Goal: Information Seeking & Learning: Learn about a topic

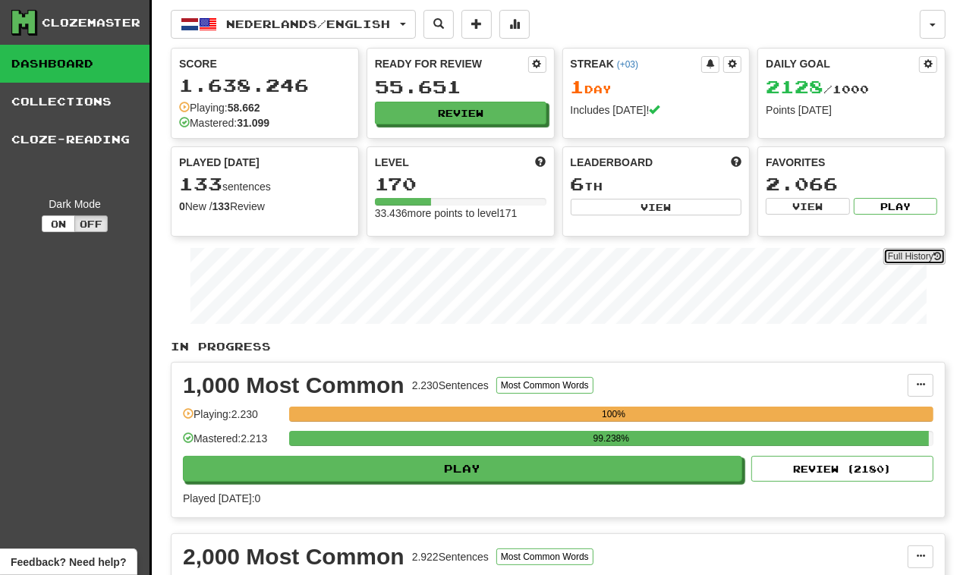
click at [913, 260] on link "Full History" at bounding box center [914, 256] width 62 height 17
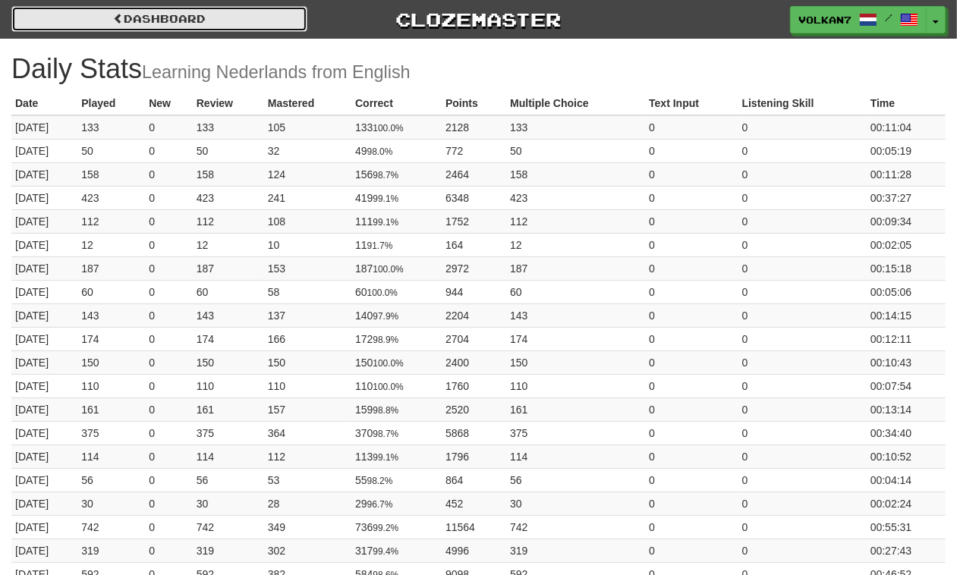
click at [243, 24] on link "Dashboard" at bounding box center [159, 19] width 296 height 26
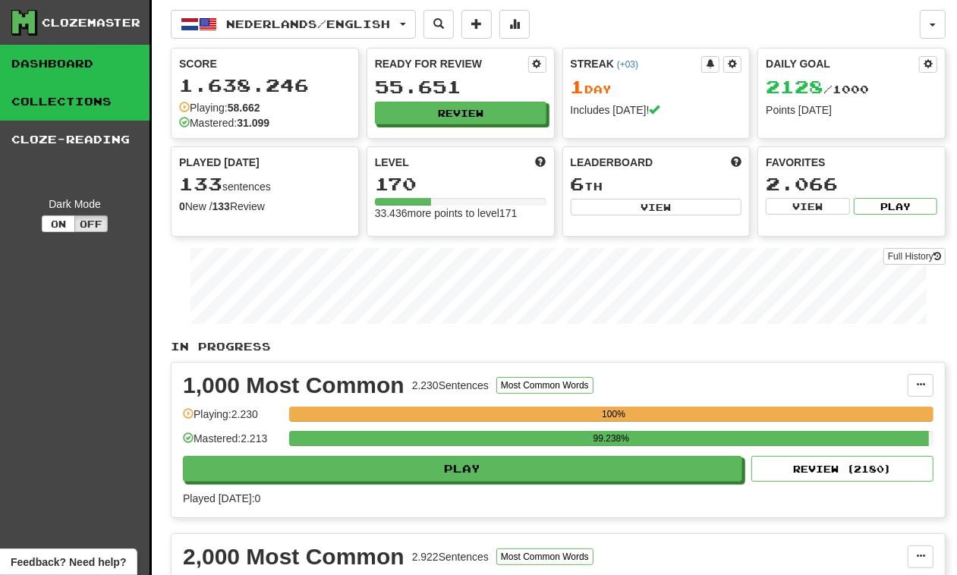
click at [77, 102] on link "Collections" at bounding box center [74, 102] width 149 height 38
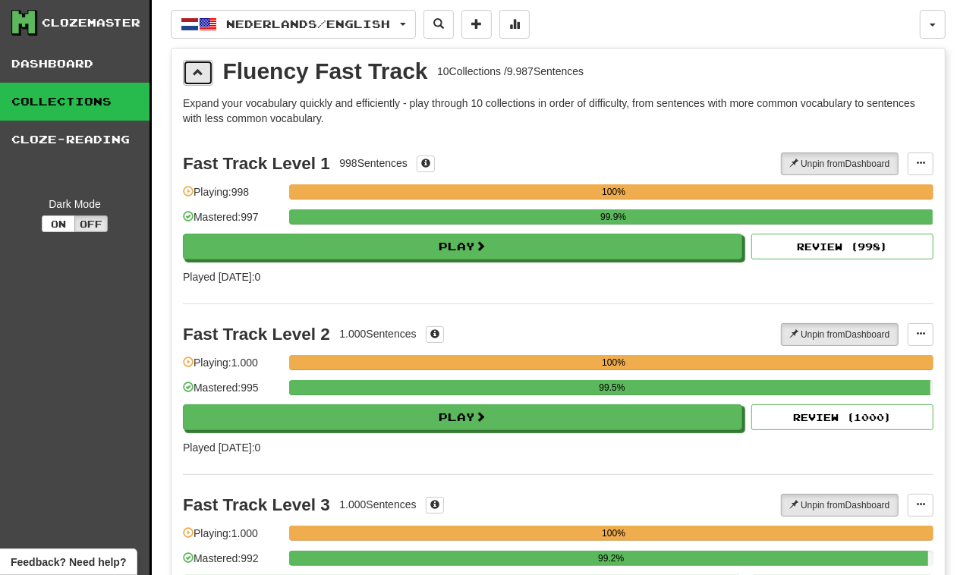
click at [202, 71] on span at bounding box center [198, 72] width 11 height 11
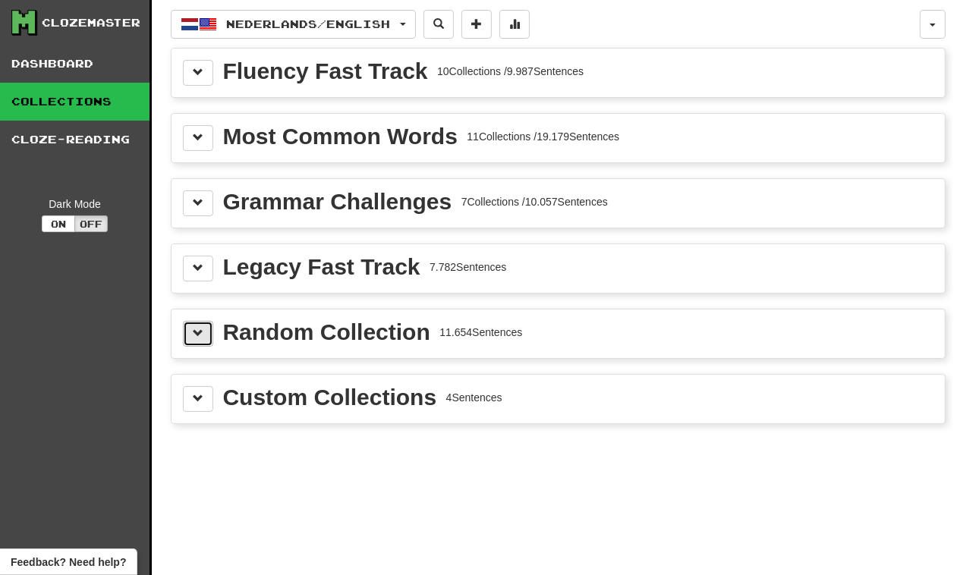
click at [201, 338] on span at bounding box center [198, 333] width 11 height 11
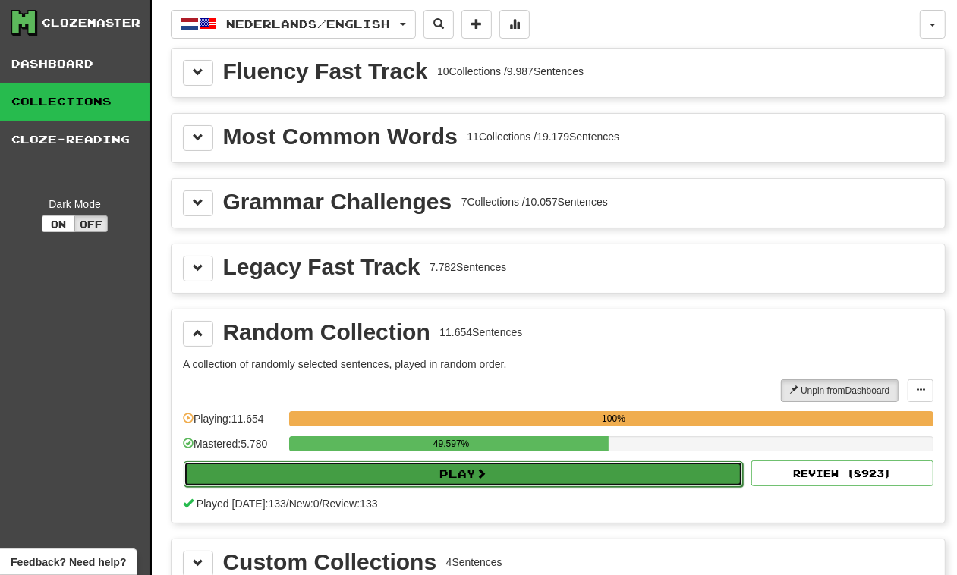
click at [493, 484] on button "Play" at bounding box center [463, 474] width 559 height 26
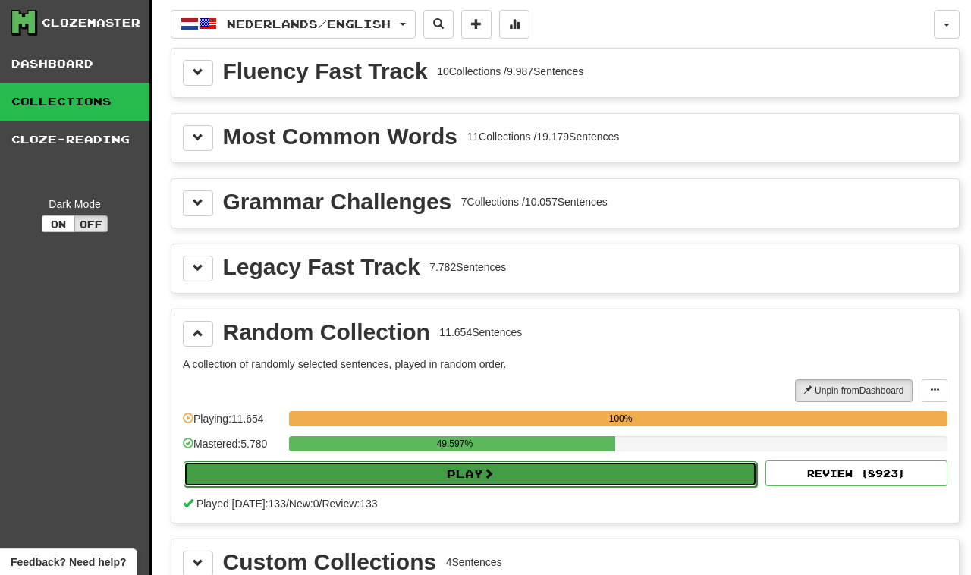
select select "********"
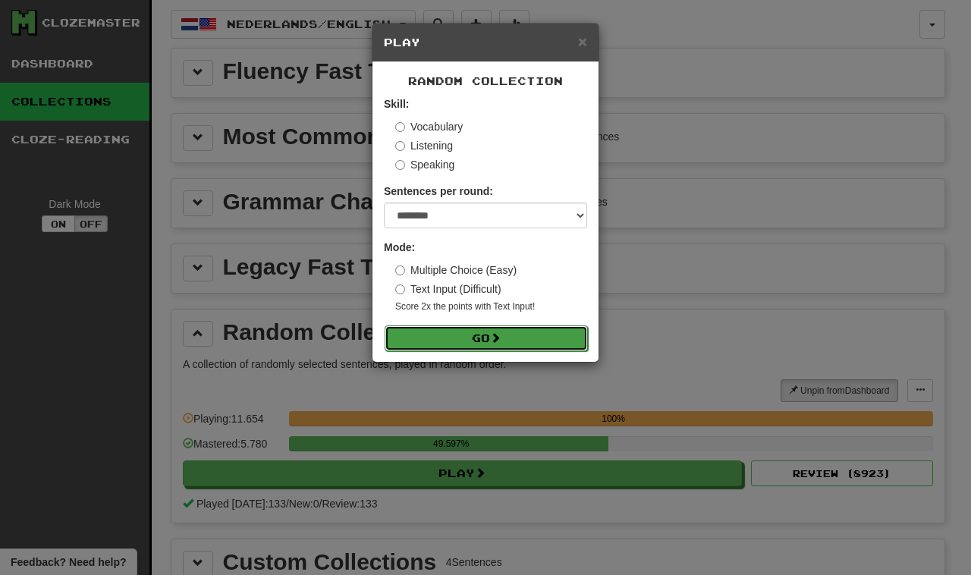
click at [473, 335] on button "Go" at bounding box center [486, 339] width 203 height 26
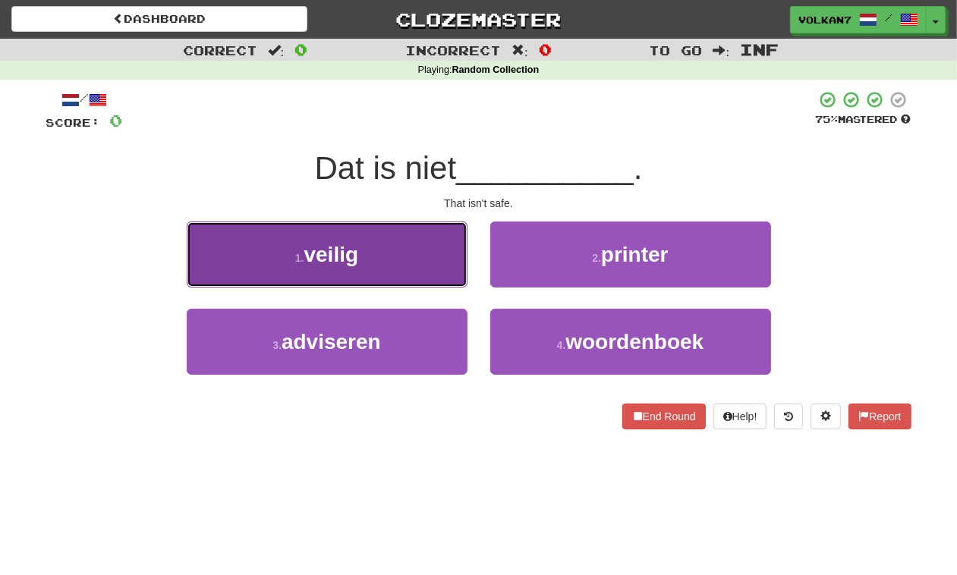
click at [402, 249] on button "1 . veilig" at bounding box center [327, 255] width 281 height 66
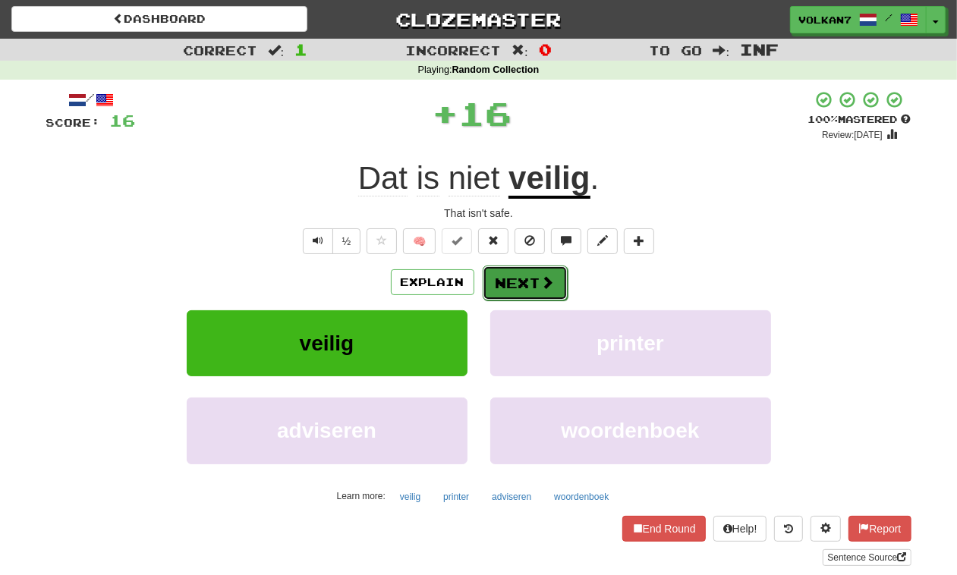
click at [521, 282] on button "Next" at bounding box center [525, 283] width 85 height 35
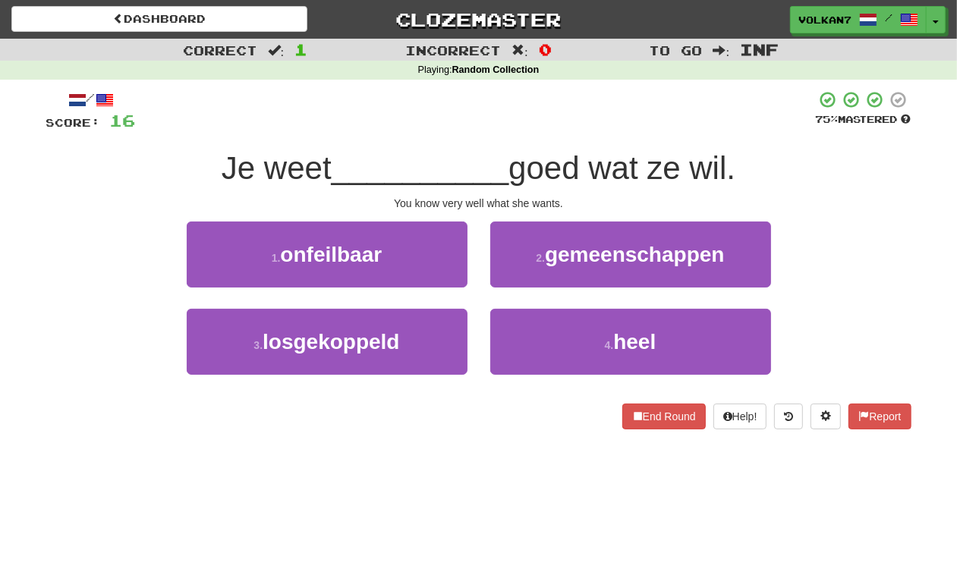
click at [471, 119] on div at bounding box center [476, 111] width 680 height 42
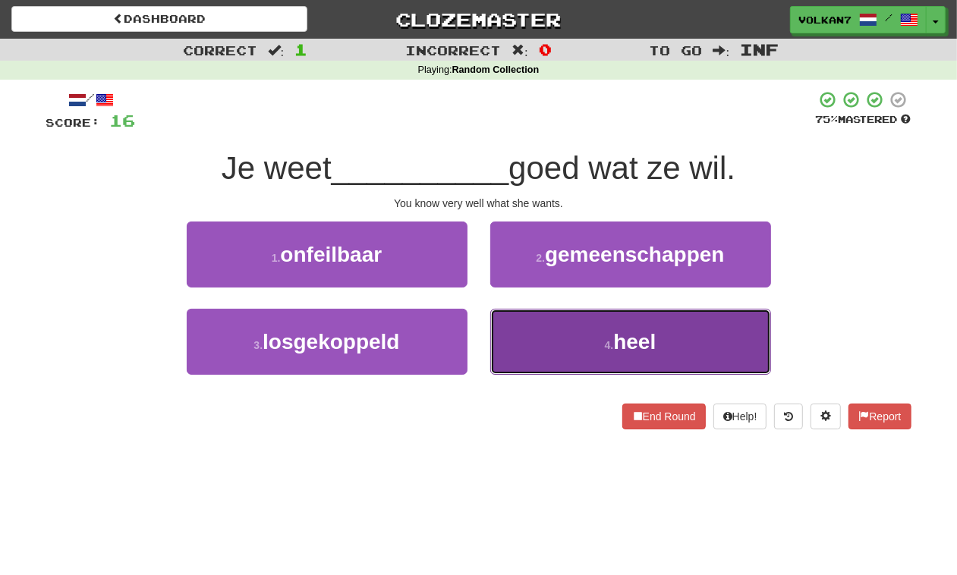
click at [556, 350] on button "4 . heel" at bounding box center [630, 342] width 281 height 66
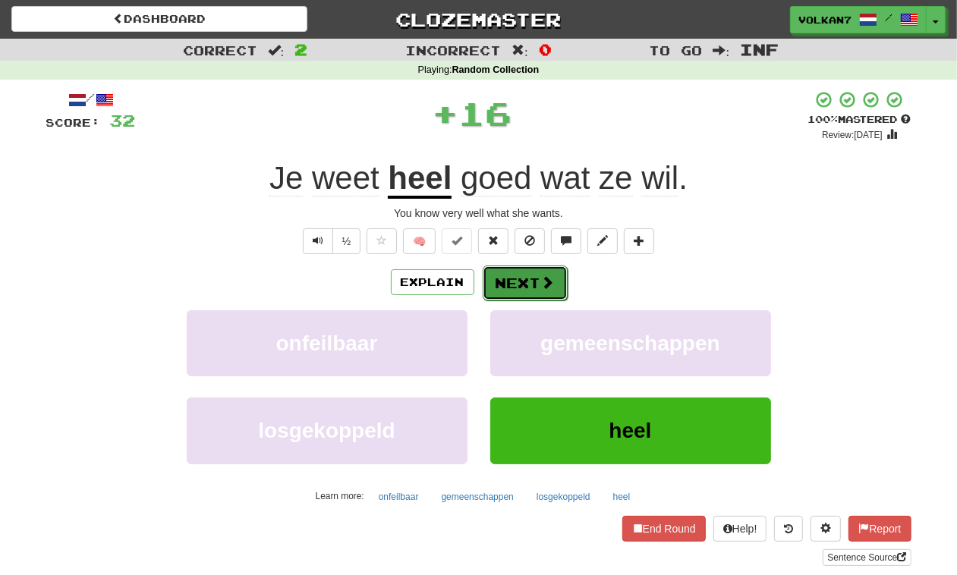
click at [524, 287] on button "Next" at bounding box center [525, 283] width 85 height 35
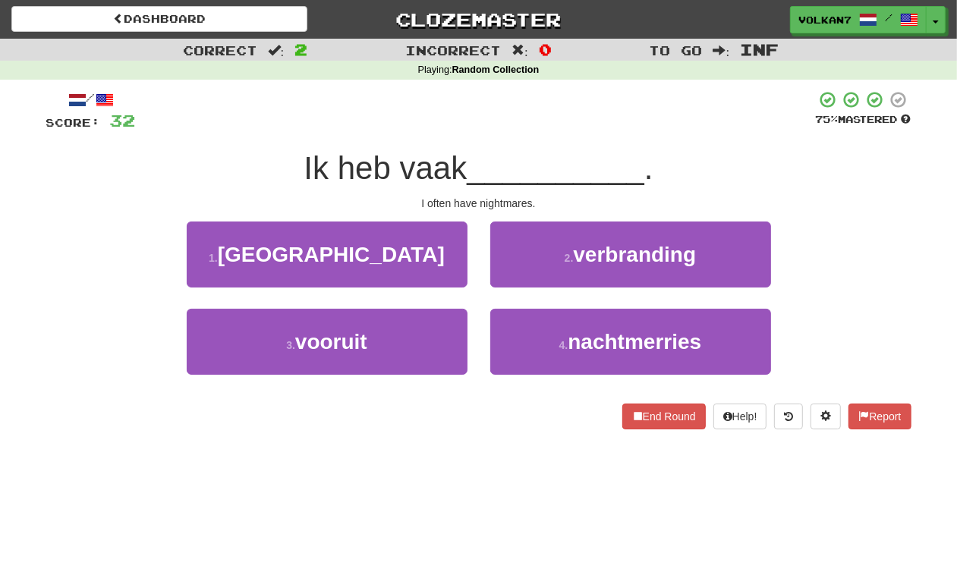
click at [536, 116] on div at bounding box center [476, 111] width 680 height 42
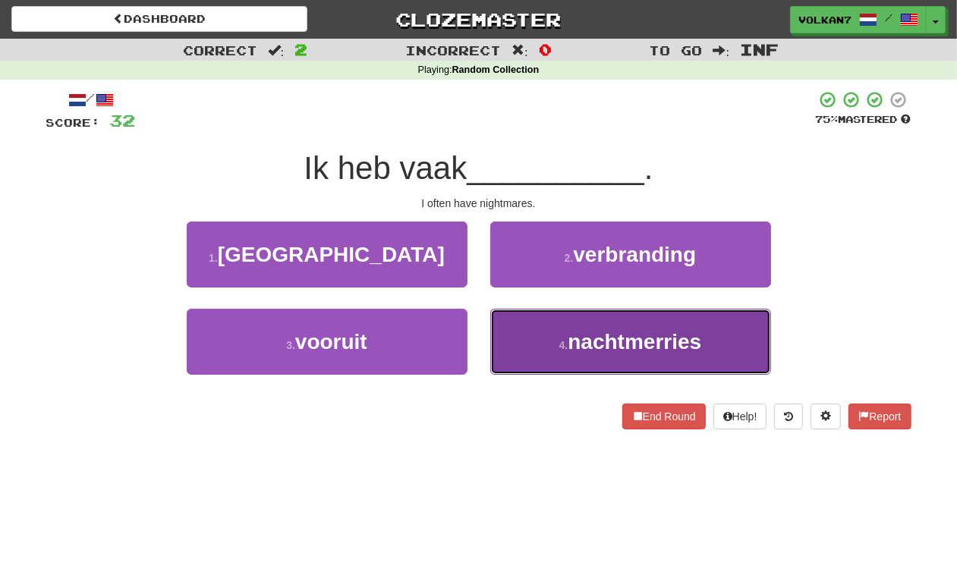
click at [607, 354] on button "4 . nachtmerries" at bounding box center [630, 342] width 281 height 66
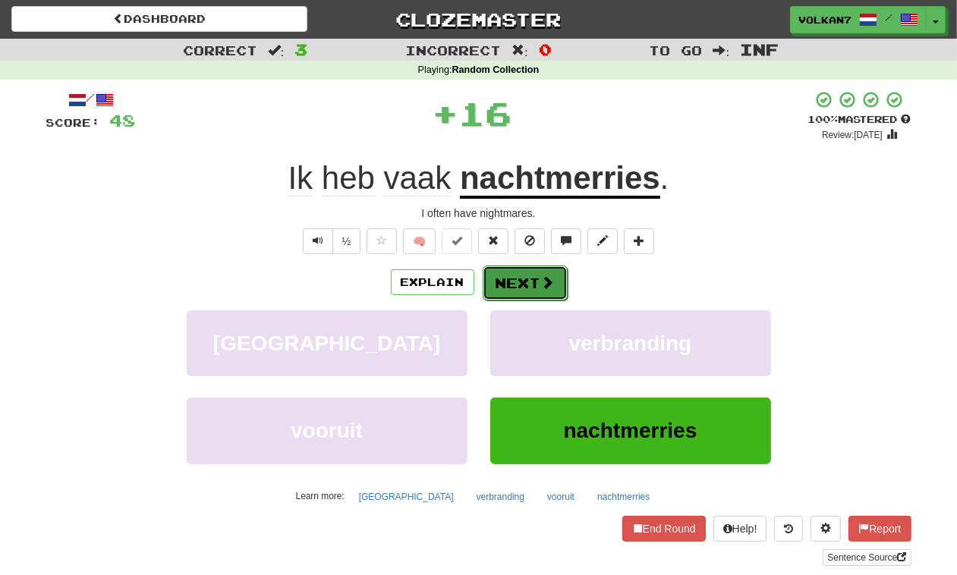
click at [528, 274] on button "Next" at bounding box center [525, 283] width 85 height 35
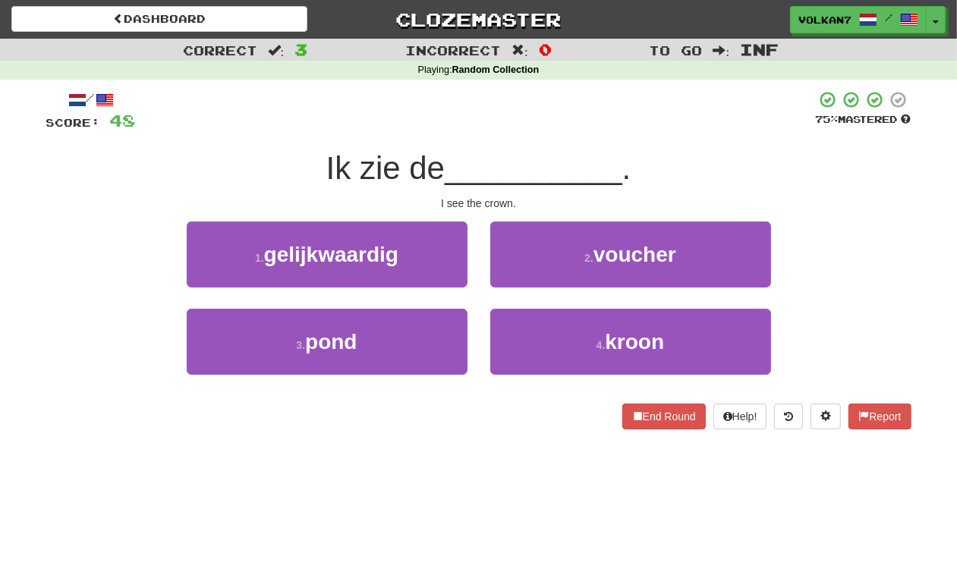
click at [582, 108] on div at bounding box center [476, 111] width 680 height 42
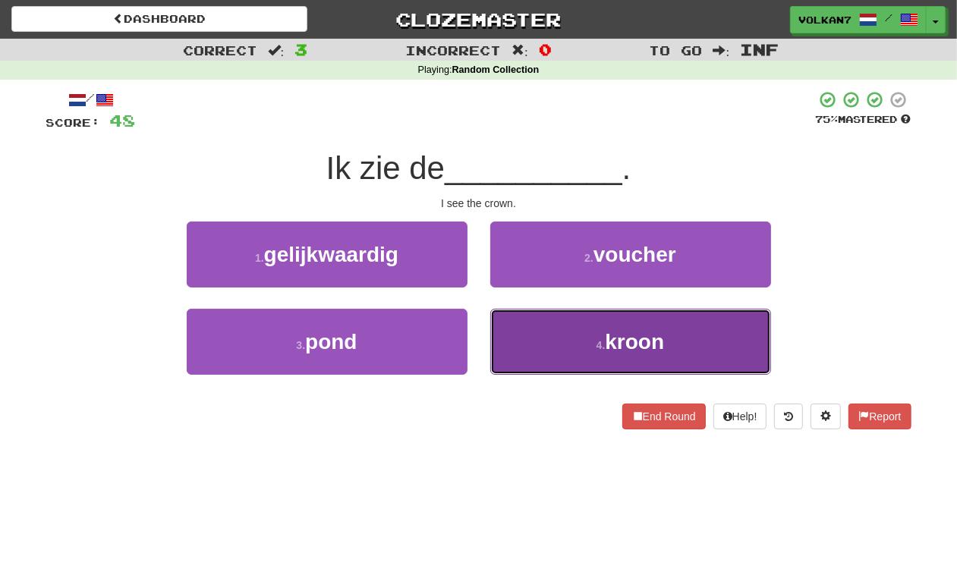
click at [563, 327] on button "4 . kroon" at bounding box center [630, 342] width 281 height 66
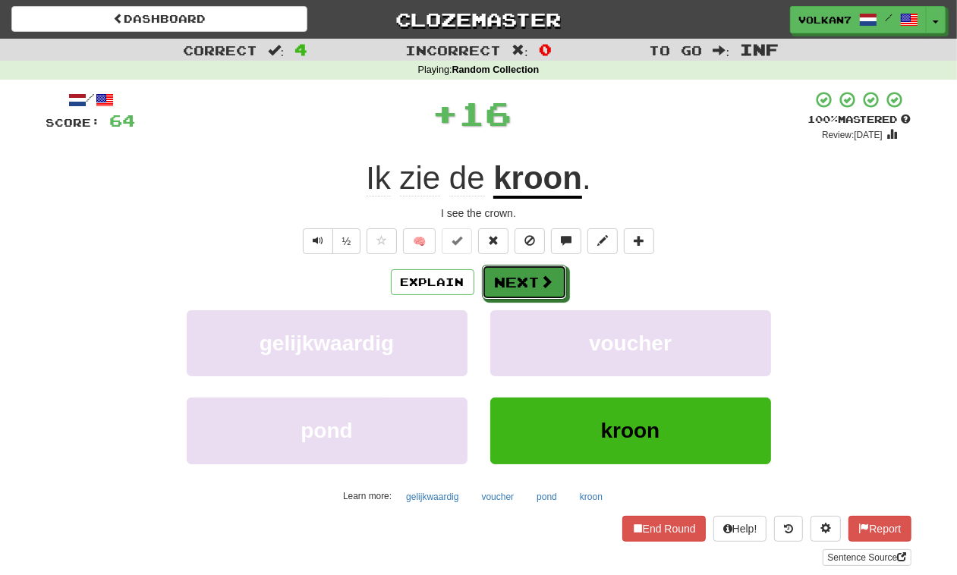
click at [535, 285] on button "Next" at bounding box center [524, 282] width 85 height 35
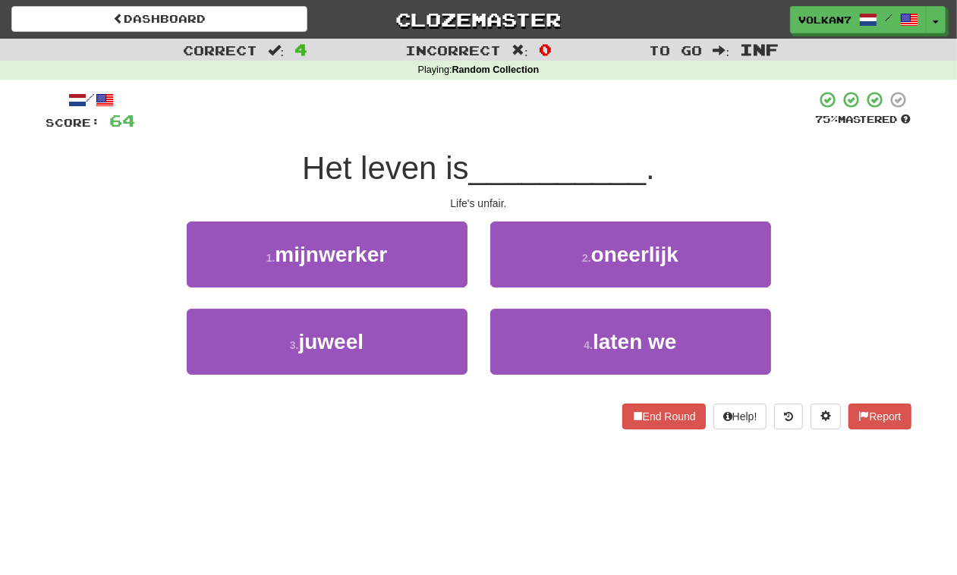
click at [573, 108] on div at bounding box center [476, 111] width 680 height 42
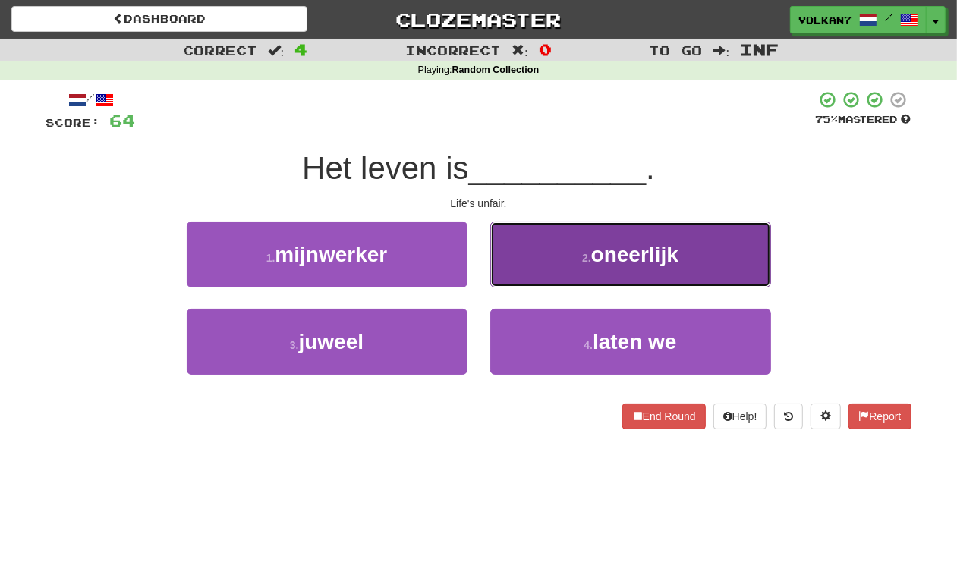
click at [604, 245] on span "oneerlijk" at bounding box center [634, 255] width 87 height 24
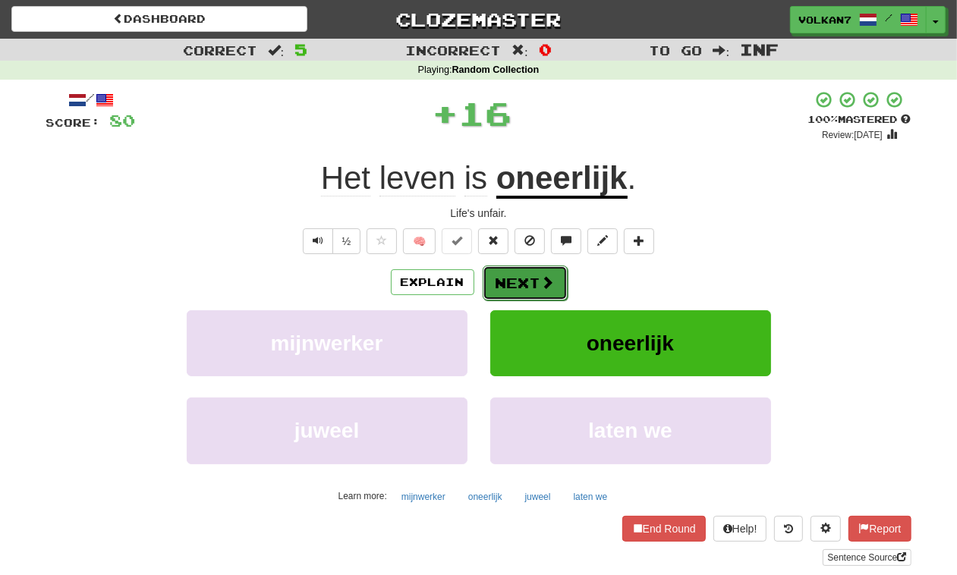
click at [522, 291] on button "Next" at bounding box center [525, 283] width 85 height 35
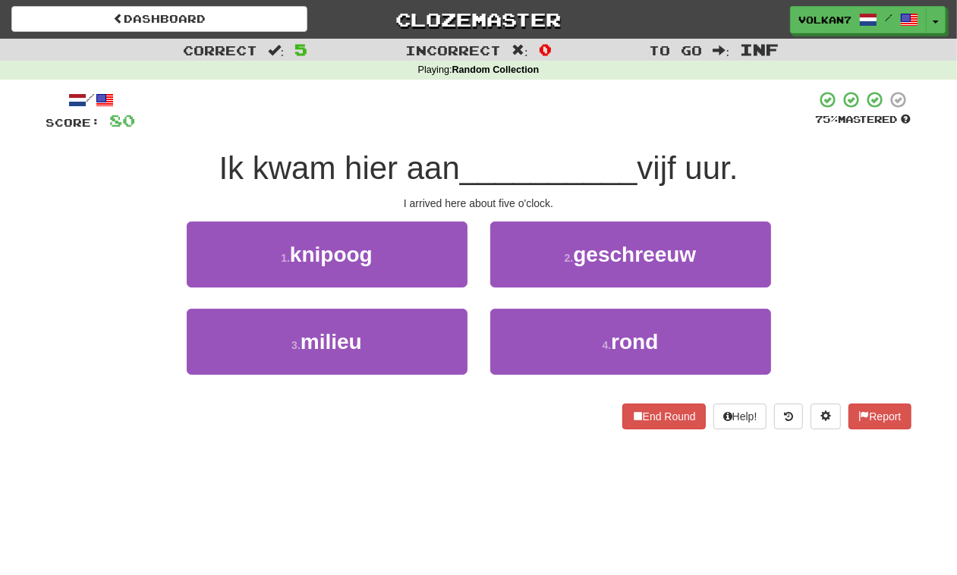
click at [555, 120] on div at bounding box center [476, 111] width 680 height 42
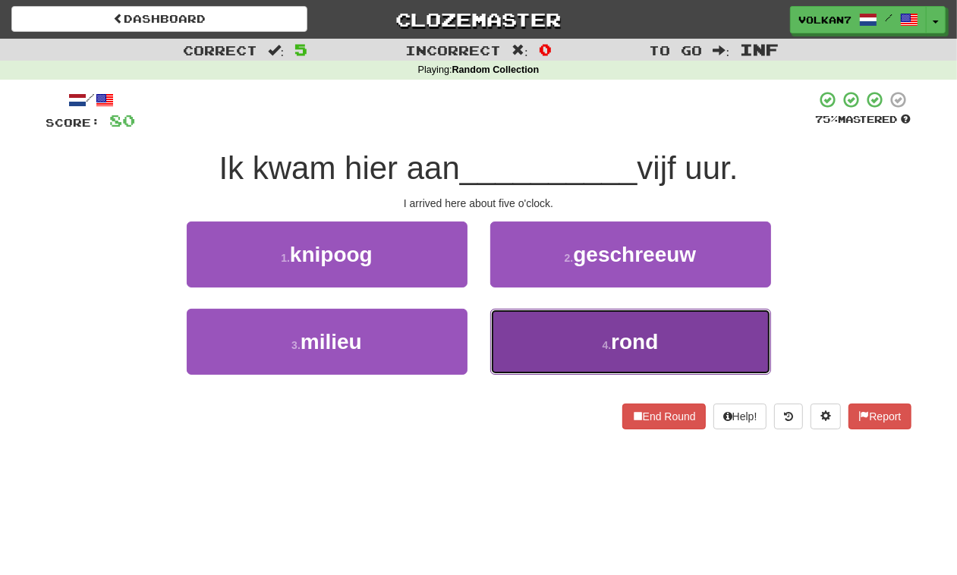
click at [550, 353] on button "4 . rond" at bounding box center [630, 342] width 281 height 66
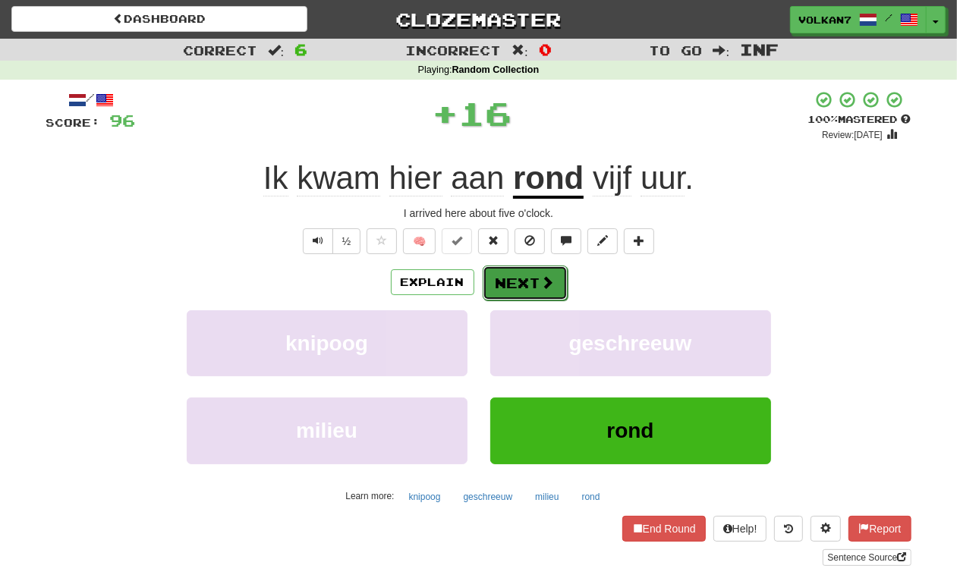
click at [517, 278] on button "Next" at bounding box center [525, 283] width 85 height 35
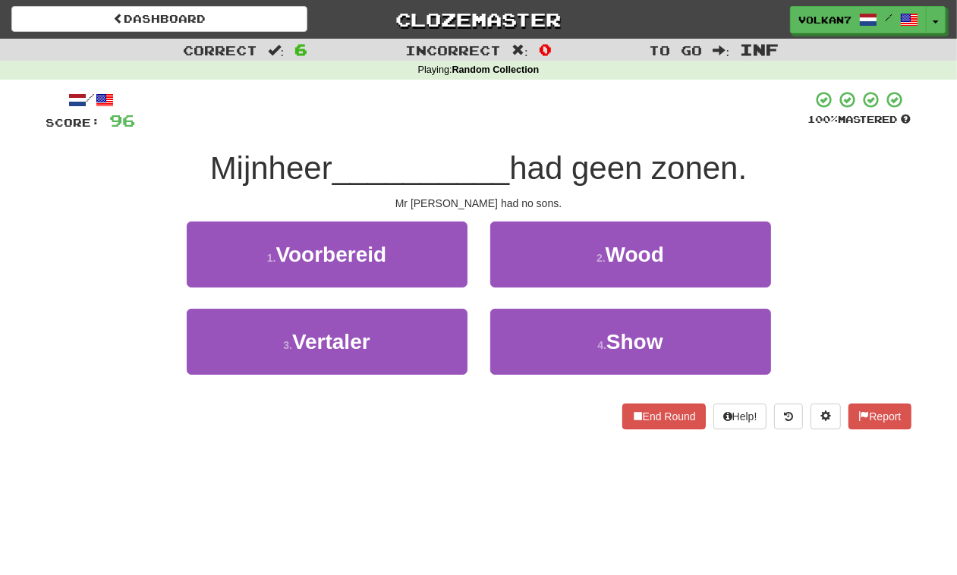
click at [547, 97] on div at bounding box center [472, 111] width 672 height 42
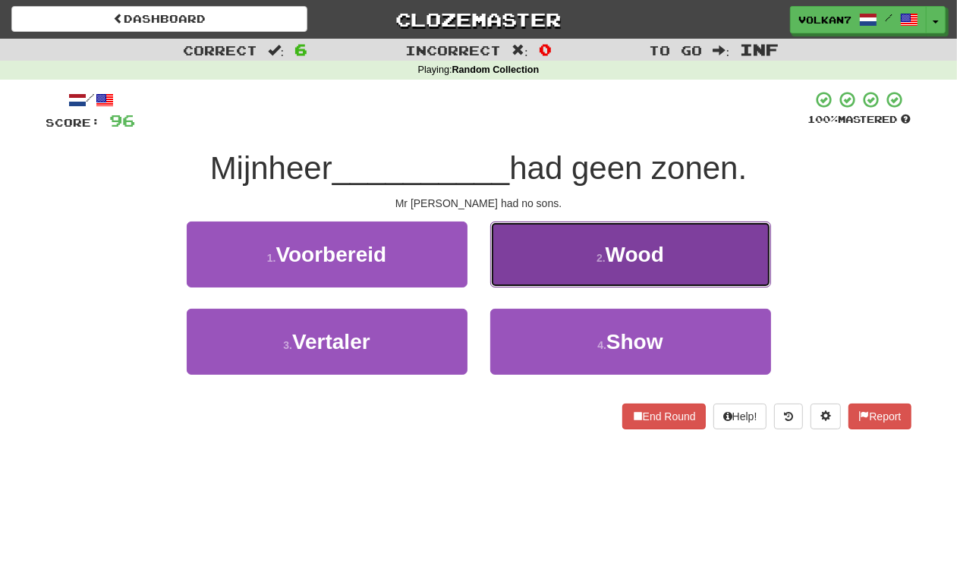
click at [658, 266] on button "2 . Wood" at bounding box center [630, 255] width 281 height 66
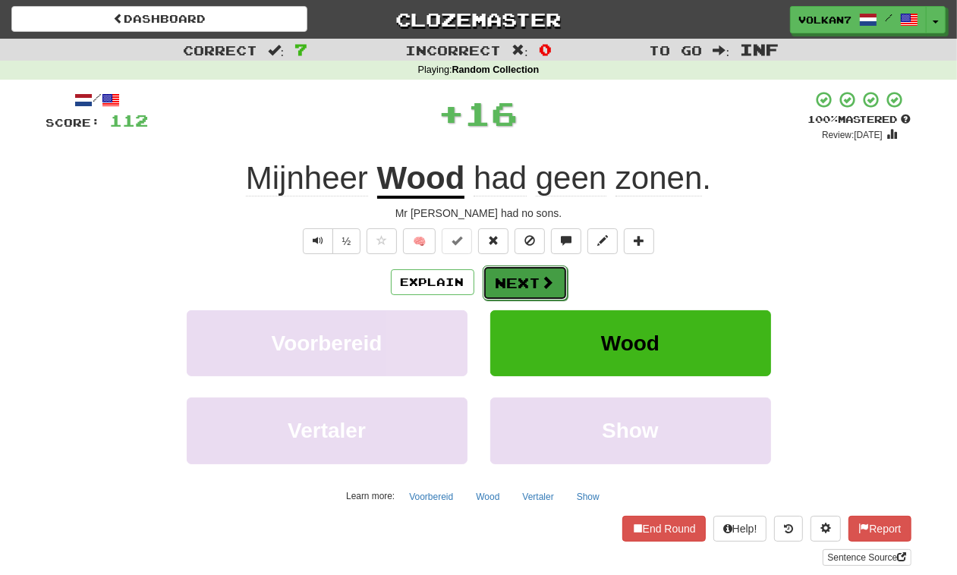
click at [543, 271] on button "Next" at bounding box center [525, 283] width 85 height 35
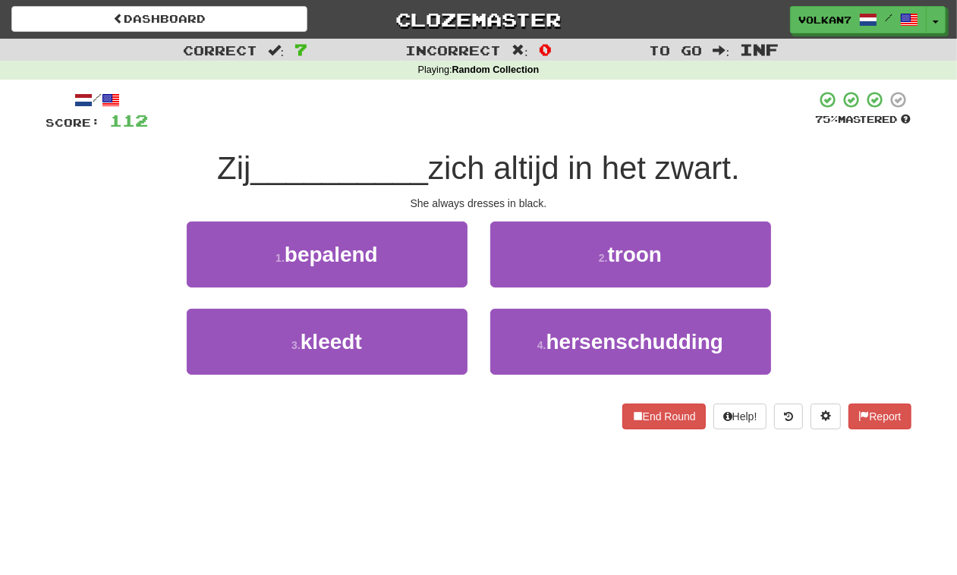
click at [505, 109] on div at bounding box center [482, 111] width 667 height 42
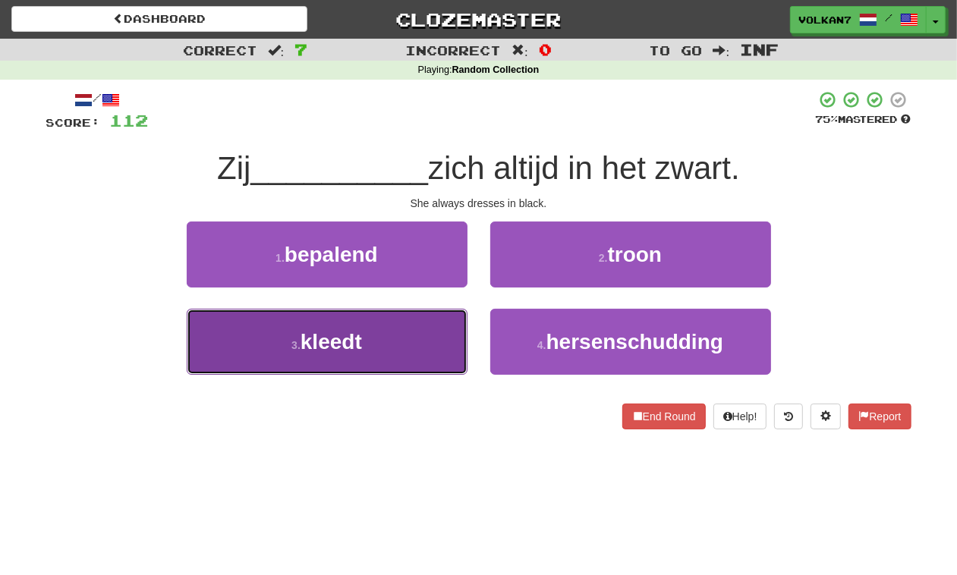
click at [398, 332] on button "3 . kleedt" at bounding box center [327, 342] width 281 height 66
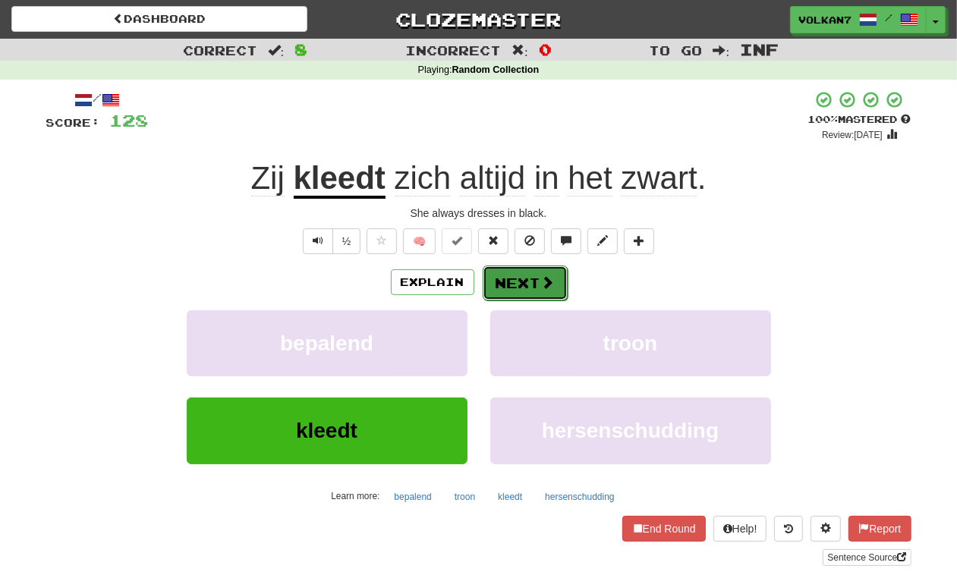
click at [498, 273] on button "Next" at bounding box center [525, 283] width 85 height 35
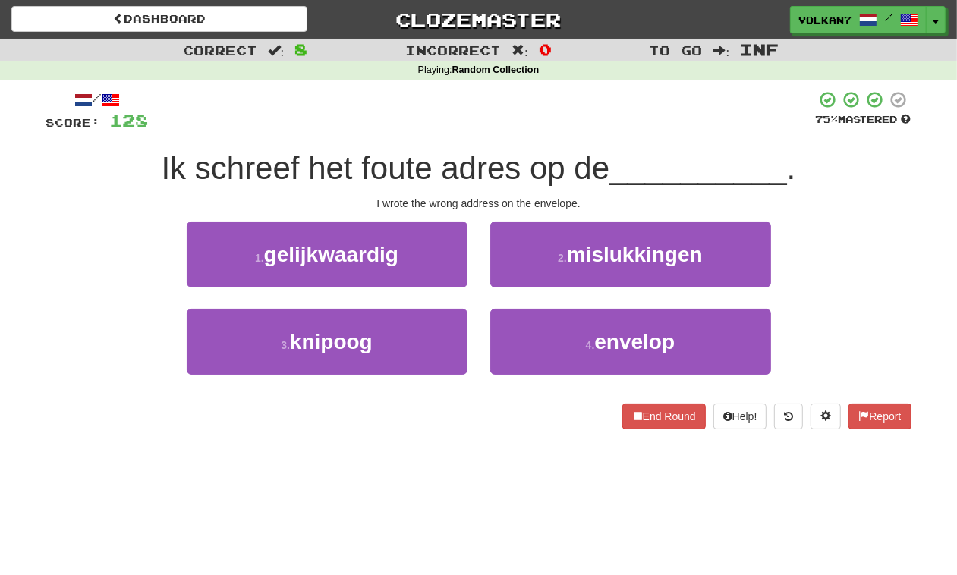
click at [495, 130] on div at bounding box center [482, 111] width 667 height 42
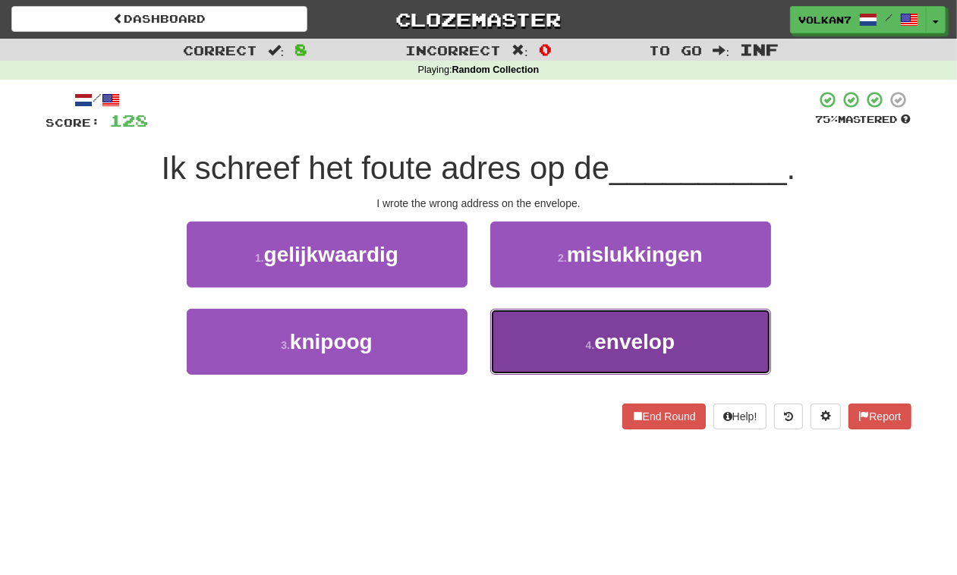
click at [579, 311] on button "4 . envelop" at bounding box center [630, 342] width 281 height 66
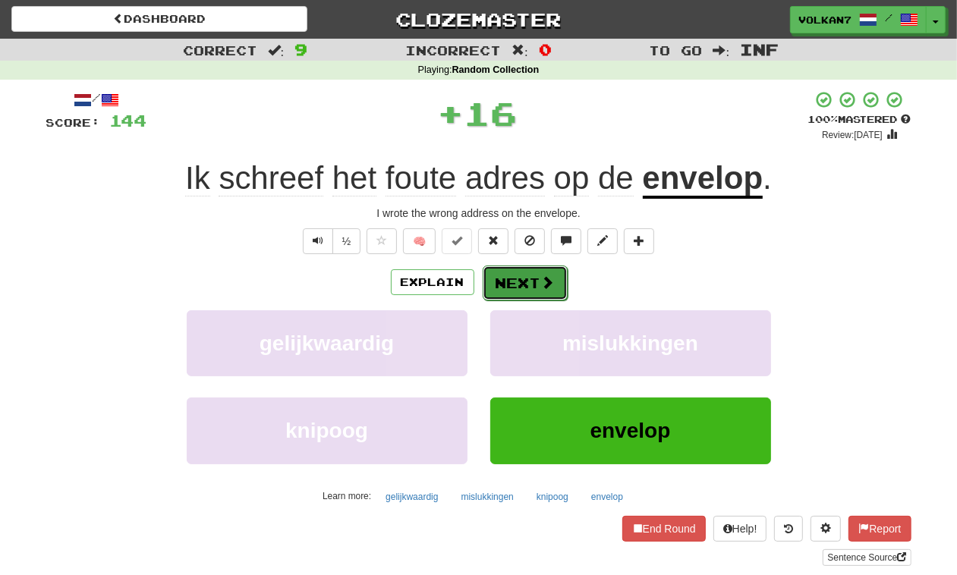
click at [505, 271] on button "Next" at bounding box center [525, 283] width 85 height 35
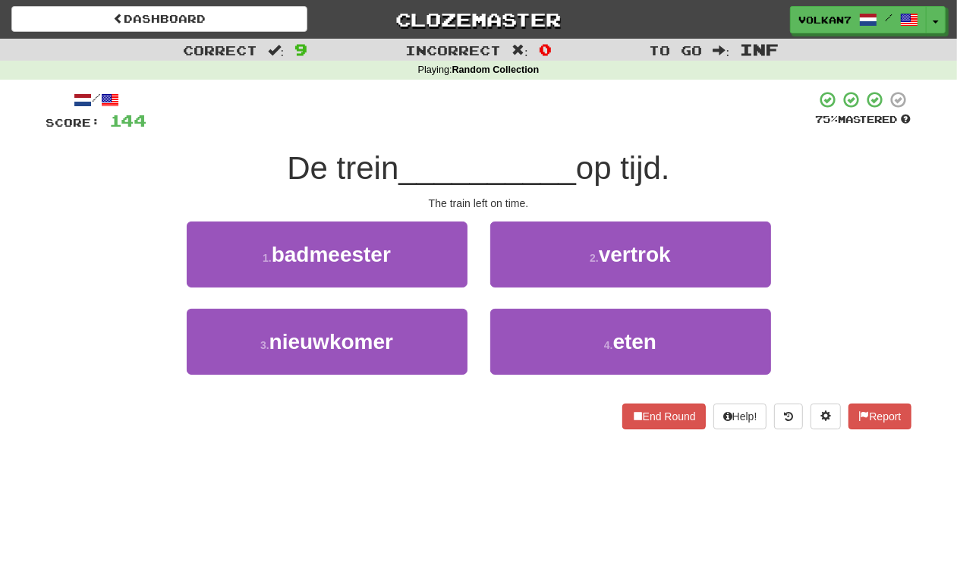
click at [509, 99] on div at bounding box center [481, 111] width 668 height 42
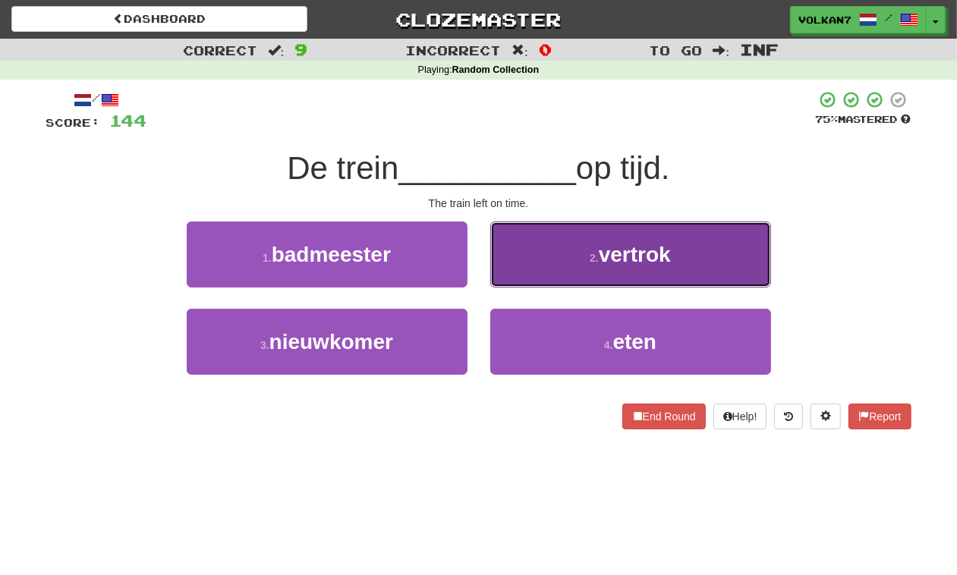
click at [605, 243] on span "vertrok" at bounding box center [635, 255] width 72 height 24
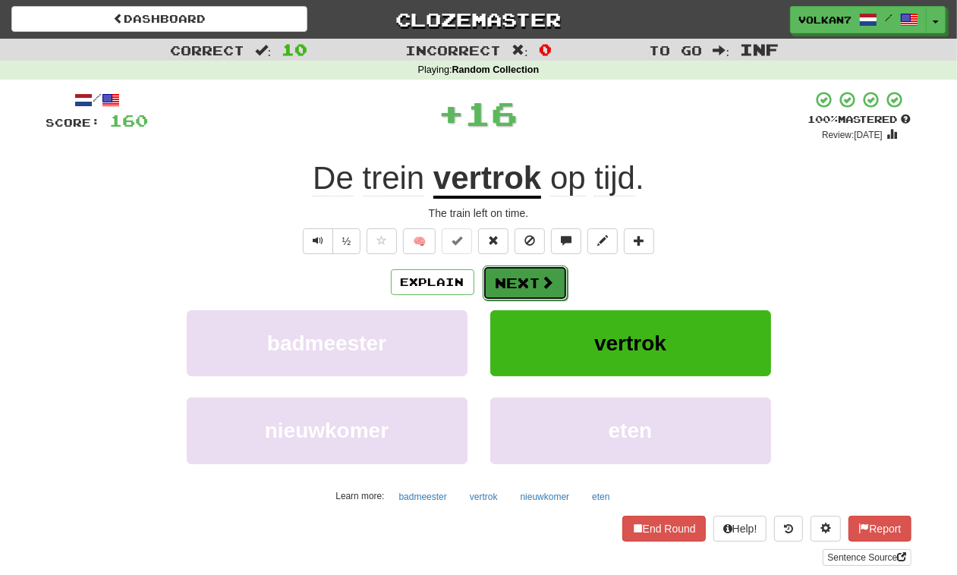
click at [543, 282] on span at bounding box center [548, 282] width 14 height 14
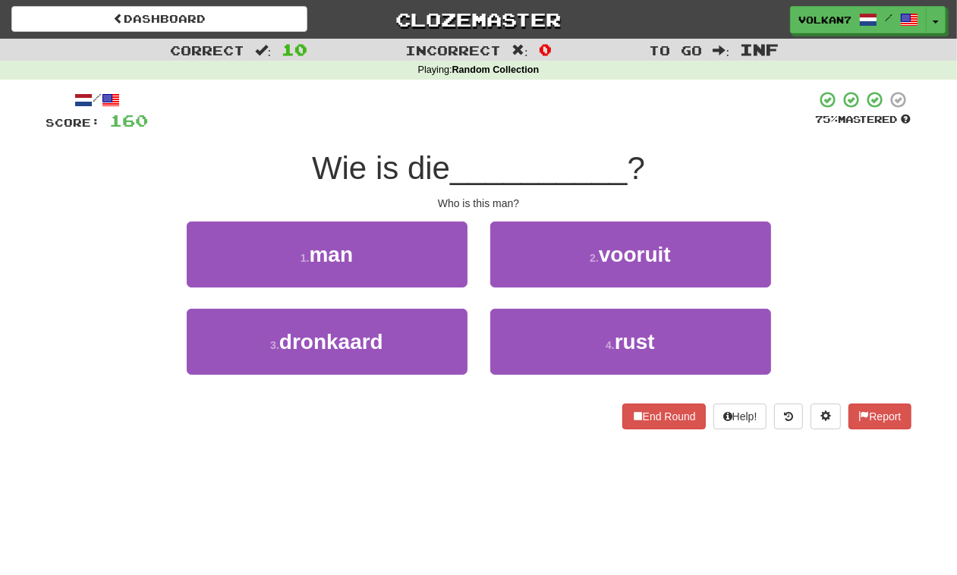
click at [562, 144] on div "/ Score: 160 75 % Mastered Wie is die __________ ? Who is this man? 1 . man 2 .…" at bounding box center [478, 259] width 865 height 339
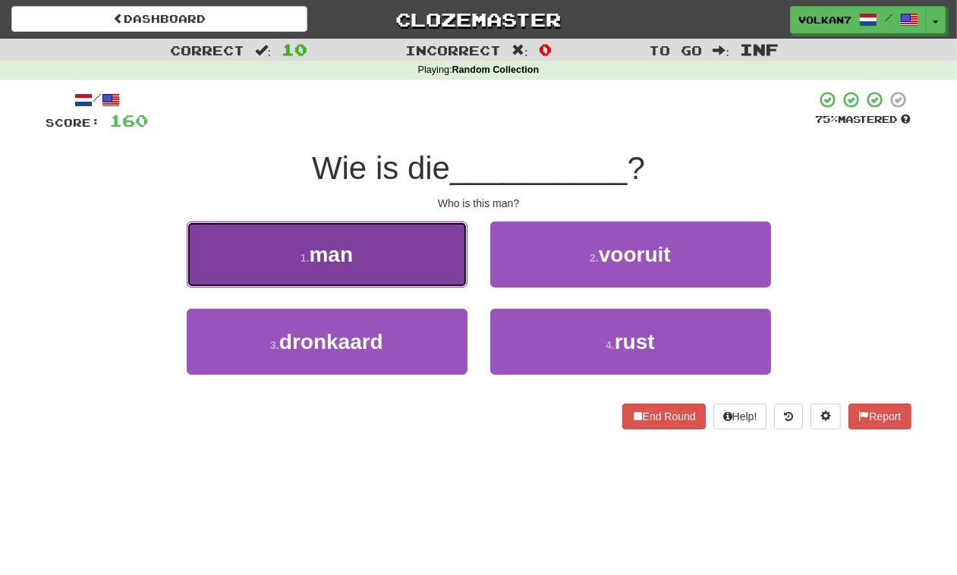
click at [402, 274] on button "1 . man" at bounding box center [327, 255] width 281 height 66
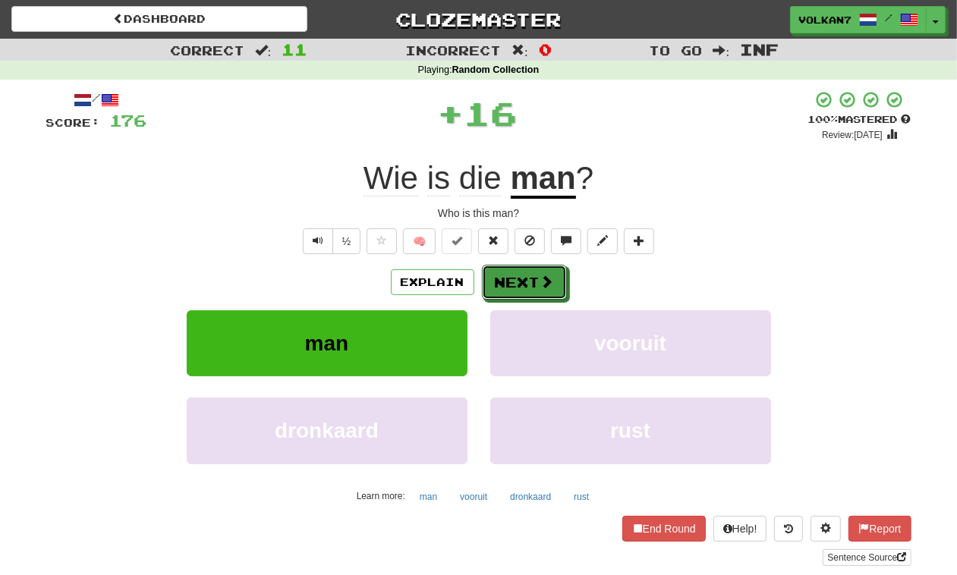
drag, startPoint x: 517, startPoint y: 279, endPoint x: 518, endPoint y: 190, distance: 88.8
click at [517, 275] on button "Next" at bounding box center [524, 282] width 85 height 35
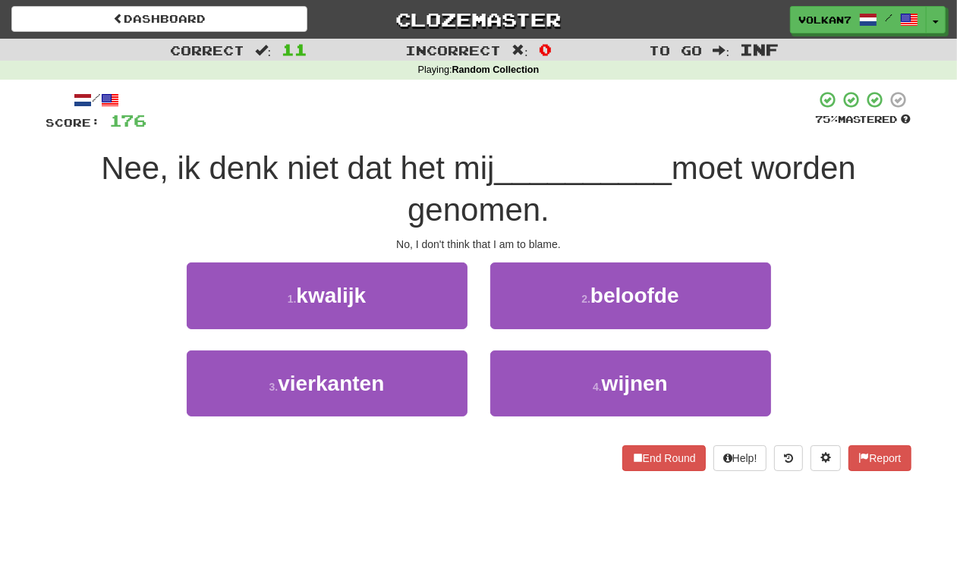
click at [536, 91] on div at bounding box center [481, 111] width 668 height 42
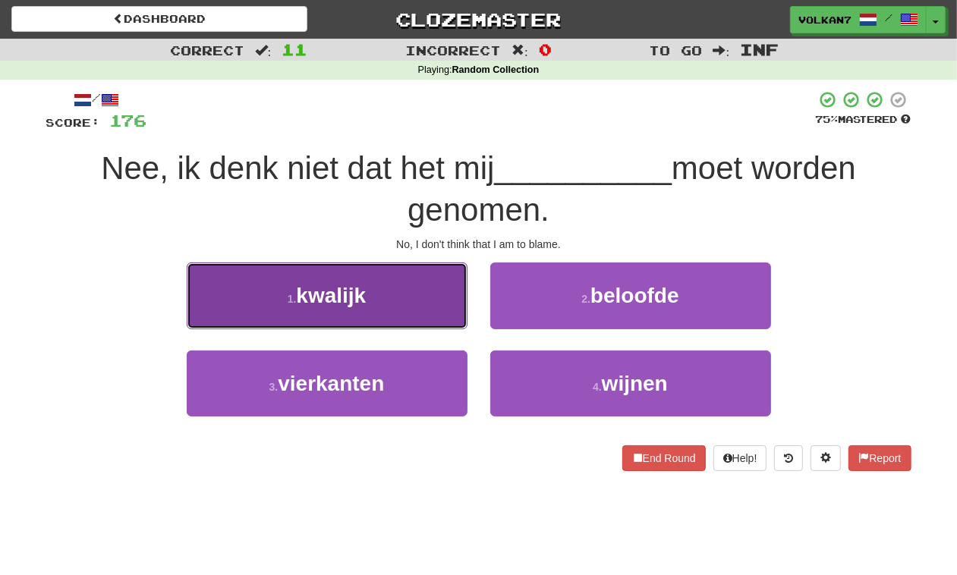
click at [400, 301] on button "1 . kwalijk" at bounding box center [327, 296] width 281 height 66
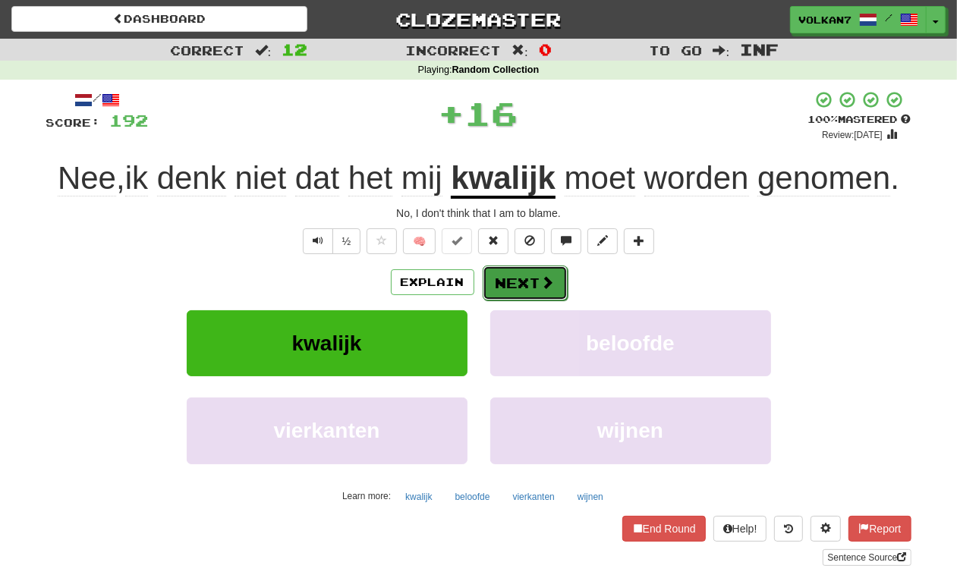
click at [529, 274] on button "Next" at bounding box center [525, 283] width 85 height 35
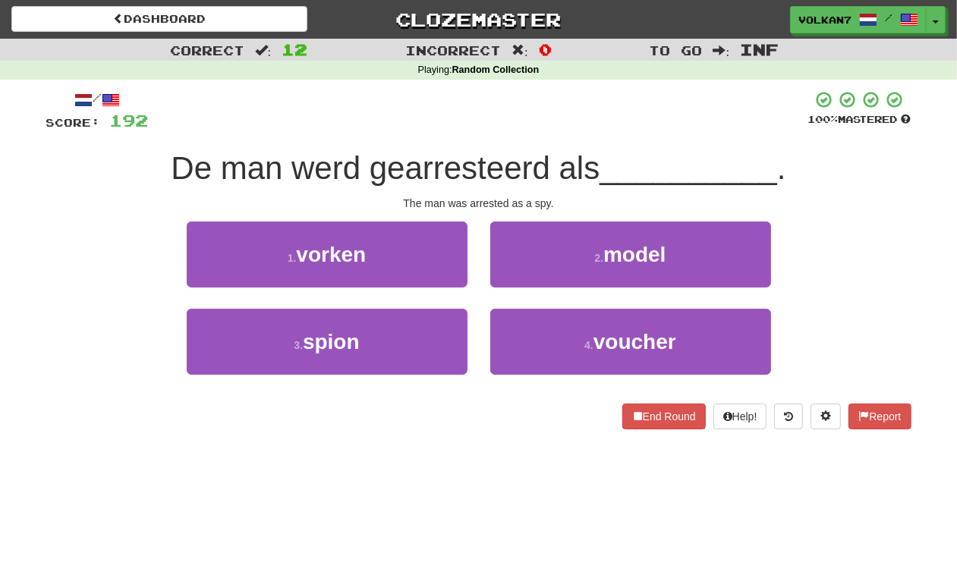
click at [555, 134] on div "/ Score: 192 100 % Mastered De man werd gearresteerd als __________ . The man w…" at bounding box center [478, 259] width 865 height 339
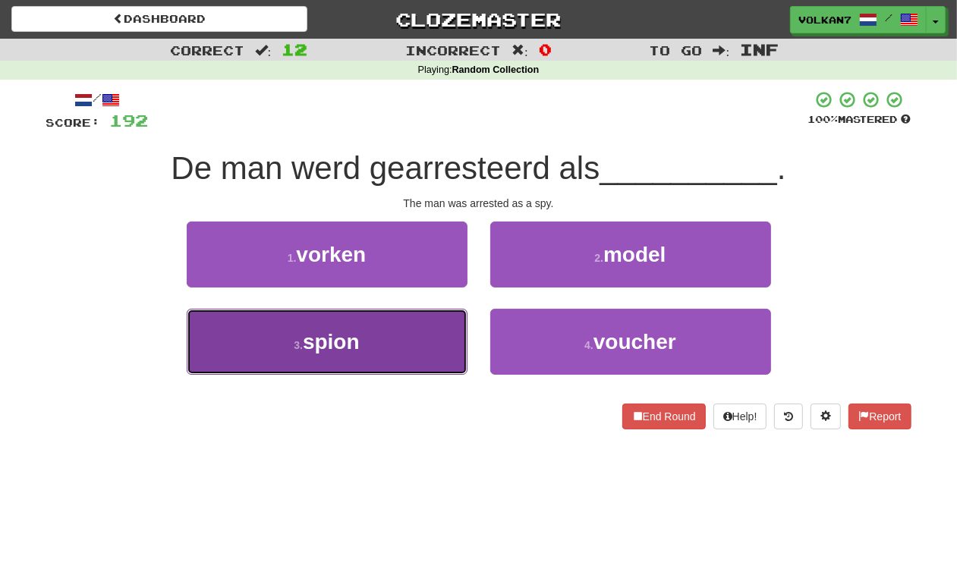
click at [380, 332] on button "3 . spion" at bounding box center [327, 342] width 281 height 66
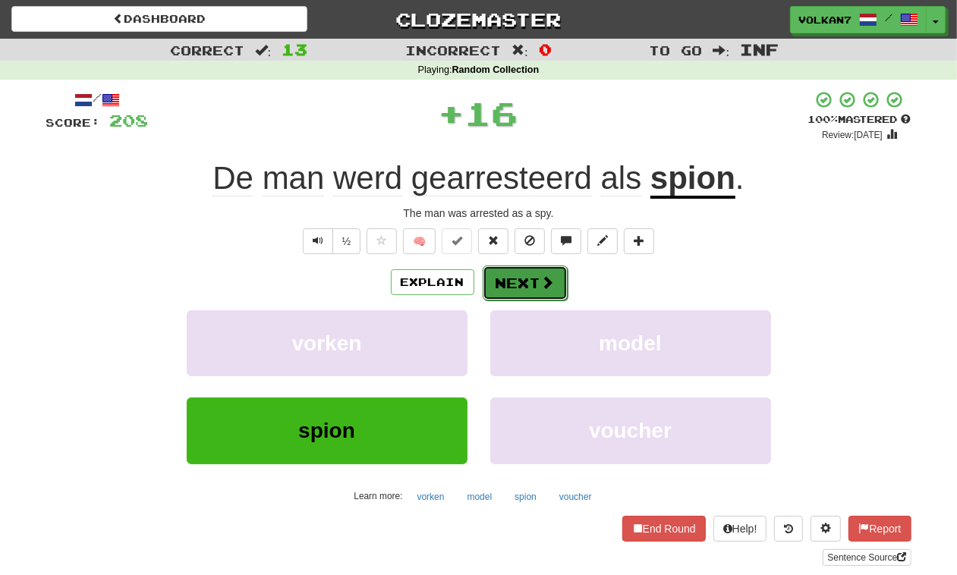
click at [489, 278] on button "Next" at bounding box center [525, 283] width 85 height 35
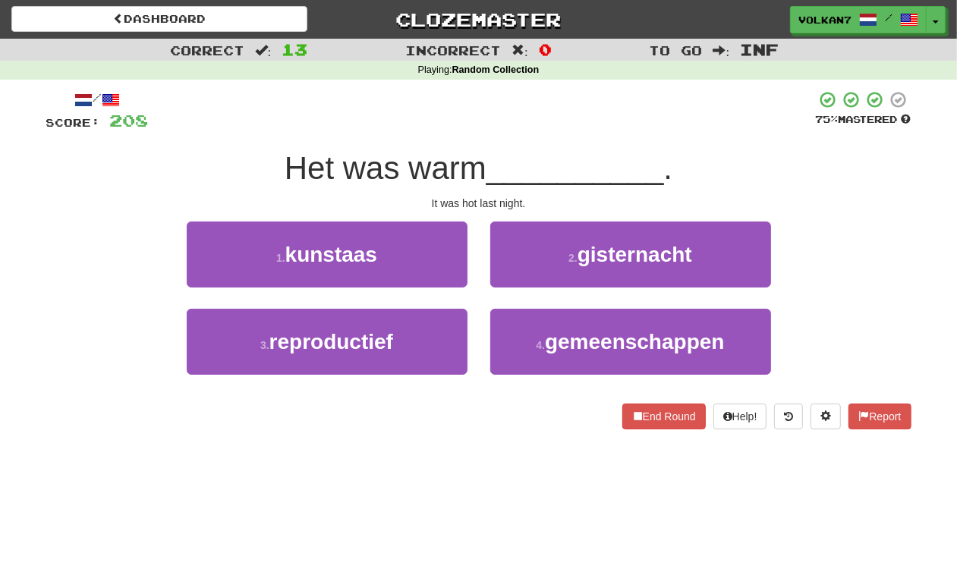
click at [524, 146] on div "/ Score: 208 75 % Mastered Het was warm __________ . It was hot last night. 1 .…" at bounding box center [478, 259] width 865 height 339
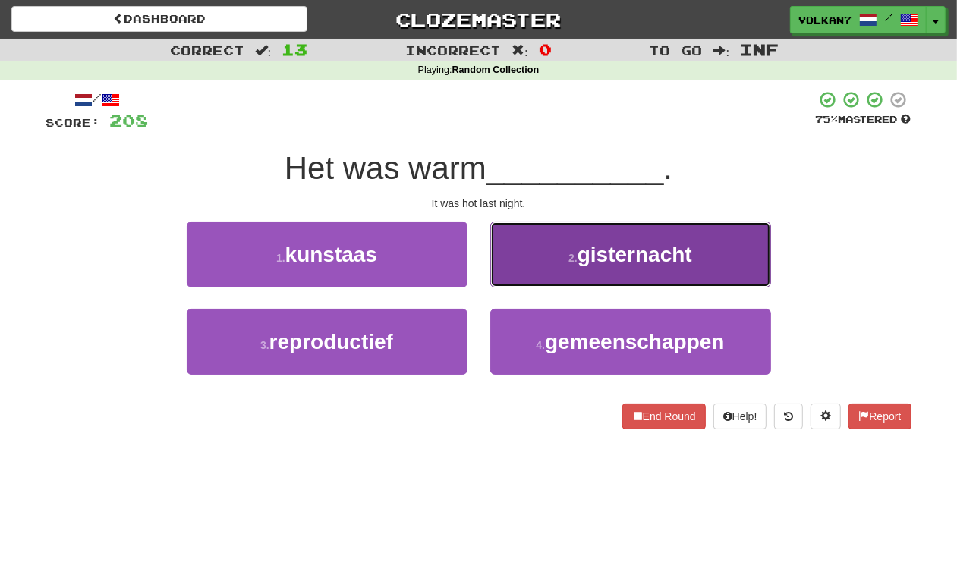
click at [554, 256] on button "2 . gisternacht" at bounding box center [630, 255] width 281 height 66
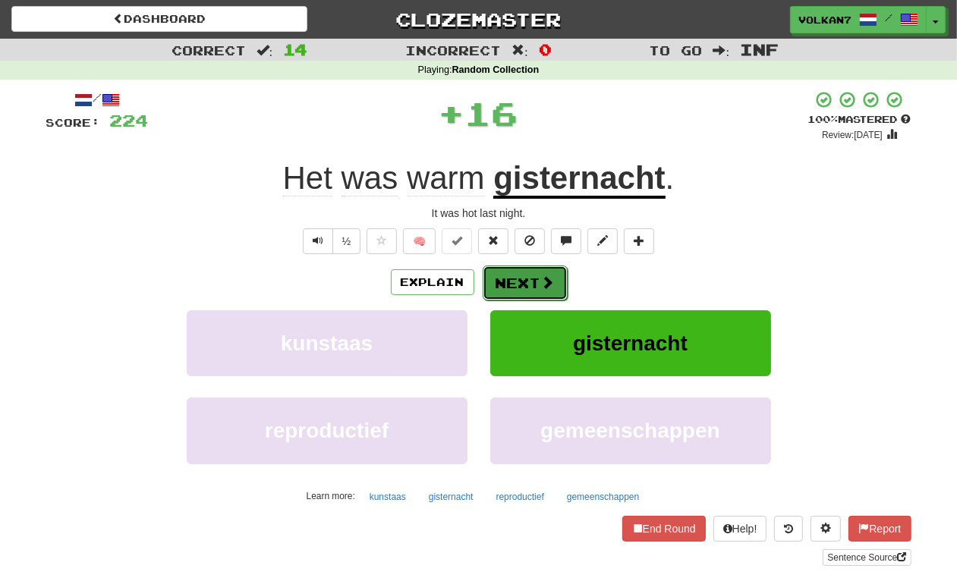
click at [517, 290] on button "Next" at bounding box center [525, 283] width 85 height 35
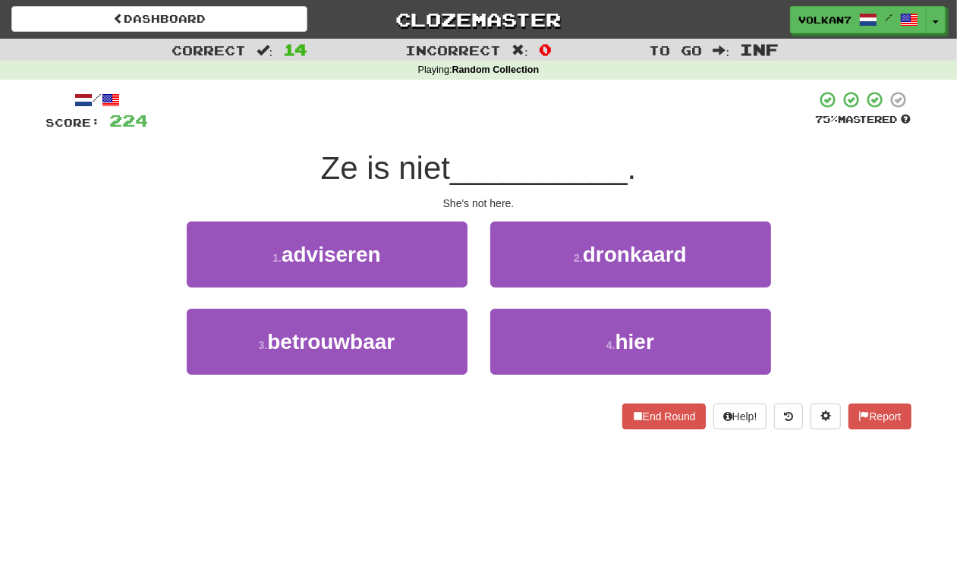
click at [532, 124] on div at bounding box center [482, 111] width 667 height 42
click at [561, 122] on div at bounding box center [482, 111] width 667 height 42
click at [568, 124] on div at bounding box center [482, 111] width 667 height 42
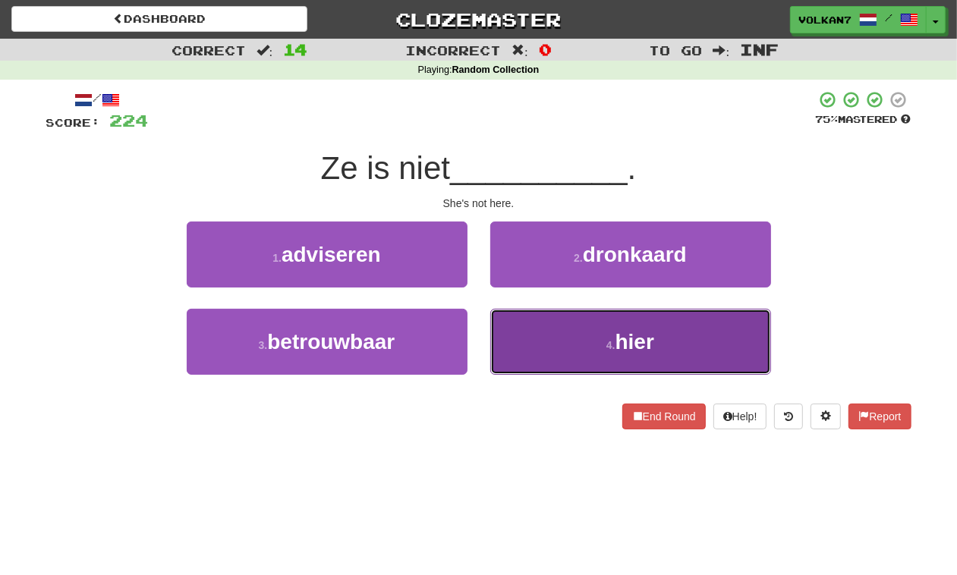
click at [585, 321] on button "4 . hier" at bounding box center [630, 342] width 281 height 66
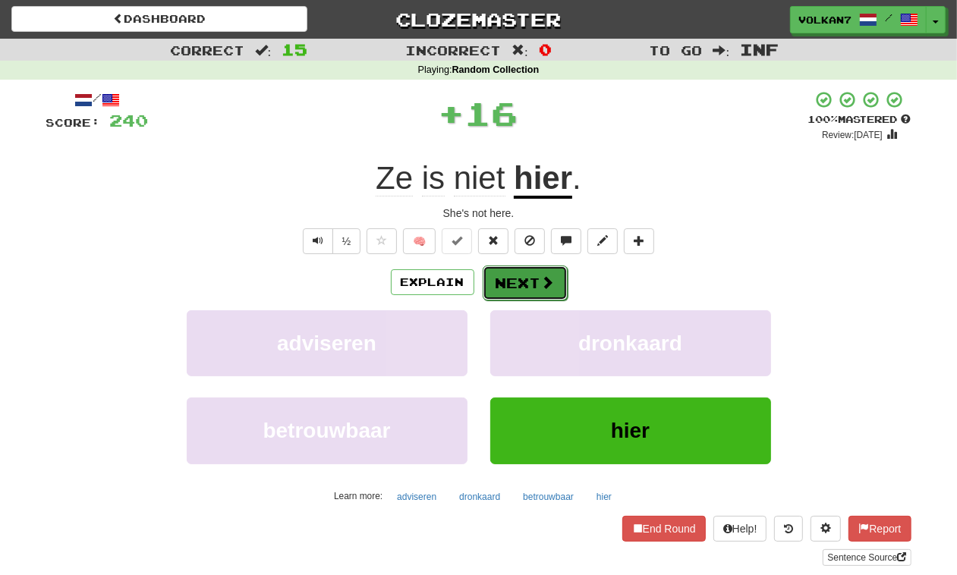
click at [527, 281] on button "Next" at bounding box center [525, 283] width 85 height 35
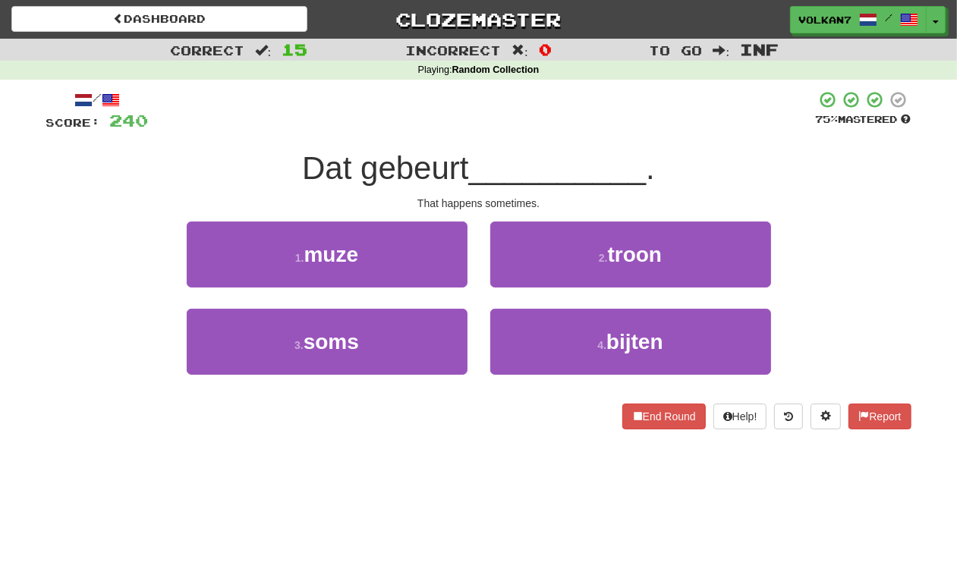
click at [544, 137] on div "/ Score: 240 75 % Mastered Dat gebeurt __________ . That happens sometimes. 1 .…" at bounding box center [478, 259] width 865 height 339
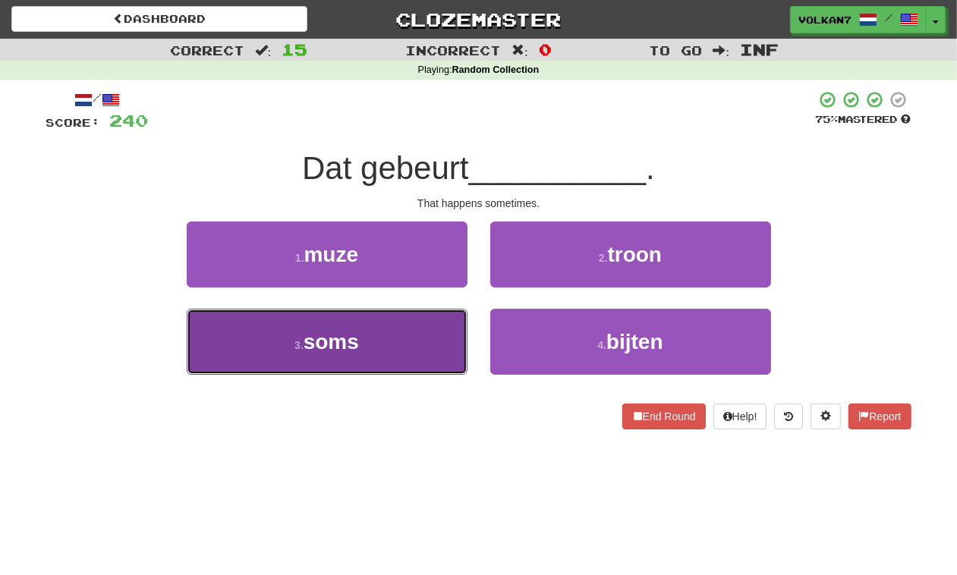
click at [414, 326] on button "3 . soms" at bounding box center [327, 342] width 281 height 66
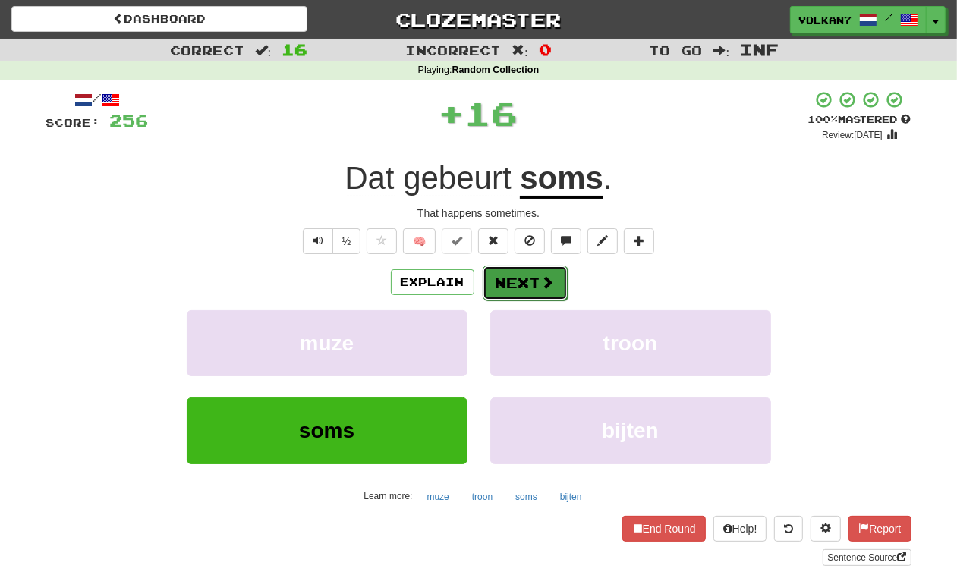
click at [498, 283] on button "Next" at bounding box center [525, 283] width 85 height 35
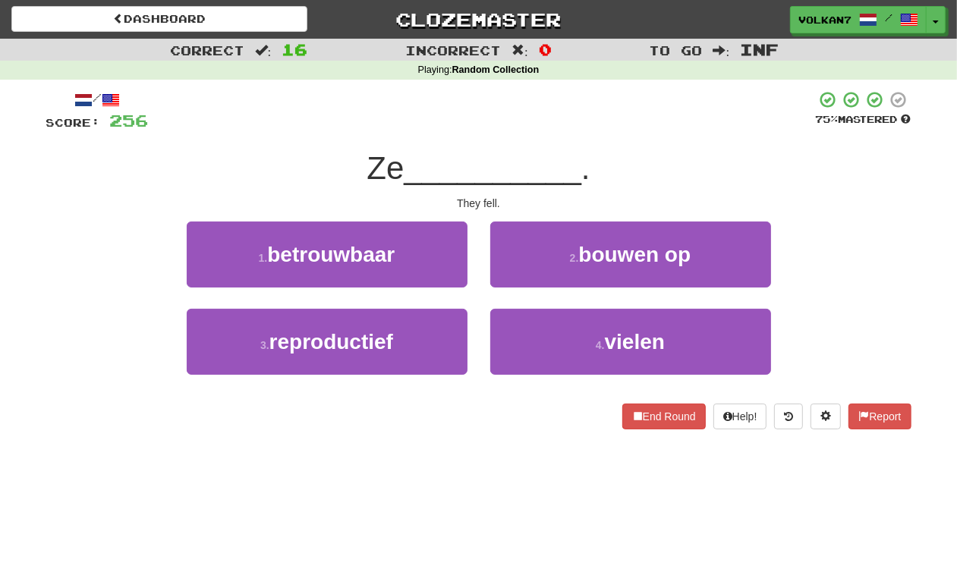
click at [558, 154] on span "__________" at bounding box center [493, 168] width 178 height 36
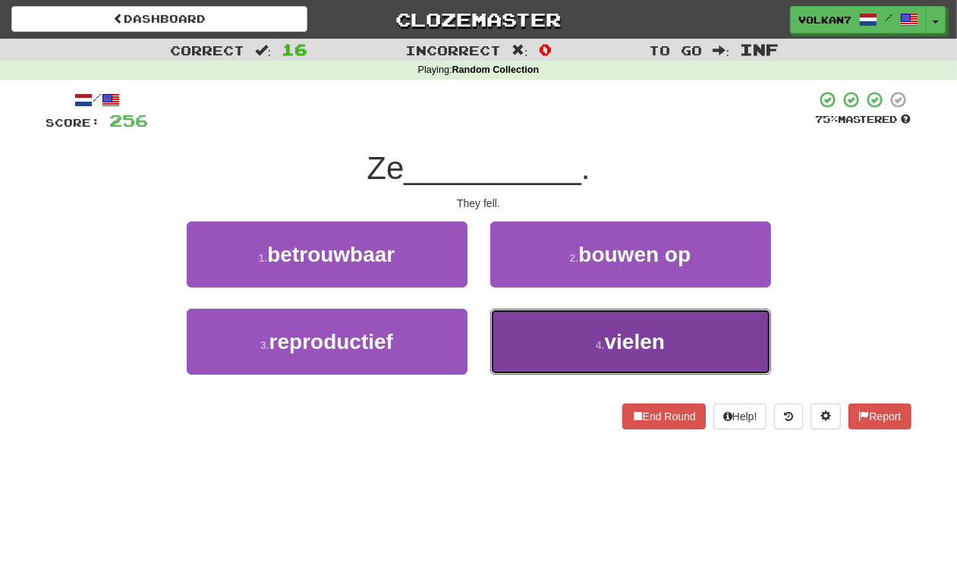
click at [555, 326] on button "4 . vielen" at bounding box center [630, 342] width 281 height 66
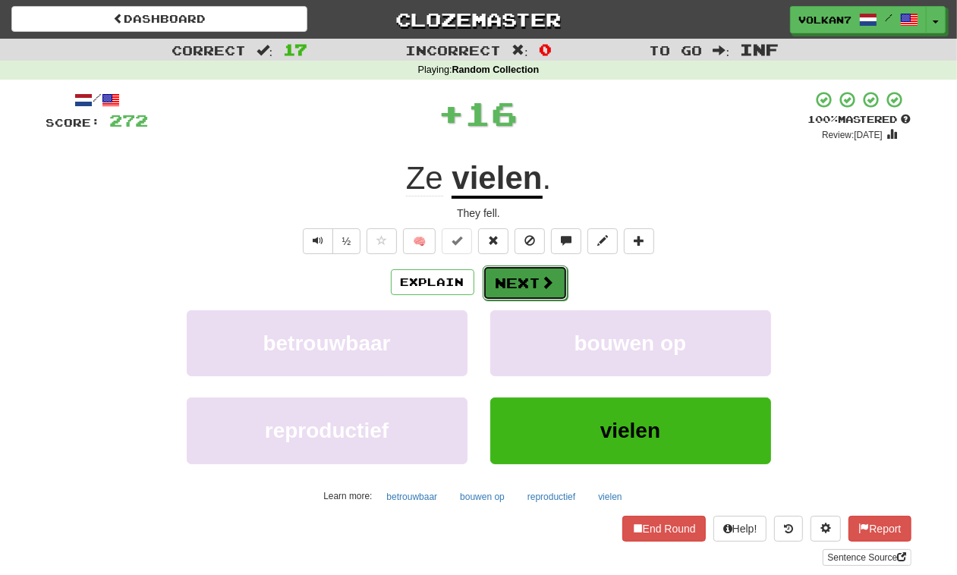
click at [532, 294] on button "Next" at bounding box center [525, 283] width 85 height 35
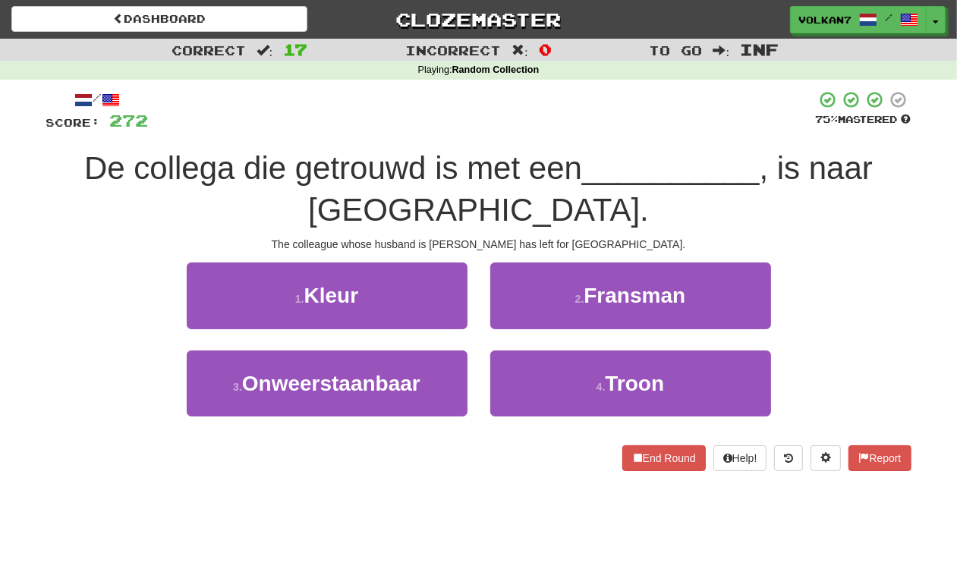
click at [552, 120] on div at bounding box center [482, 111] width 667 height 42
click at [594, 103] on div at bounding box center [482, 111] width 667 height 42
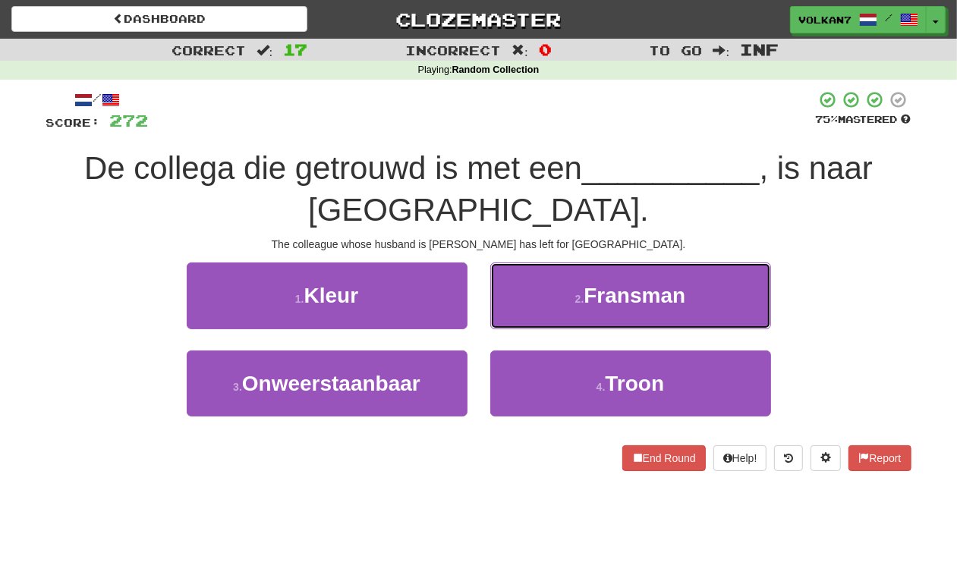
drag, startPoint x: 608, startPoint y: 298, endPoint x: 543, endPoint y: 296, distance: 64.5
click at [605, 298] on span "Fransman" at bounding box center [634, 296] width 102 height 24
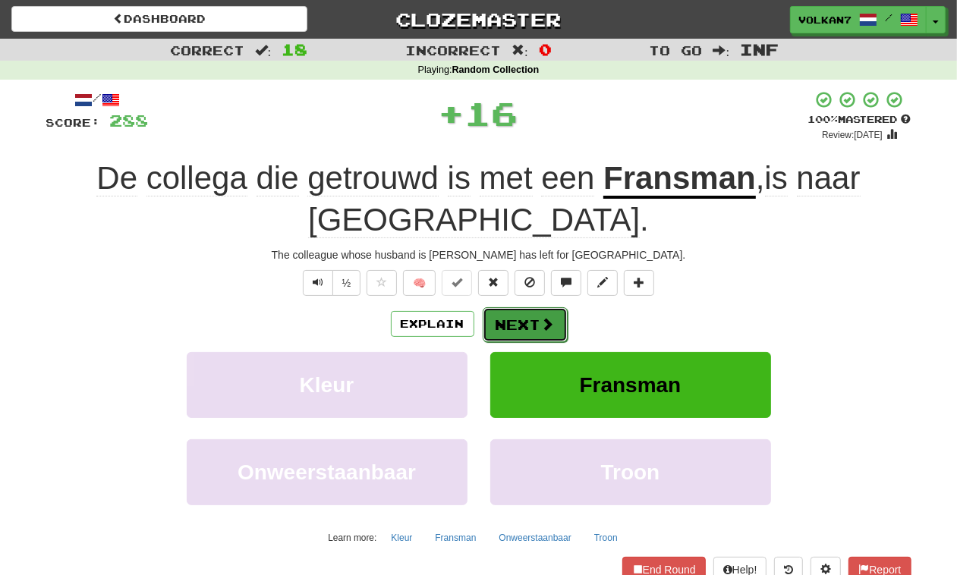
click at [533, 312] on button "Next" at bounding box center [525, 324] width 85 height 35
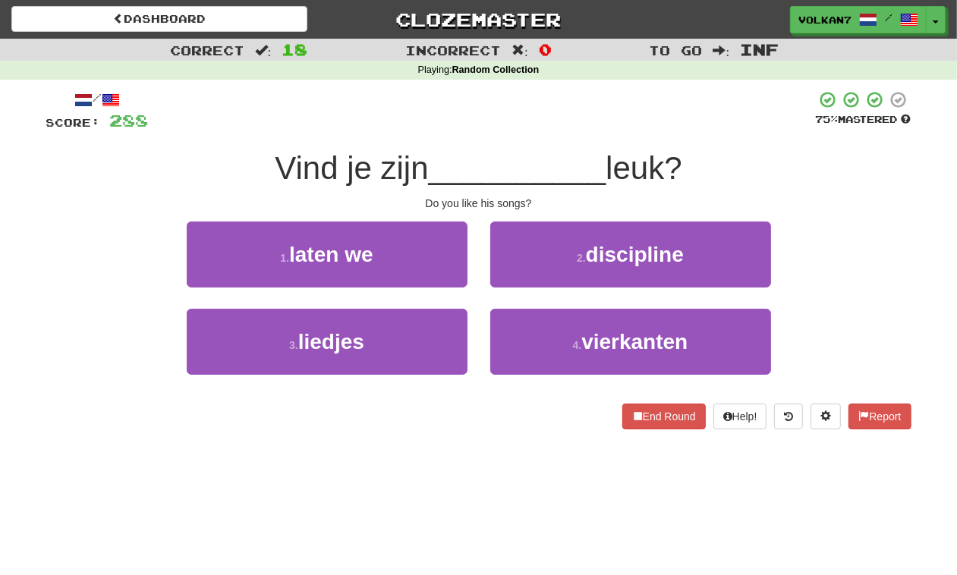
click at [524, 129] on div at bounding box center [482, 111] width 667 height 42
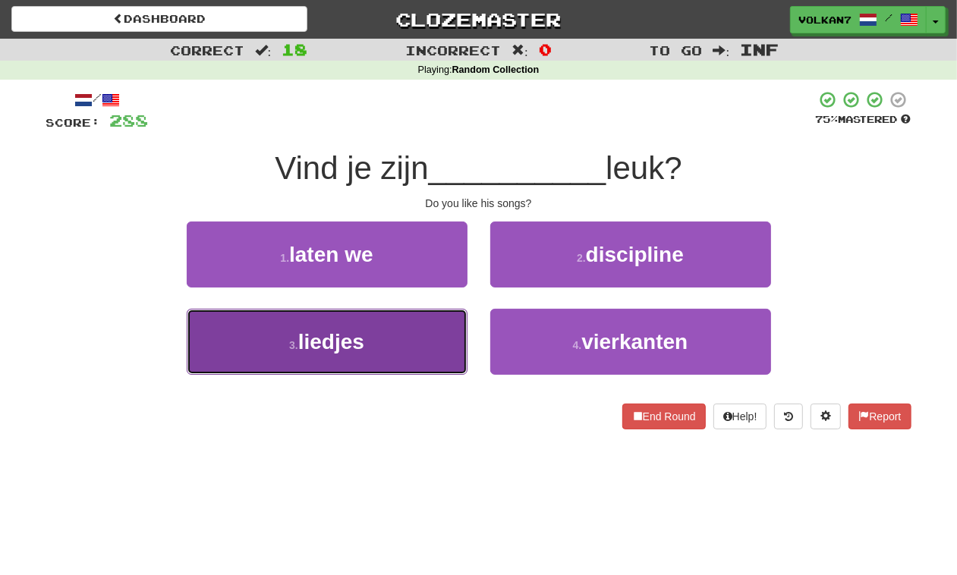
click at [387, 336] on button "3 . liedjes" at bounding box center [327, 342] width 281 height 66
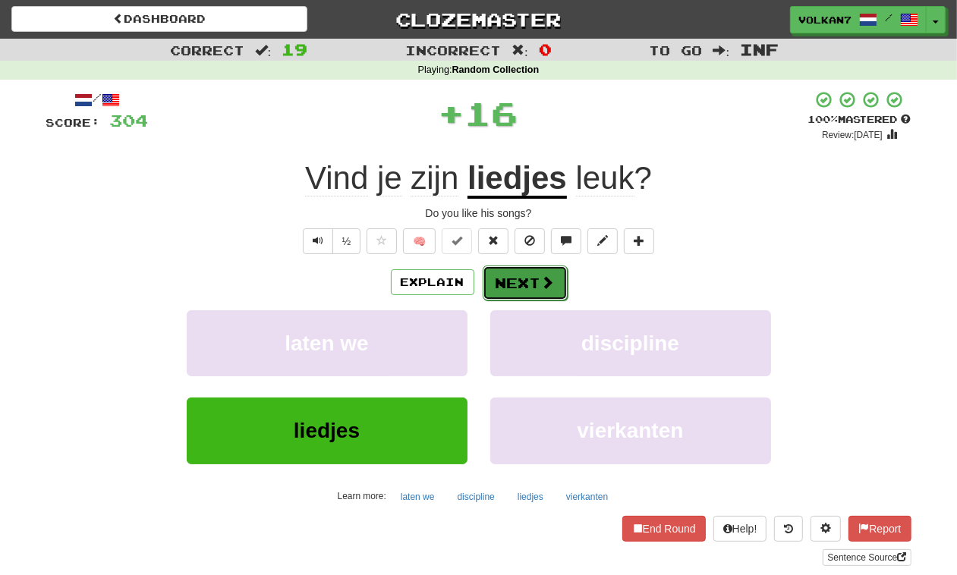
click at [505, 278] on button "Next" at bounding box center [525, 283] width 85 height 35
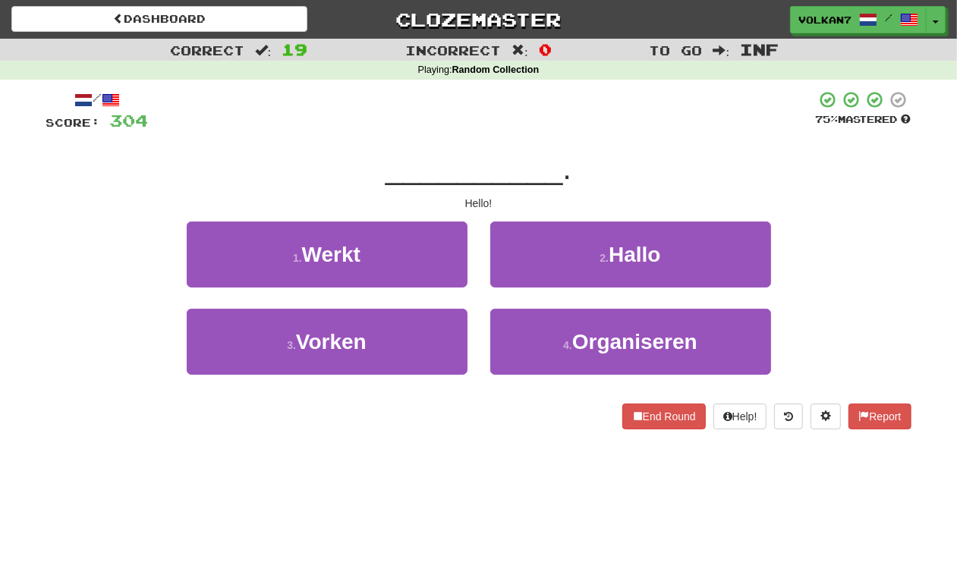
click at [552, 115] on div at bounding box center [482, 111] width 667 height 42
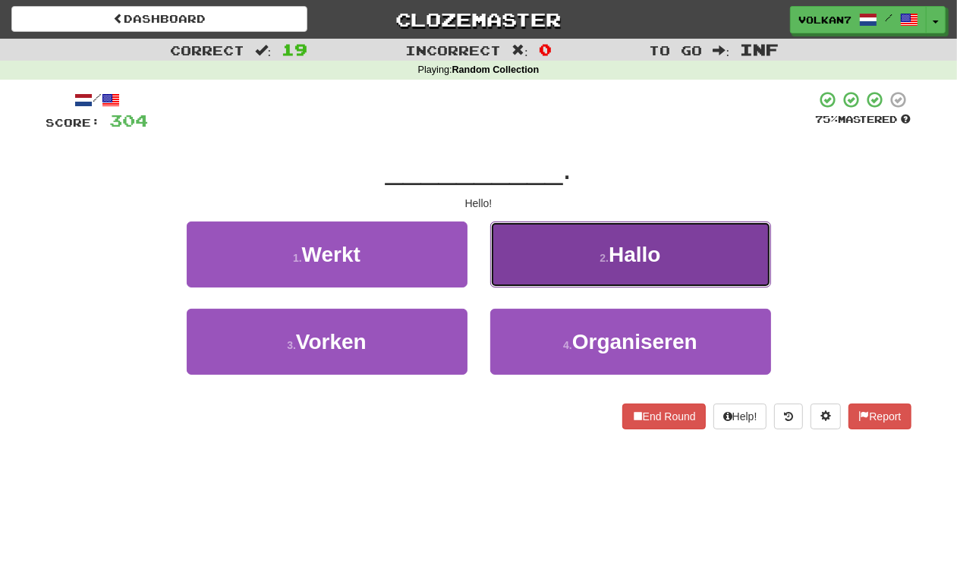
click at [602, 254] on small "2 ." at bounding box center [603, 258] width 9 height 12
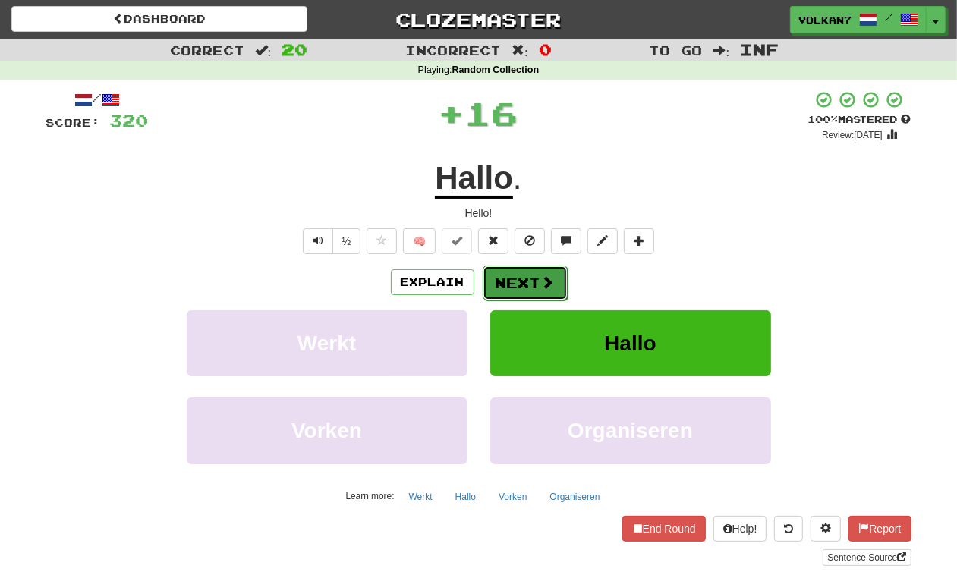
click at [524, 285] on button "Next" at bounding box center [525, 283] width 85 height 35
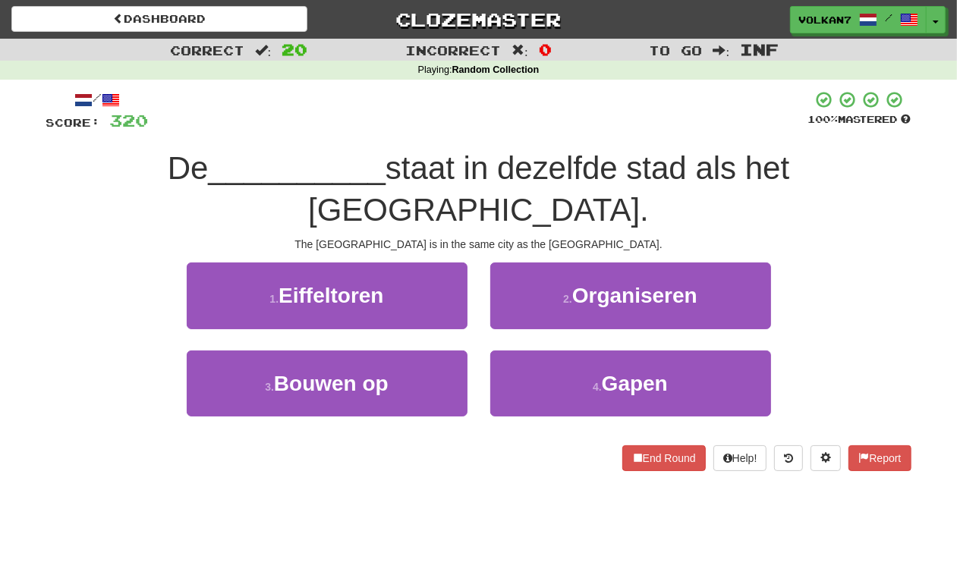
click at [527, 127] on div at bounding box center [478, 111] width 659 height 42
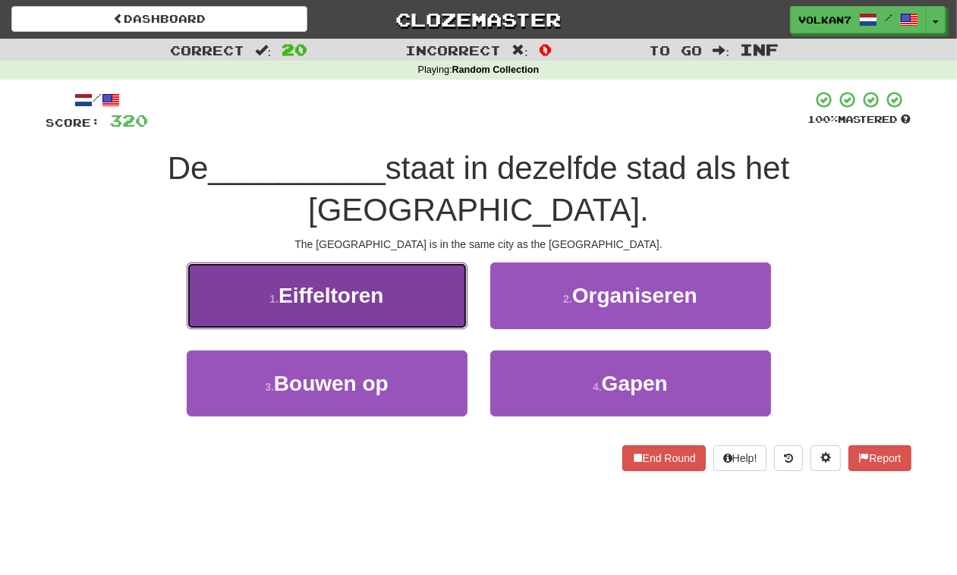
click at [400, 270] on button "1 . Eiffeltoren" at bounding box center [327, 296] width 281 height 66
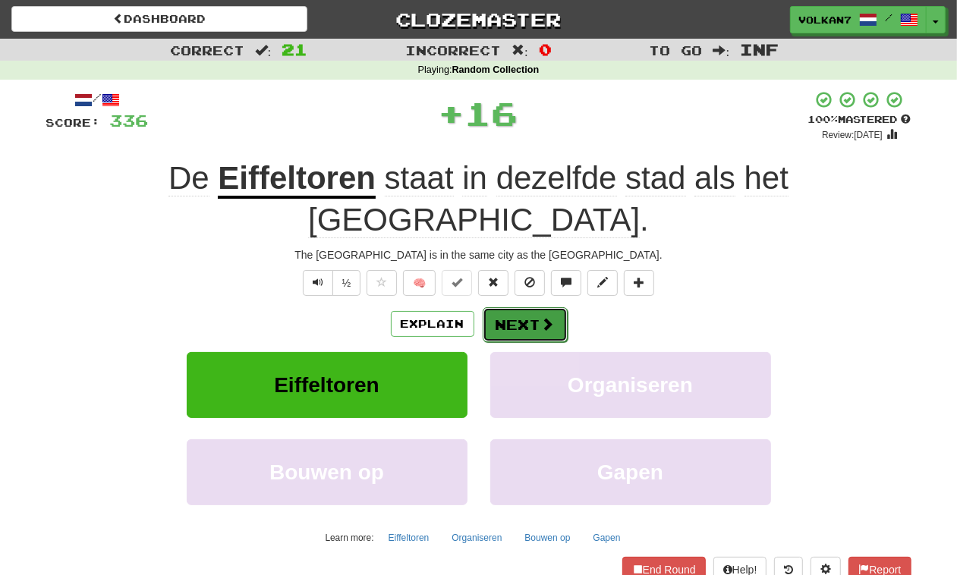
click at [551, 317] on span at bounding box center [548, 324] width 14 height 14
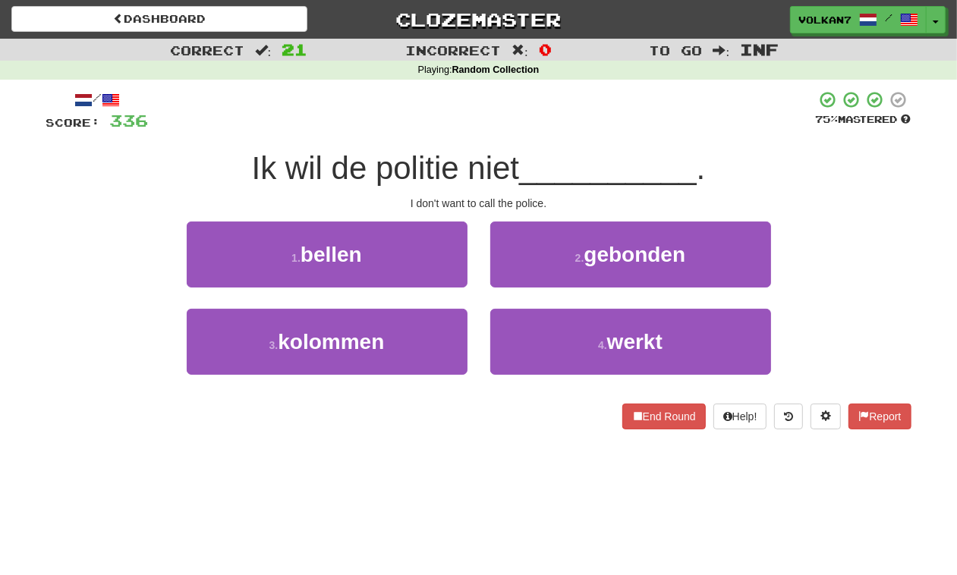
click at [570, 129] on div at bounding box center [482, 111] width 667 height 42
click at [389, 292] on div "1 . bellen" at bounding box center [327, 265] width 304 height 87
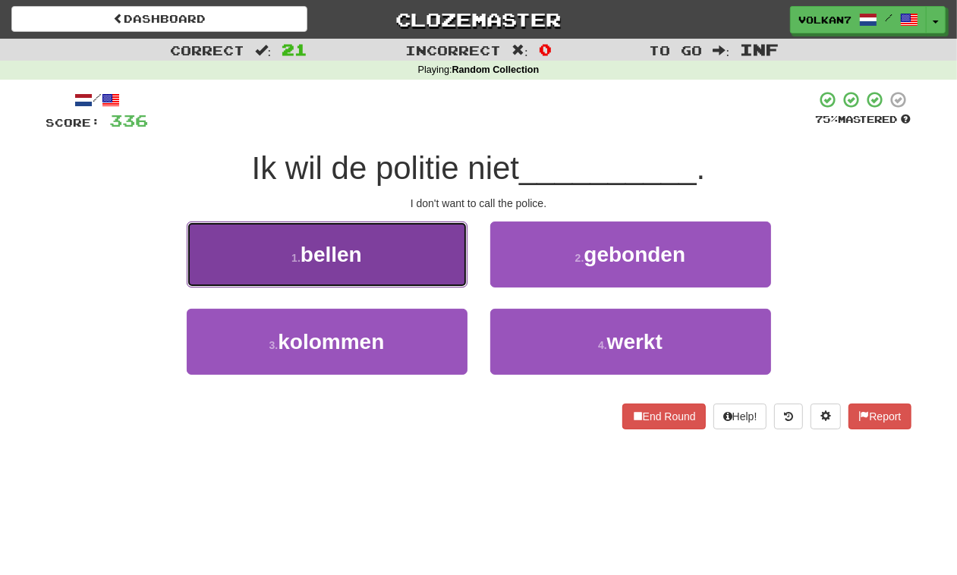
click at [392, 275] on button "1 . bellen" at bounding box center [327, 255] width 281 height 66
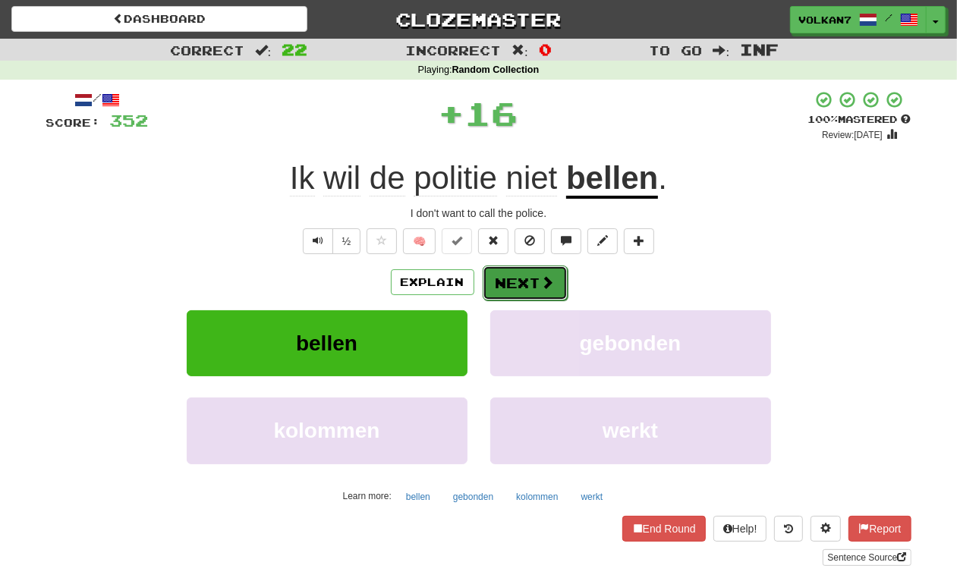
click at [524, 285] on button "Next" at bounding box center [525, 283] width 85 height 35
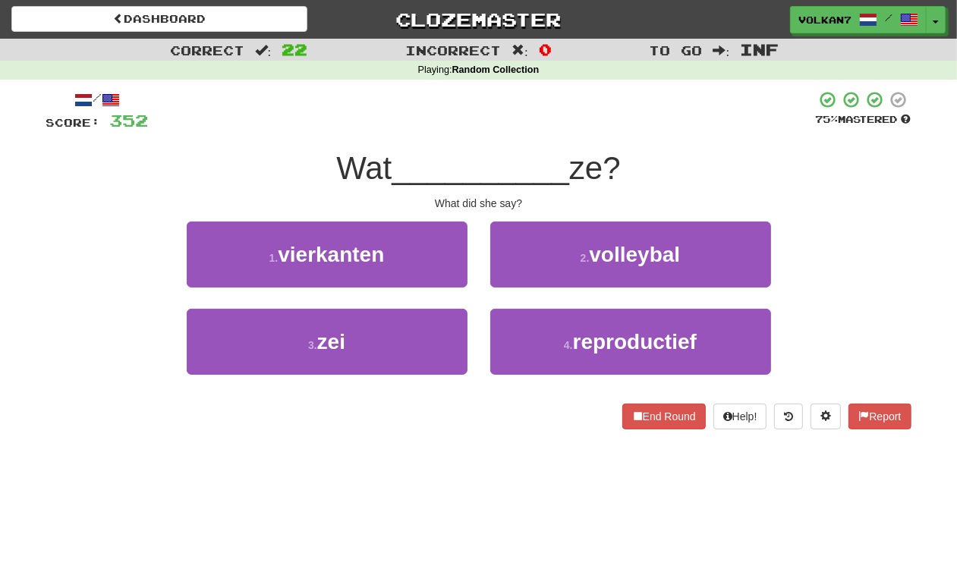
click at [549, 160] on span "__________" at bounding box center [481, 168] width 178 height 36
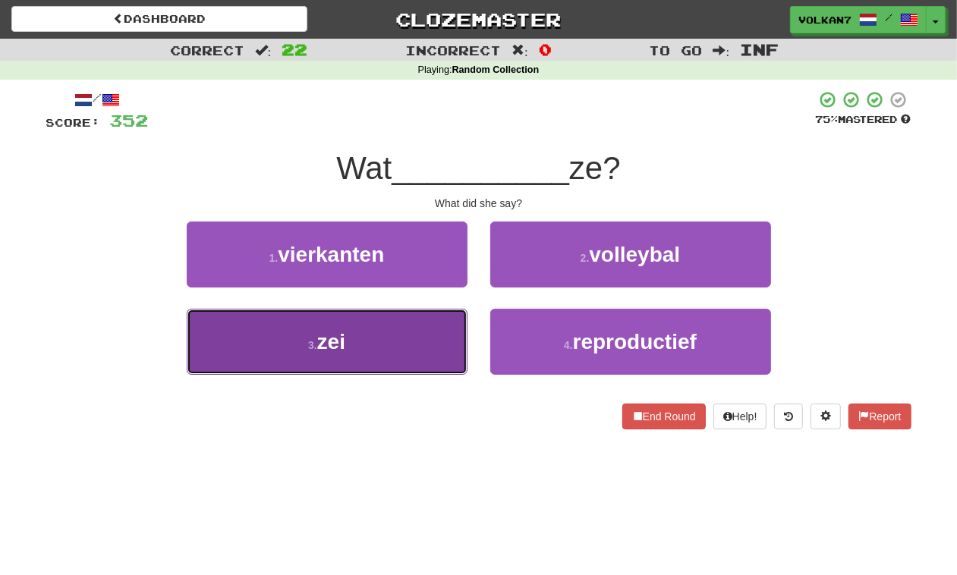
click at [364, 338] on button "3 . zei" at bounding box center [327, 342] width 281 height 66
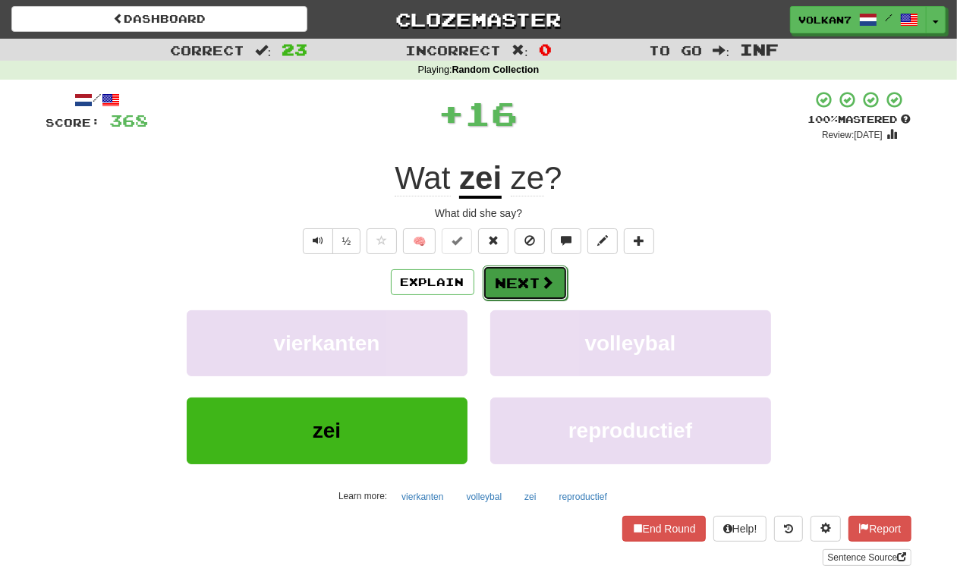
click at [509, 278] on button "Next" at bounding box center [525, 283] width 85 height 35
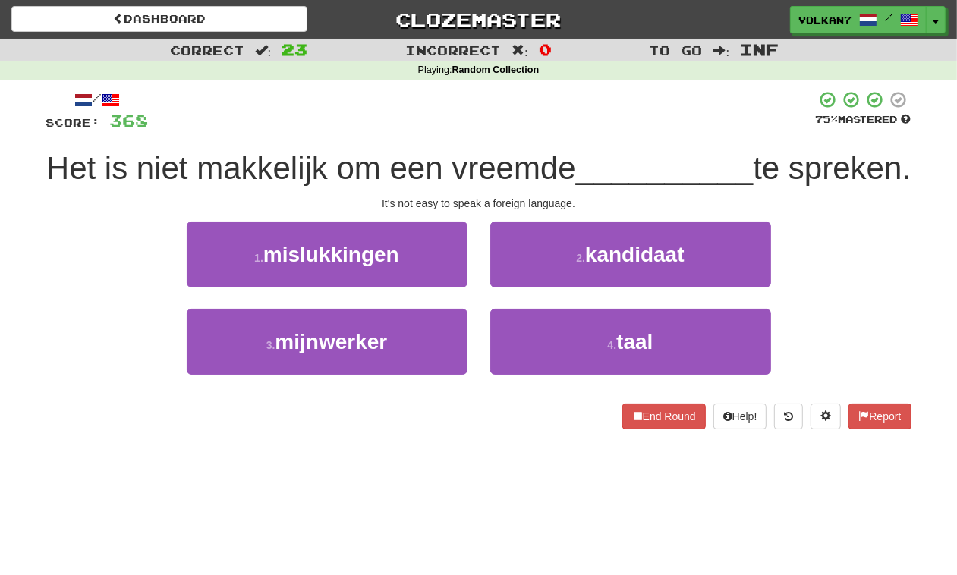
click at [540, 89] on div "/ Score: 368 75 % Mastered Het is niet makkelijk om een vreemde __________ te s…" at bounding box center [478, 265] width 865 height 371
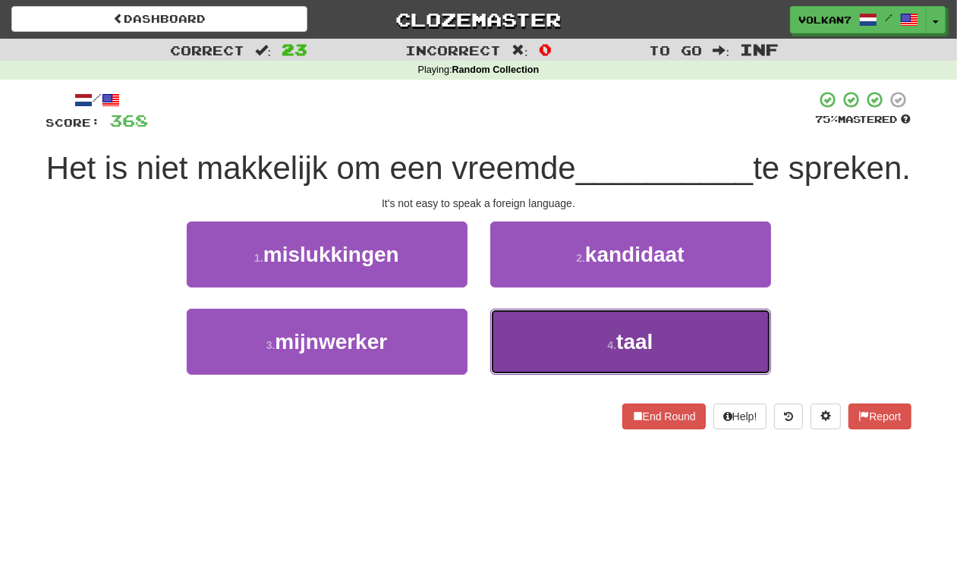
click at [558, 375] on button "4 . taal" at bounding box center [630, 342] width 281 height 66
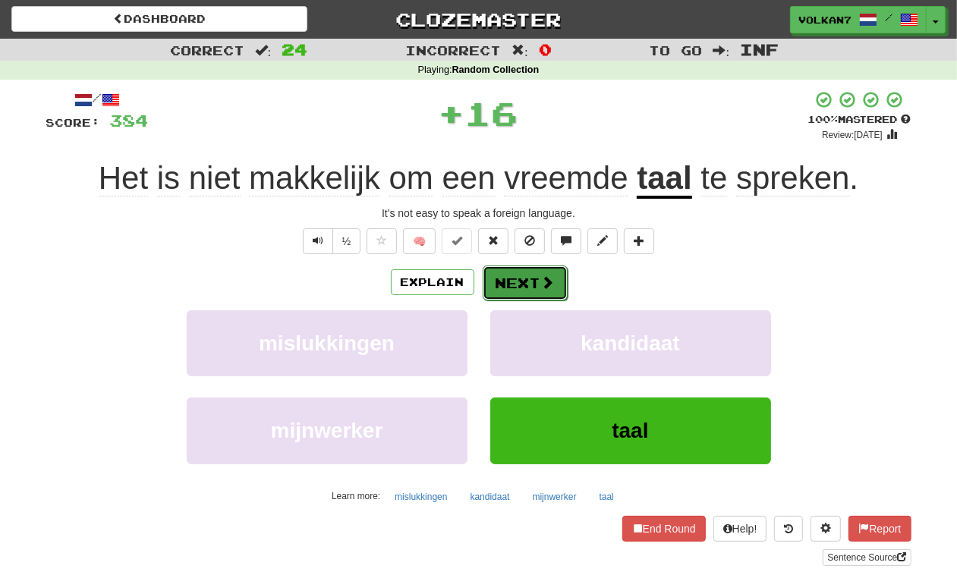
click at [503, 278] on button "Next" at bounding box center [525, 283] width 85 height 35
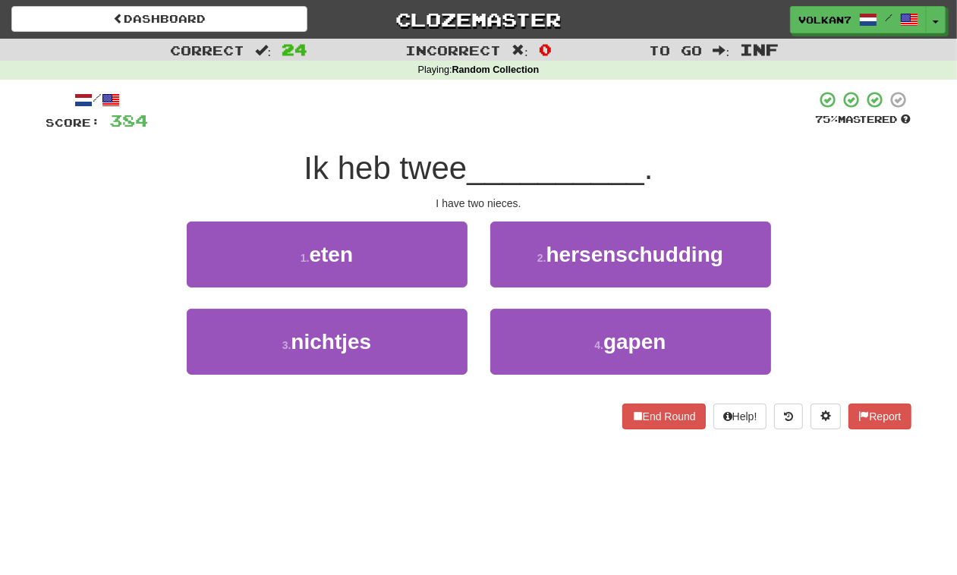
click at [514, 120] on div at bounding box center [482, 111] width 667 height 42
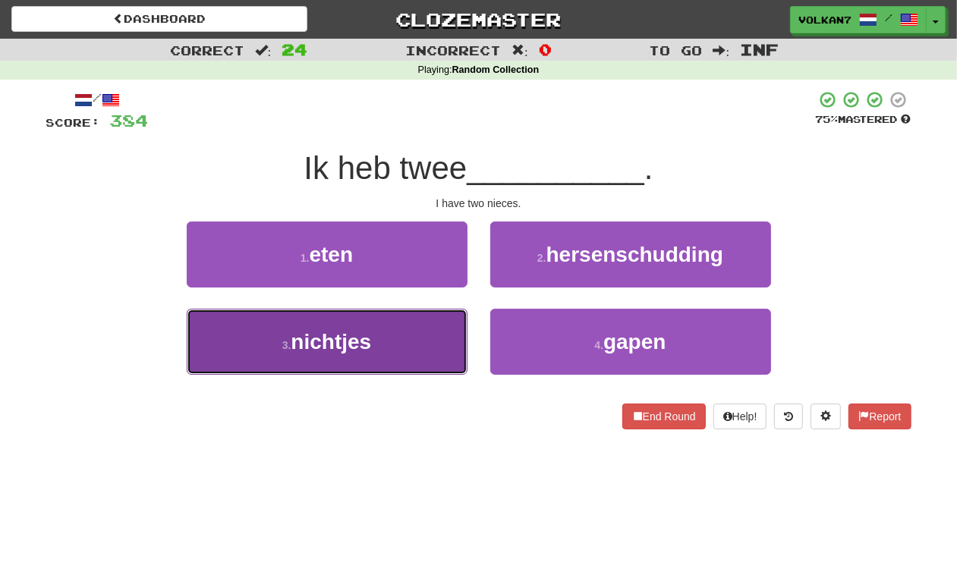
click at [412, 325] on button "3 . nichtjes" at bounding box center [327, 342] width 281 height 66
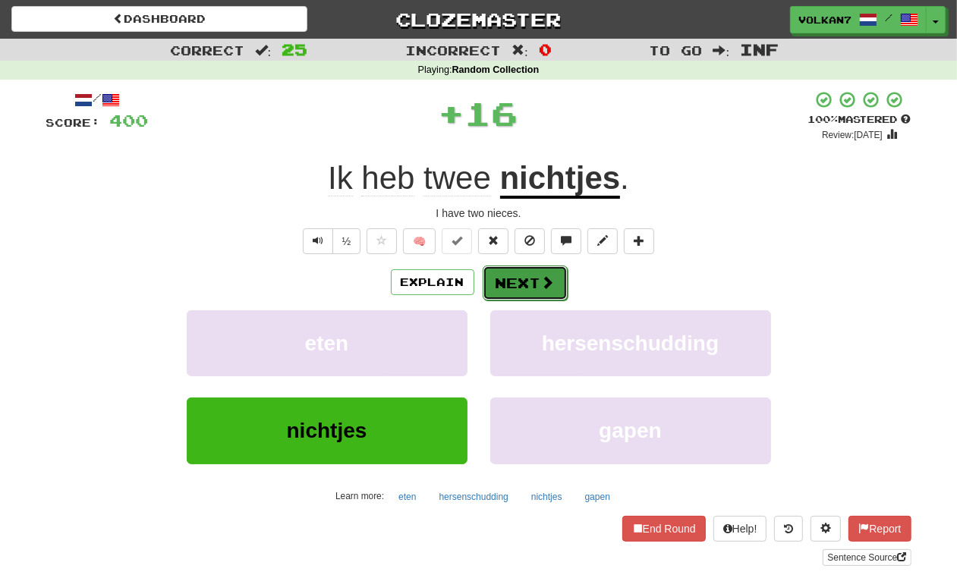
click at [518, 291] on button "Next" at bounding box center [525, 283] width 85 height 35
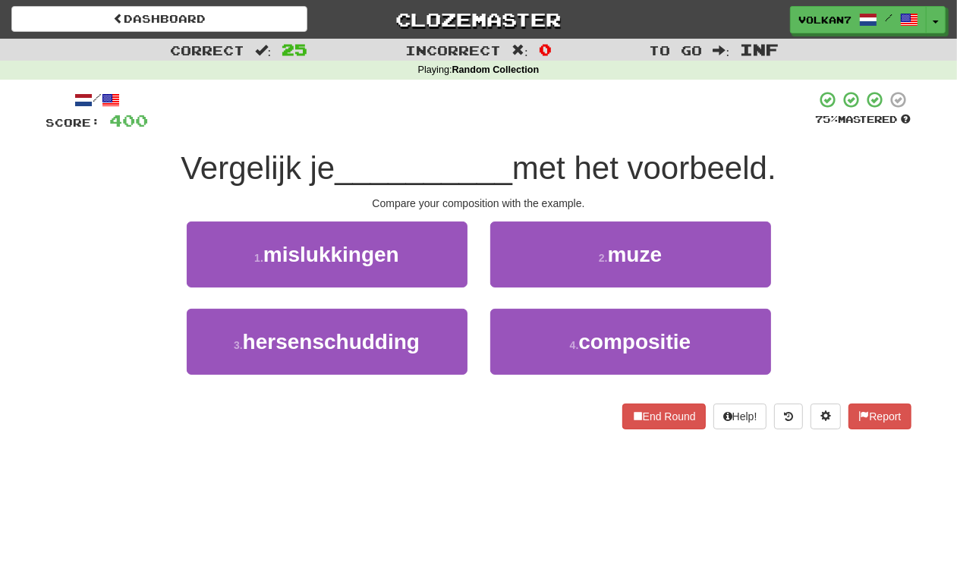
click at [521, 134] on div "/ Score: 400 75 % Mastered Vergelijk je __________ met het voorbeeld. Compare y…" at bounding box center [478, 259] width 865 height 339
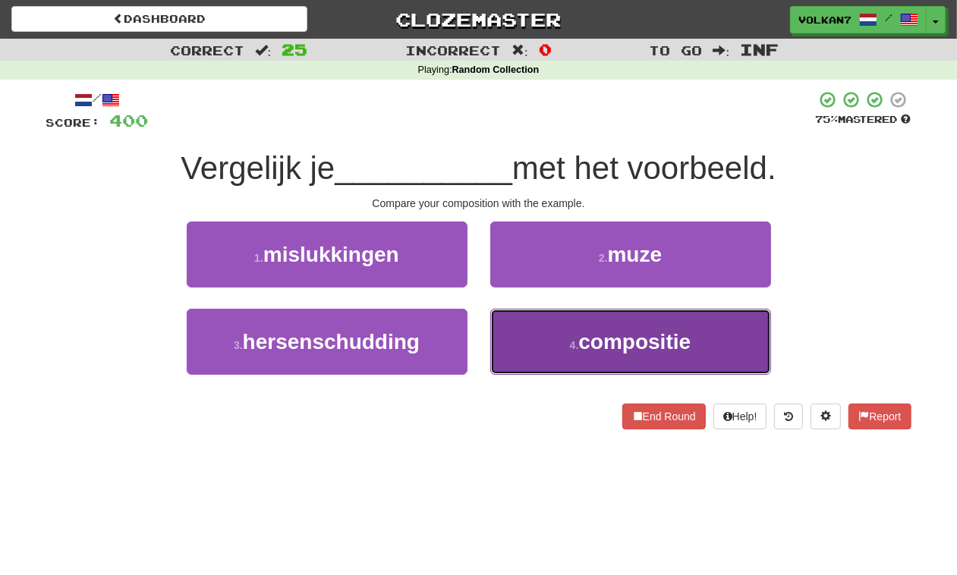
click at [574, 325] on button "4 . compositie" at bounding box center [630, 342] width 281 height 66
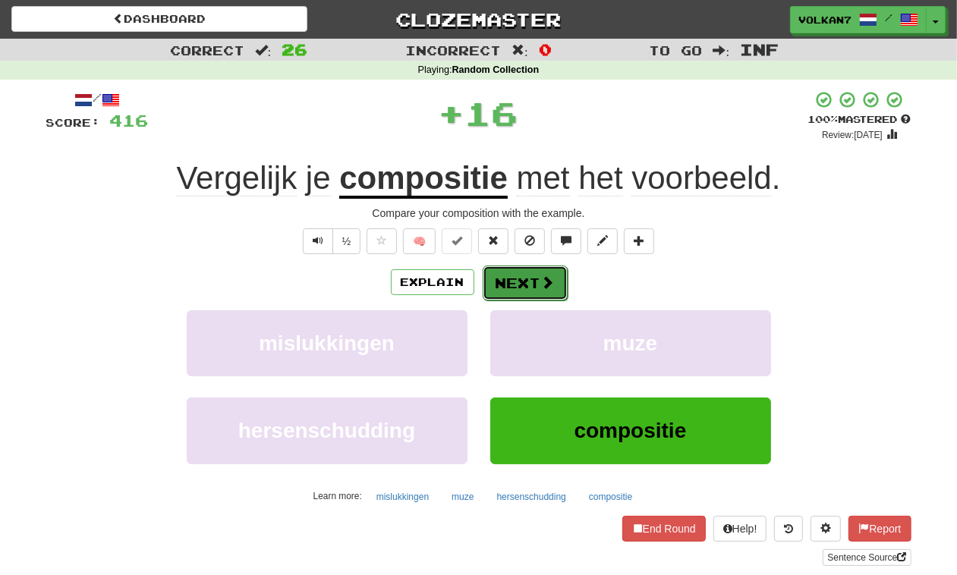
click at [527, 285] on button "Next" at bounding box center [525, 283] width 85 height 35
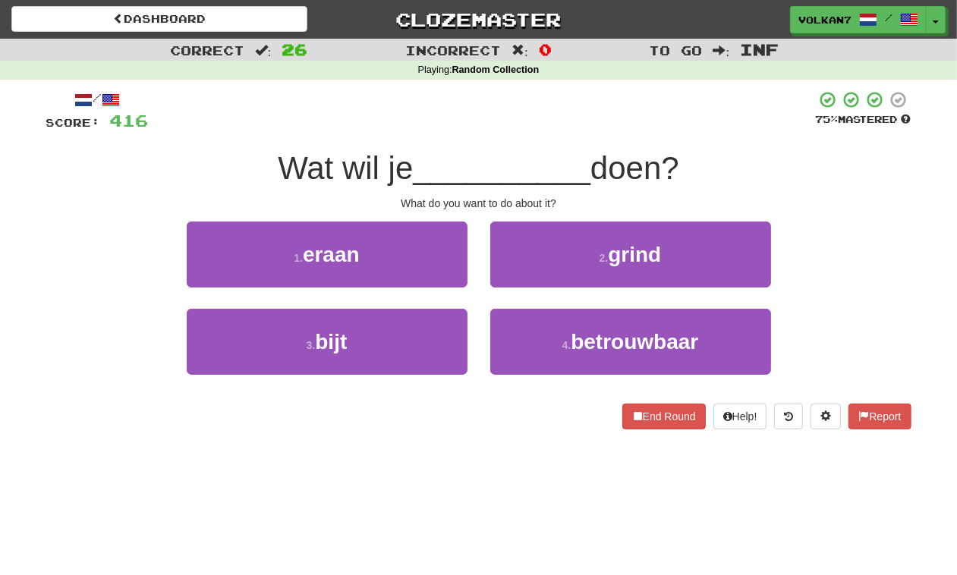
click at [541, 131] on div at bounding box center [482, 111] width 667 height 42
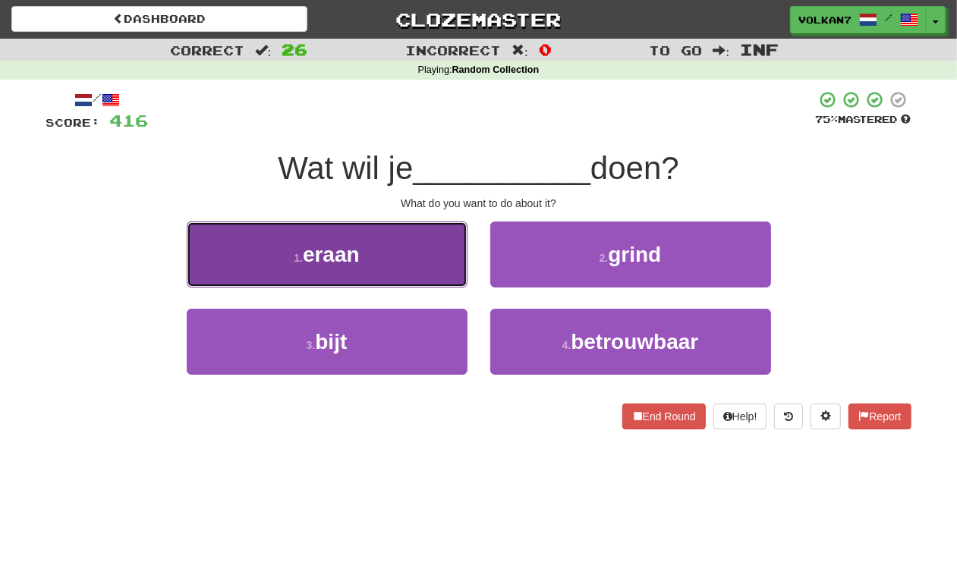
click at [396, 262] on button "1 . eraan" at bounding box center [327, 255] width 281 height 66
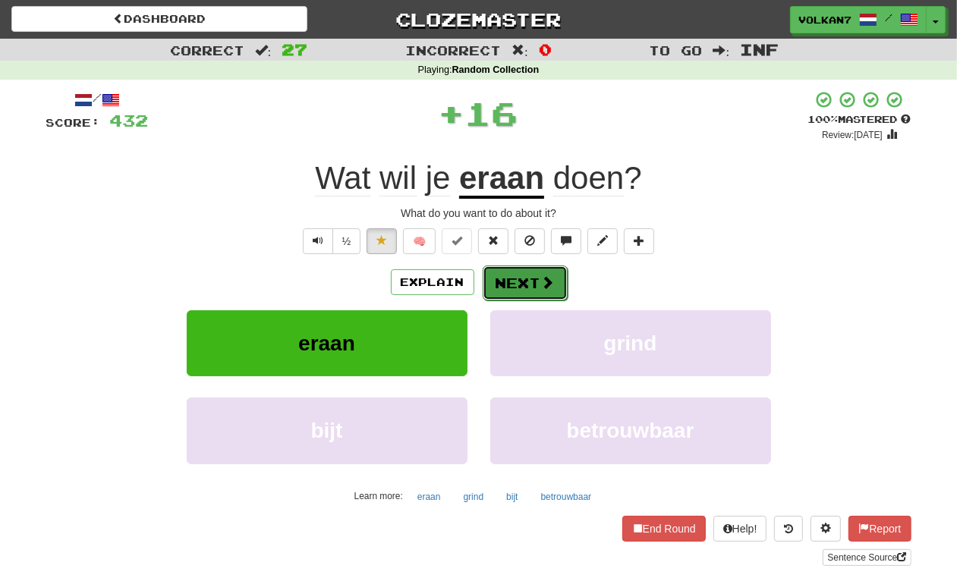
click at [510, 278] on button "Next" at bounding box center [525, 283] width 85 height 35
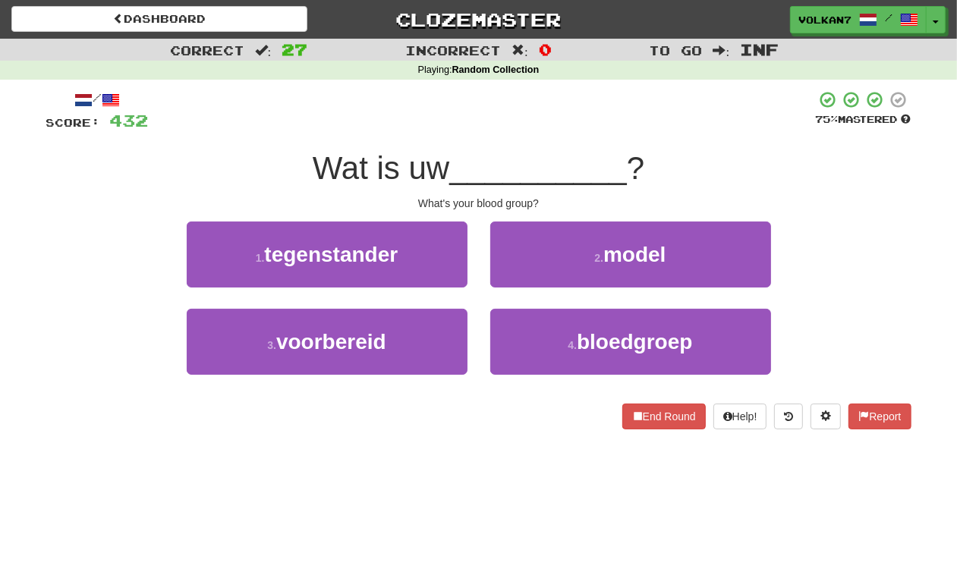
click at [574, 104] on div at bounding box center [482, 111] width 667 height 42
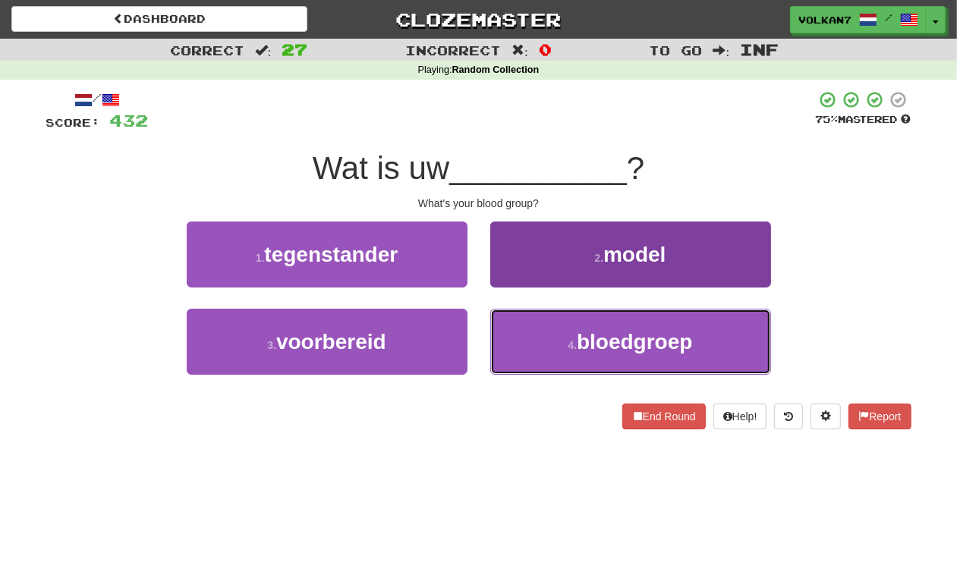
drag, startPoint x: 605, startPoint y: 334, endPoint x: 571, endPoint y: 316, distance: 37.7
click at [605, 335] on span "bloedgroep" at bounding box center [634, 342] width 115 height 24
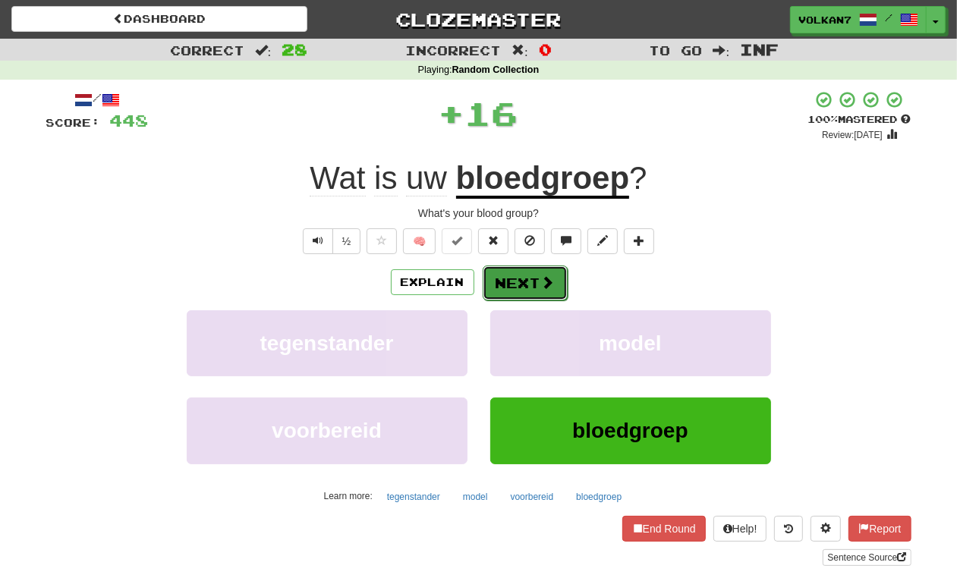
click at [530, 277] on button "Next" at bounding box center [525, 283] width 85 height 35
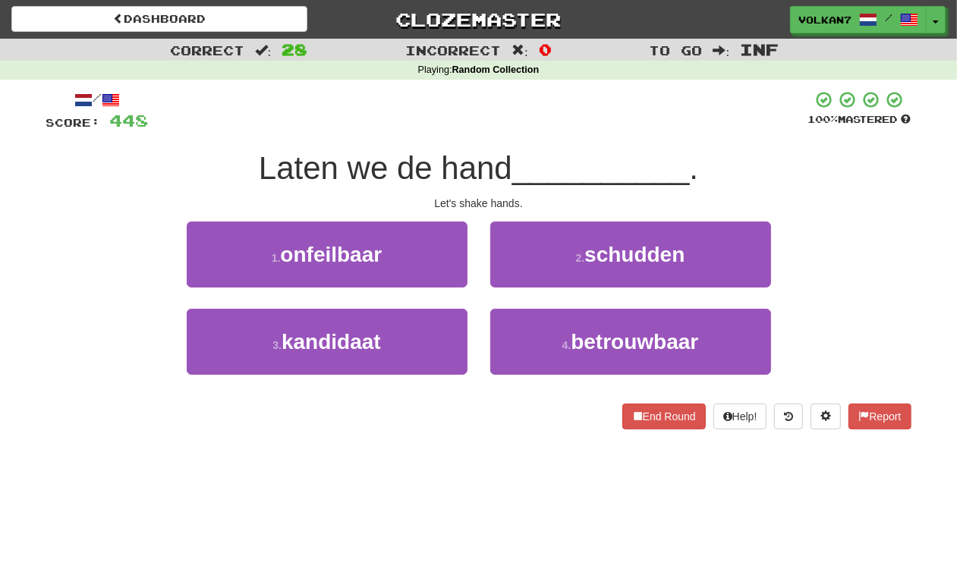
click at [593, 115] on div at bounding box center [478, 111] width 659 height 42
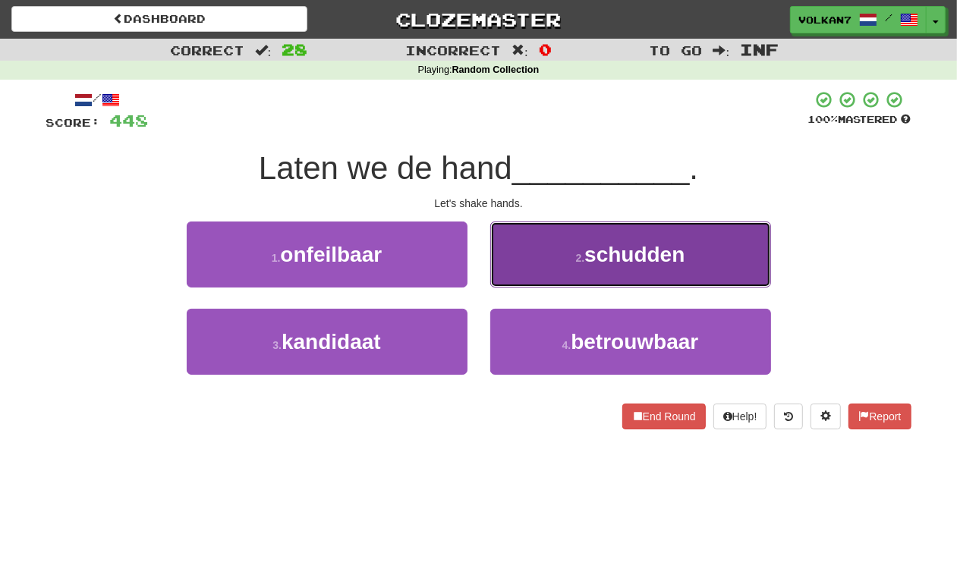
click at [585, 237] on button "2 . schudden" at bounding box center [630, 255] width 281 height 66
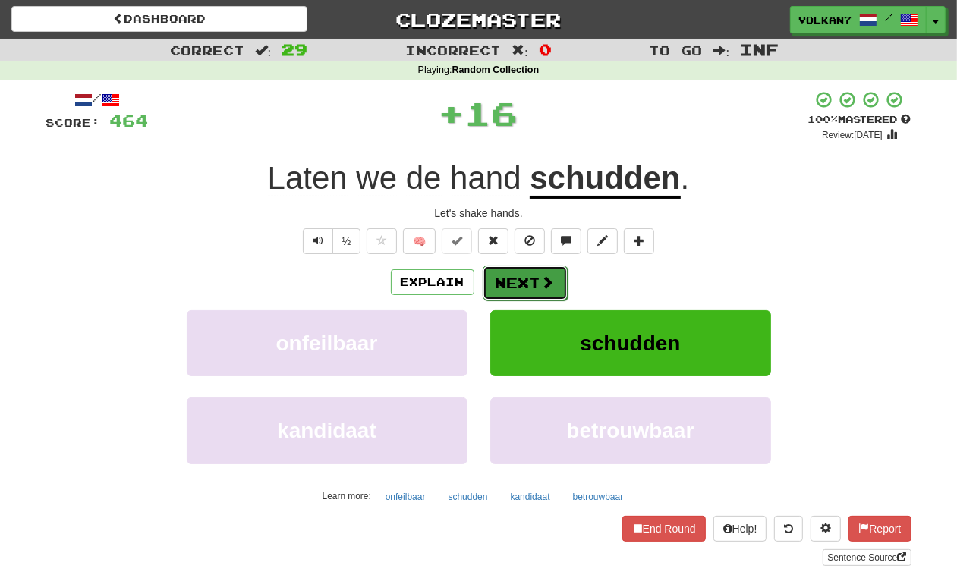
click at [535, 282] on button "Next" at bounding box center [525, 283] width 85 height 35
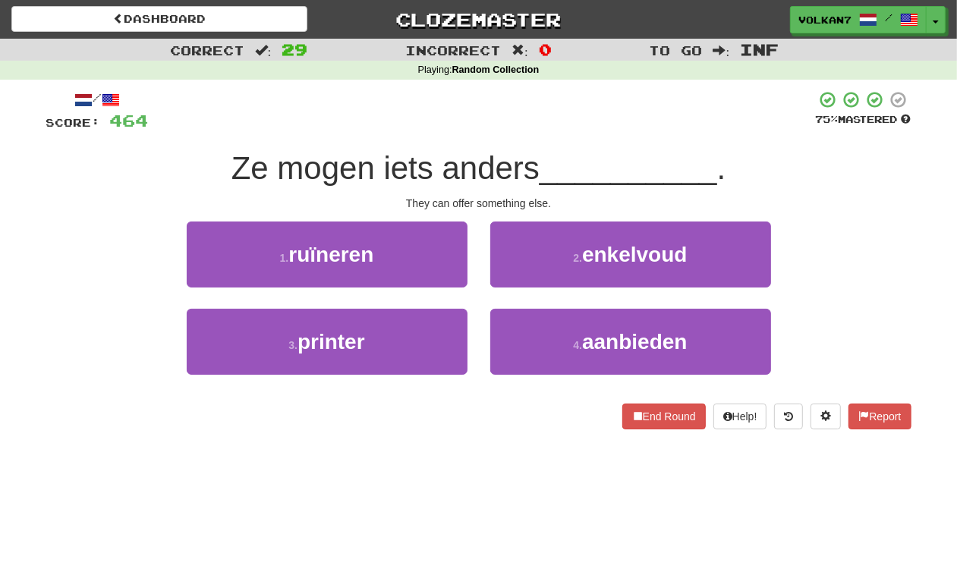
click at [563, 143] on div "/ Score: 464 75 % Mastered Ze mogen iets anders __________ . They can offer som…" at bounding box center [478, 259] width 865 height 339
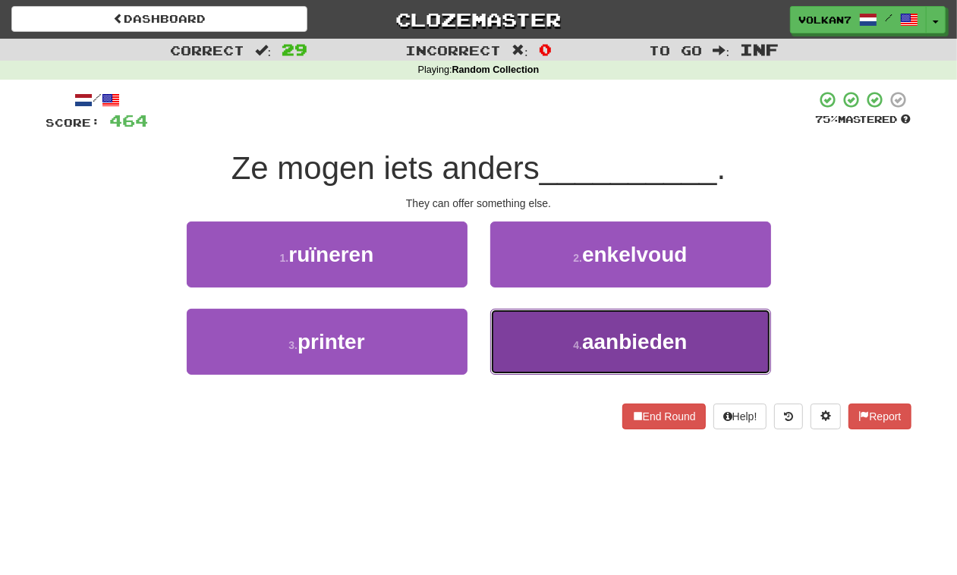
click at [603, 335] on span "aanbieden" at bounding box center [634, 342] width 105 height 24
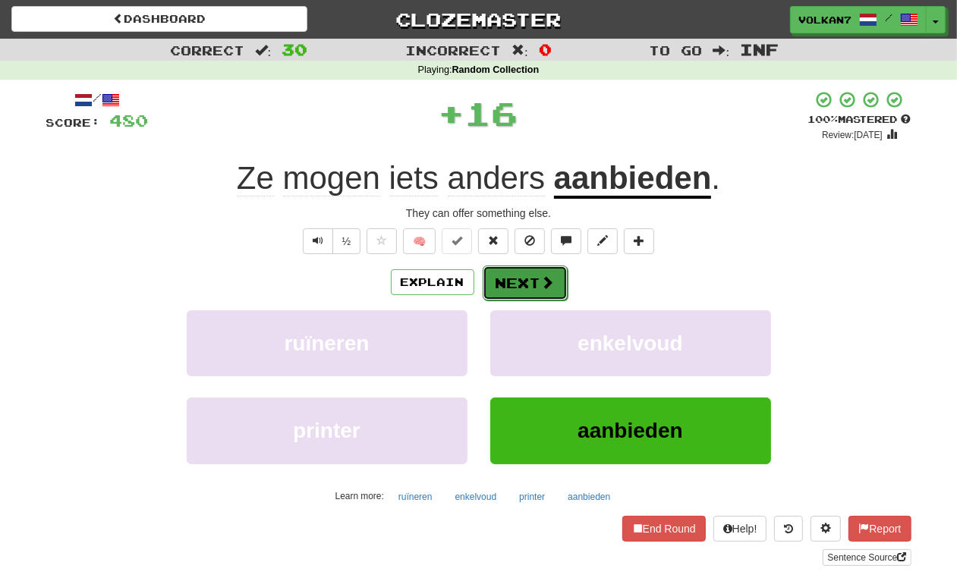
click at [517, 292] on button "Next" at bounding box center [525, 283] width 85 height 35
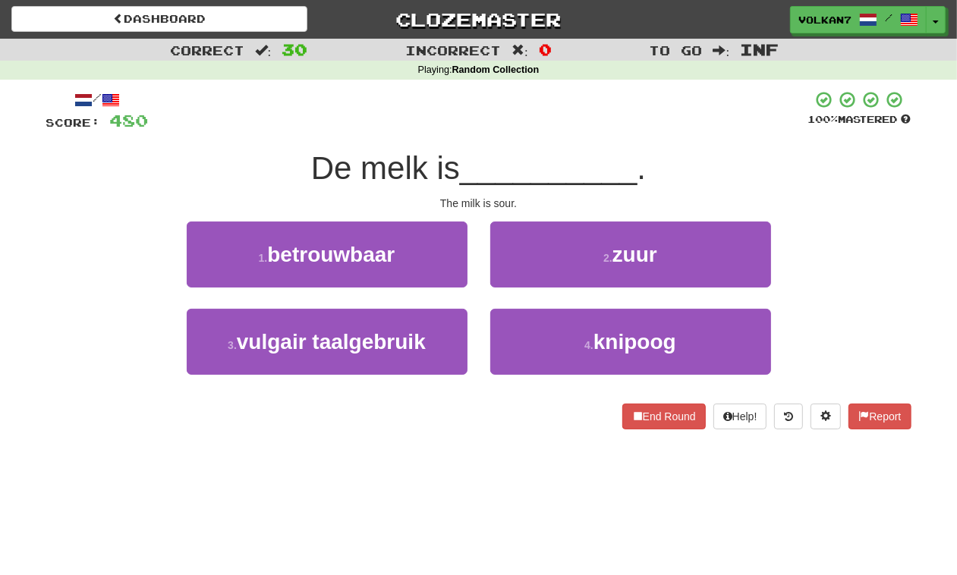
click at [543, 139] on div "/ Score: 480 100 % Mastered De melk is __________ . The milk is sour. 1 . betro…" at bounding box center [478, 259] width 865 height 339
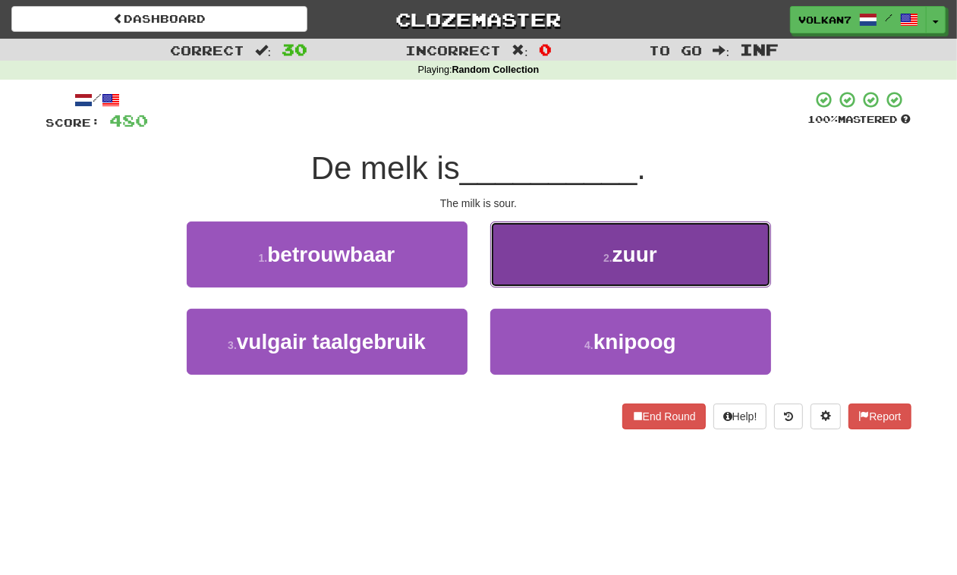
click at [587, 248] on button "2 . zuur" at bounding box center [630, 255] width 281 height 66
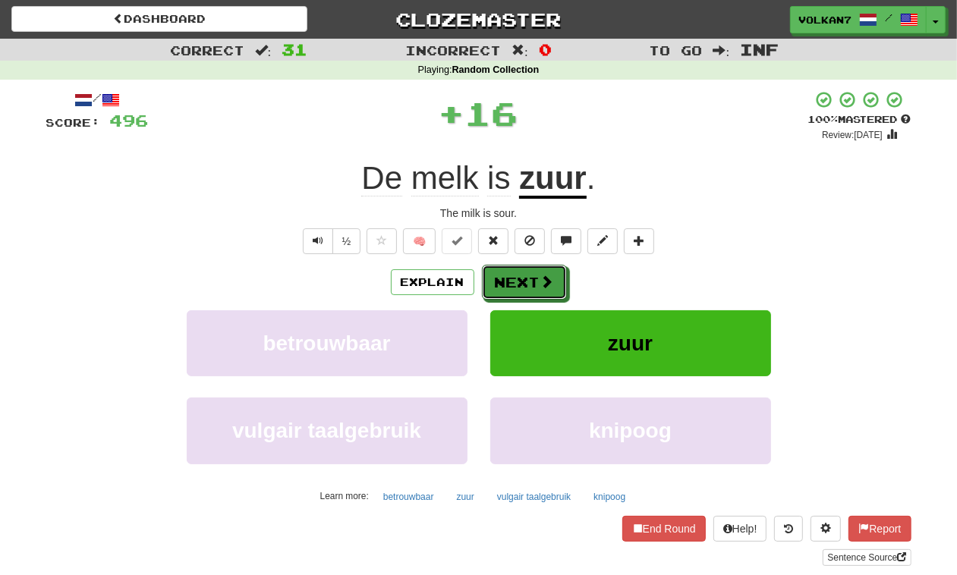
click at [531, 271] on button "Next" at bounding box center [524, 282] width 85 height 35
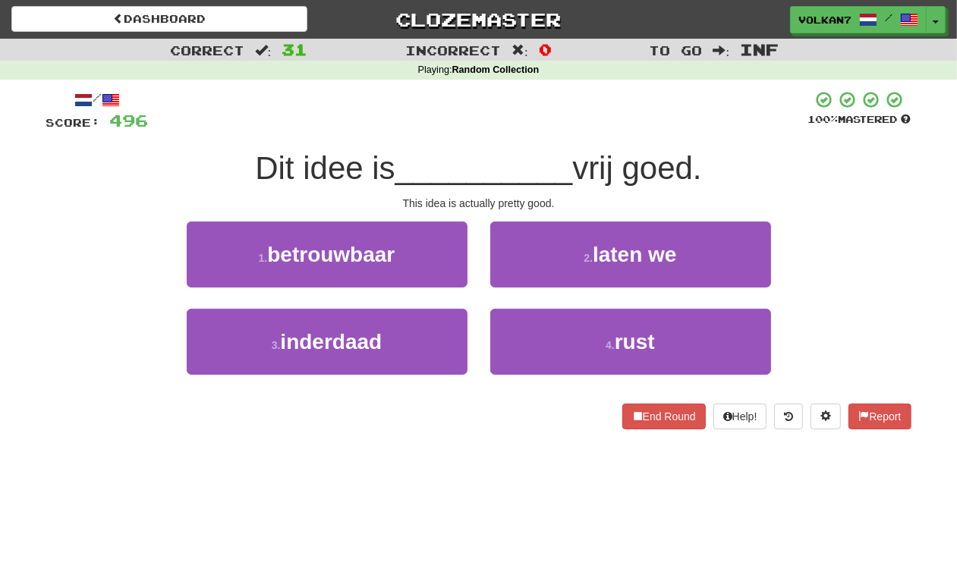
click at [552, 160] on span "__________" at bounding box center [484, 168] width 178 height 36
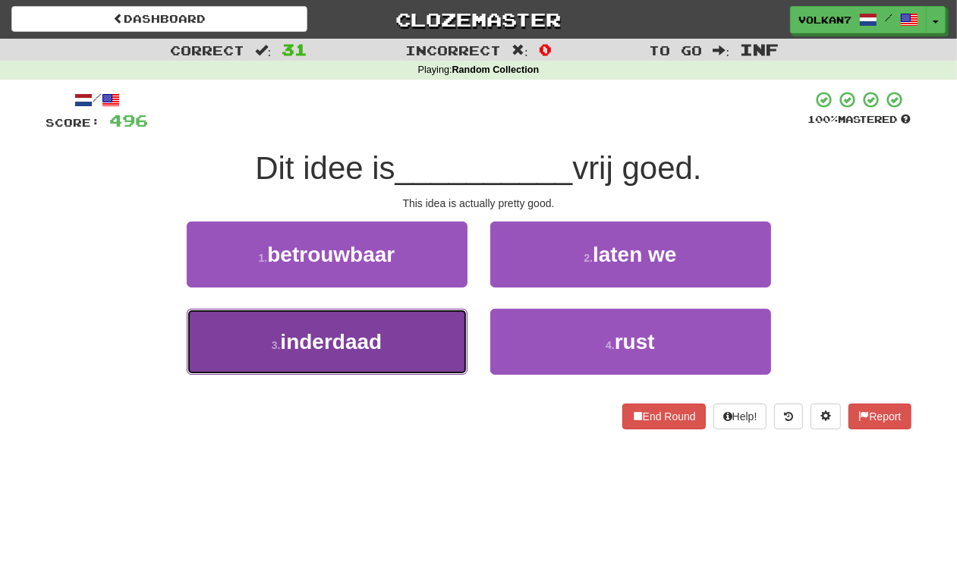
click at [378, 346] on span "inderdaad" at bounding box center [331, 342] width 102 height 24
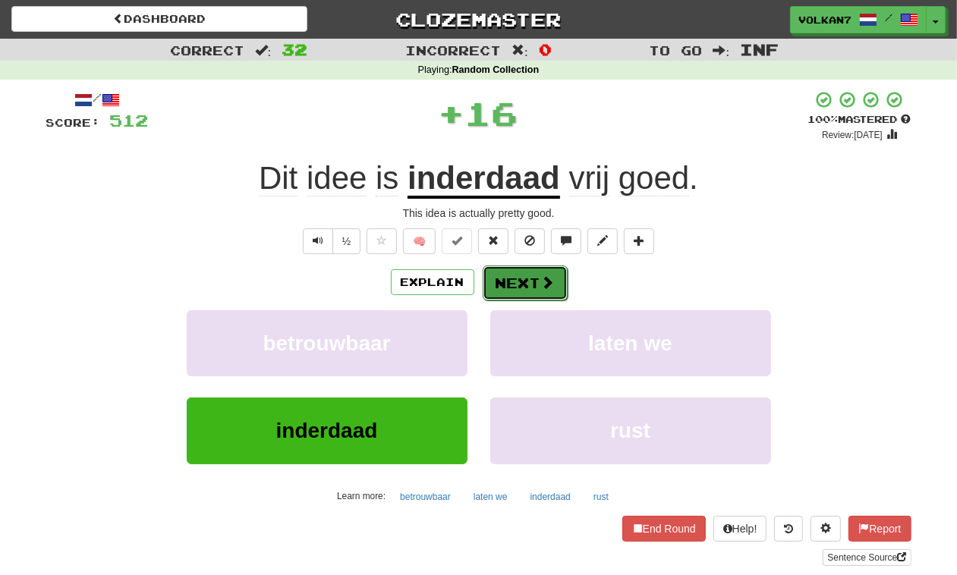
click at [521, 292] on button "Next" at bounding box center [525, 283] width 85 height 35
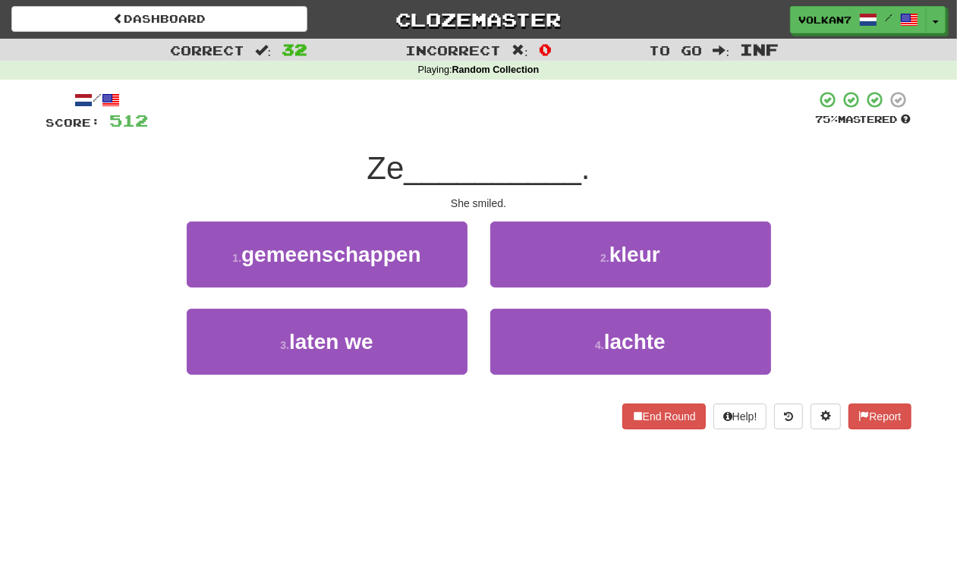
click at [545, 123] on div at bounding box center [482, 111] width 667 height 42
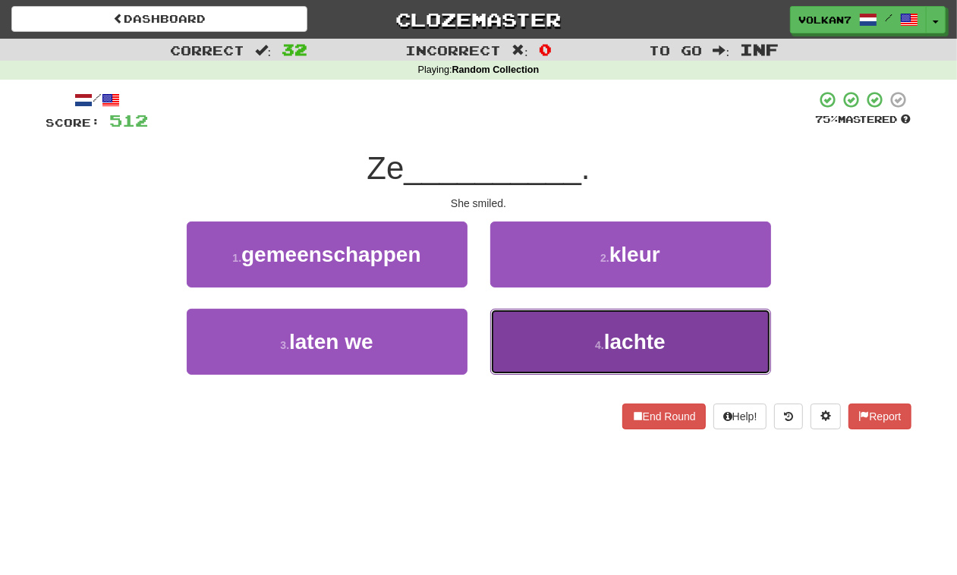
click at [595, 347] on small "4 ." at bounding box center [599, 345] width 9 height 12
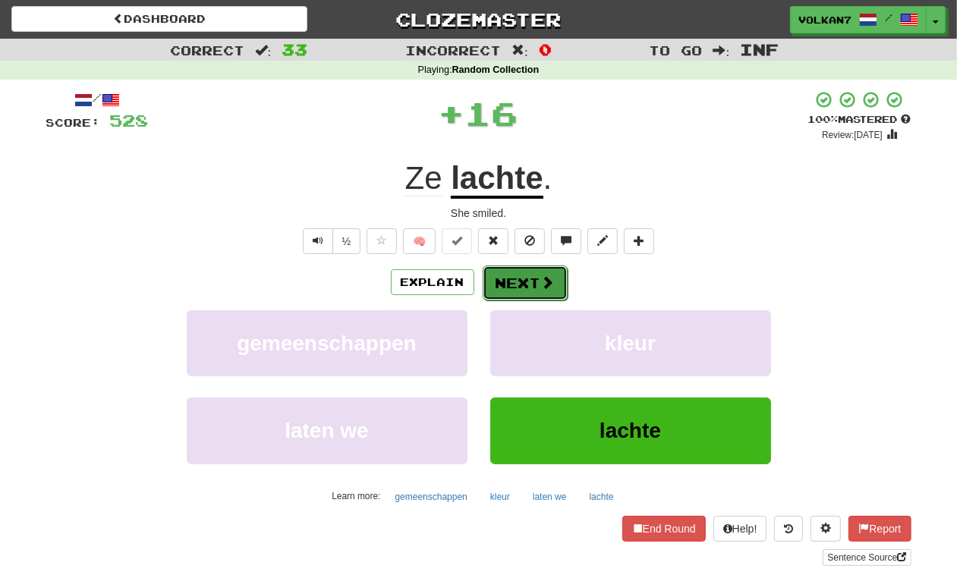
click at [531, 289] on button "Next" at bounding box center [525, 283] width 85 height 35
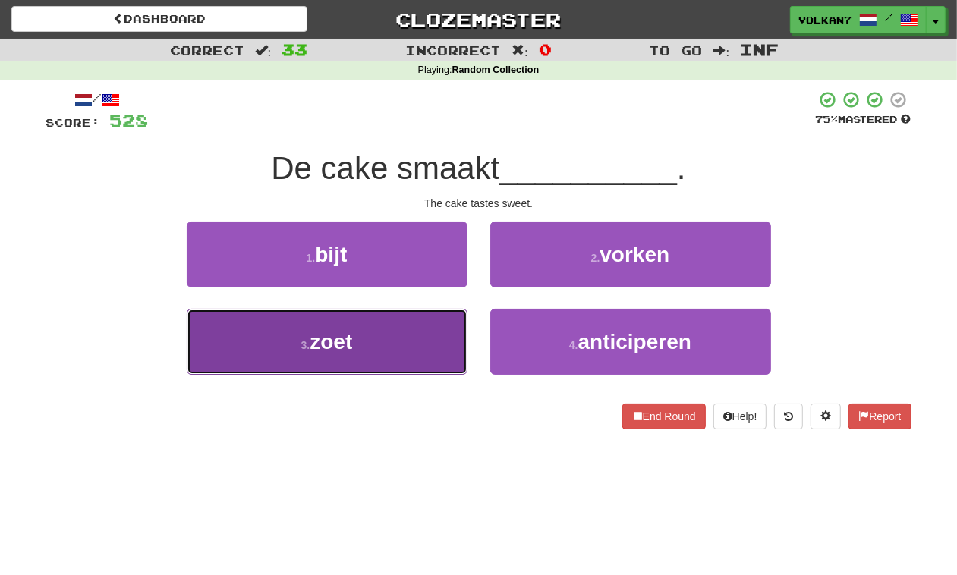
click at [422, 351] on button "3 . zoet" at bounding box center [327, 342] width 281 height 66
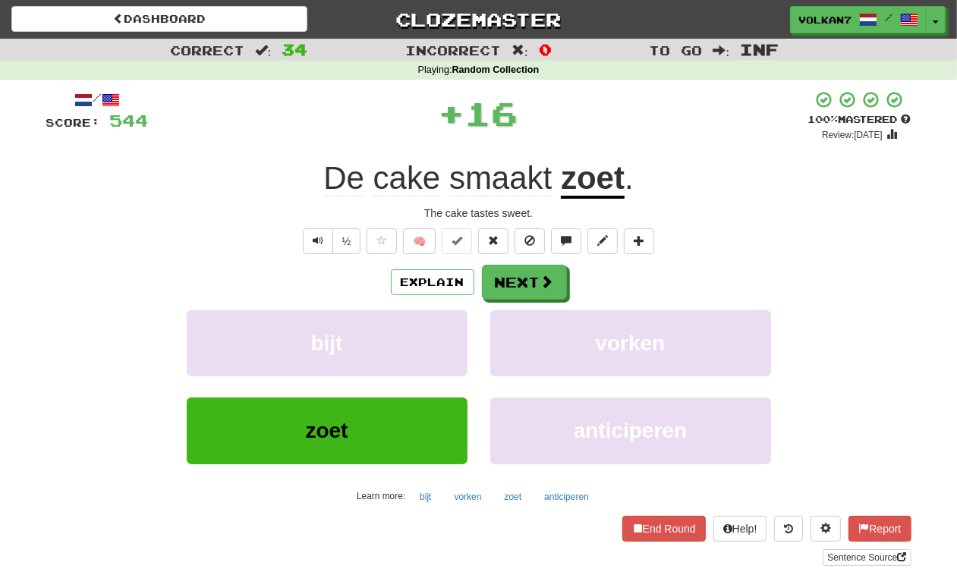
click at [533, 263] on div "/ Score: 544 + 16 100 % Mastered Review: 2025-10-09 De cake smaakt zoet . The c…" at bounding box center [478, 328] width 865 height 476
click at [530, 271] on button "Next" at bounding box center [525, 283] width 85 height 35
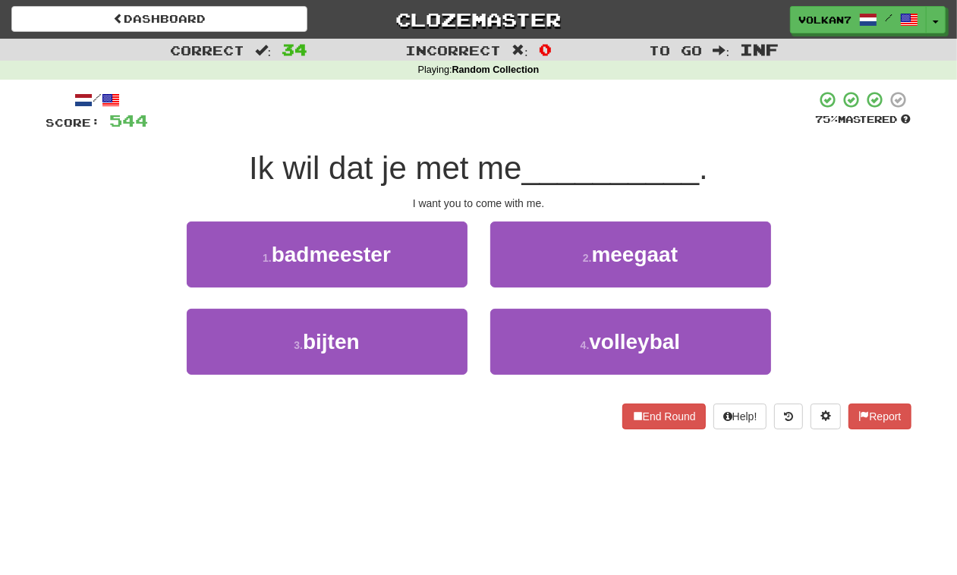
click at [527, 146] on div "/ Score: 544 75 % Mastered Ik wil dat je met me __________ . I want you to come…" at bounding box center [478, 259] width 865 height 339
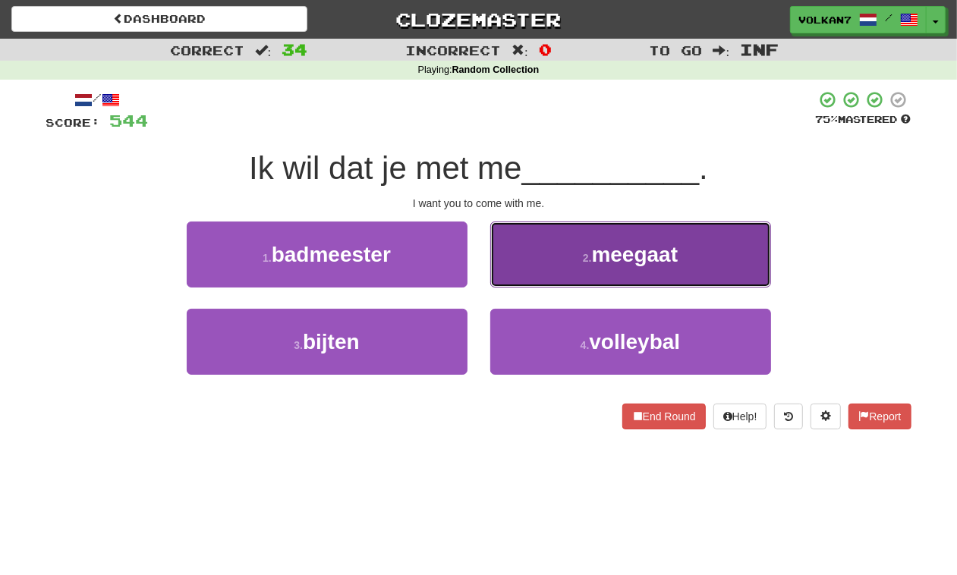
click at [555, 260] on button "2 . meegaat" at bounding box center [630, 255] width 281 height 66
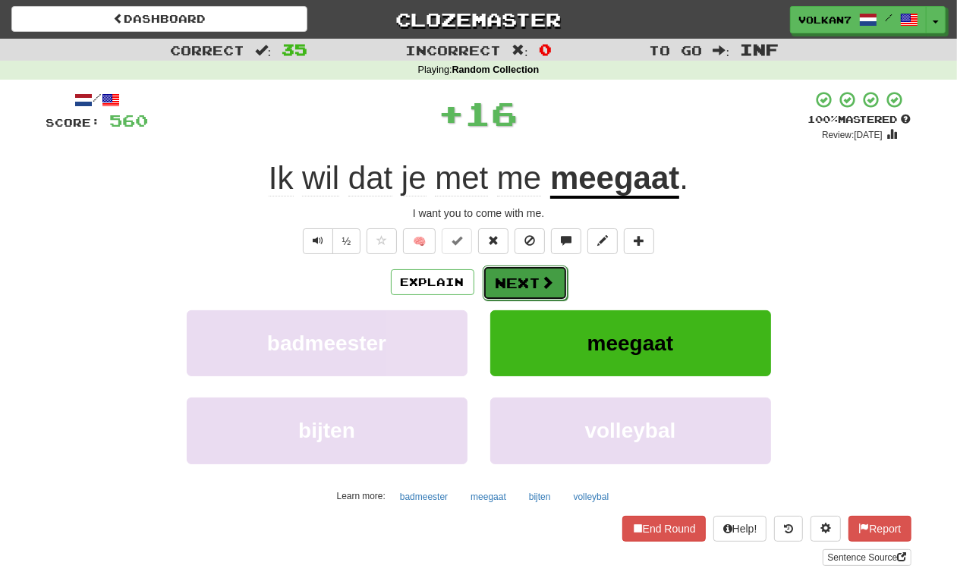
click at [526, 279] on button "Next" at bounding box center [525, 283] width 85 height 35
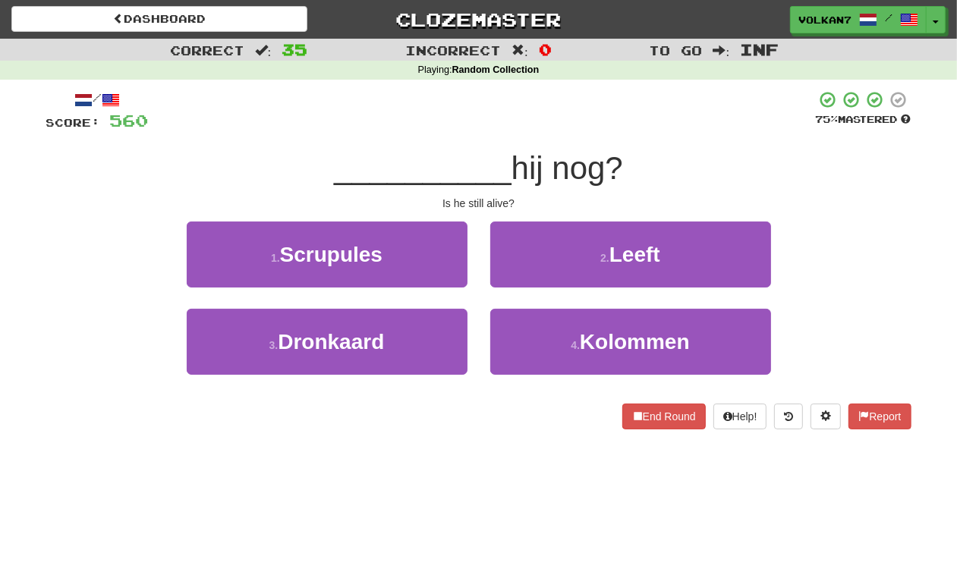
click at [550, 153] on span "hij nog?" at bounding box center [567, 168] width 112 height 36
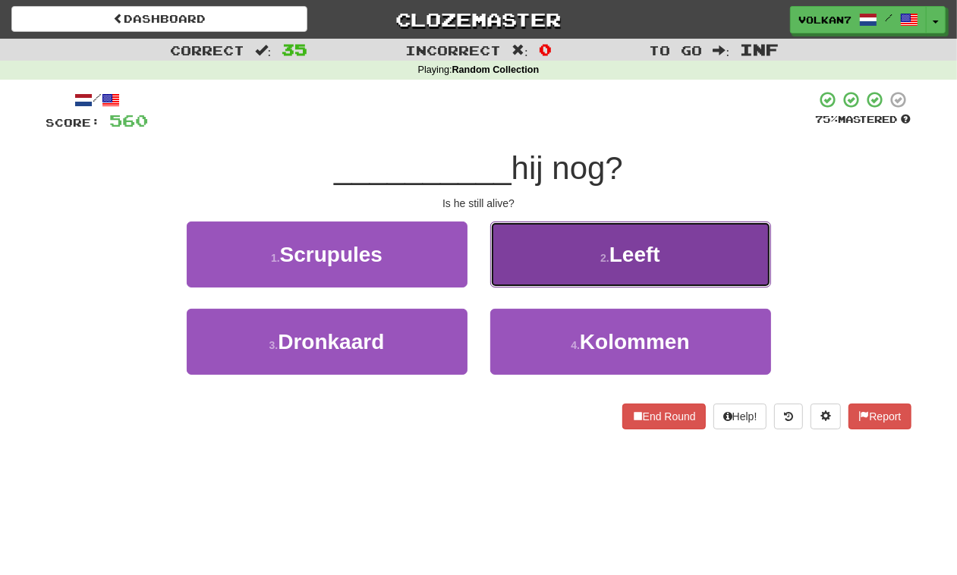
click at [566, 244] on button "2 . Leeft" at bounding box center [630, 255] width 281 height 66
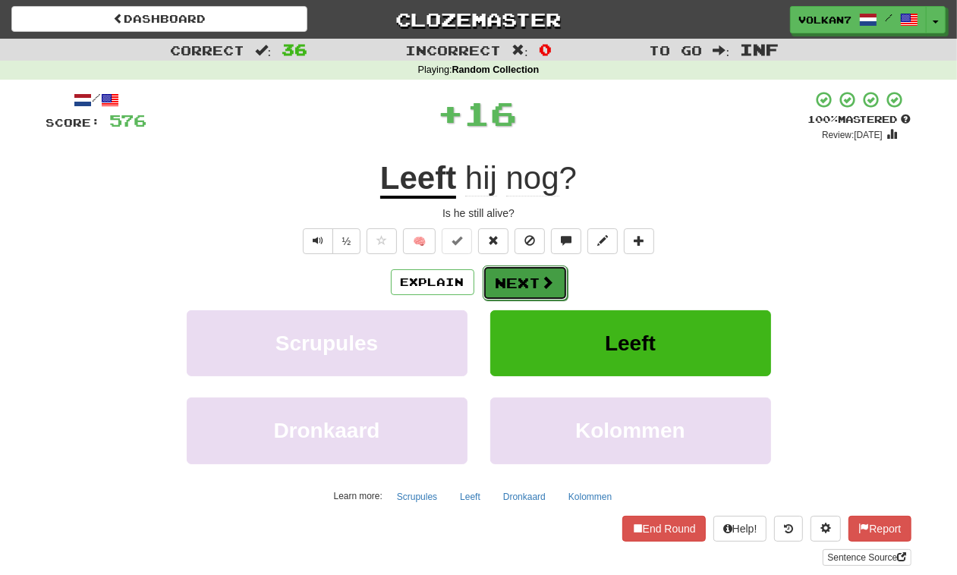
click at [520, 296] on button "Next" at bounding box center [525, 283] width 85 height 35
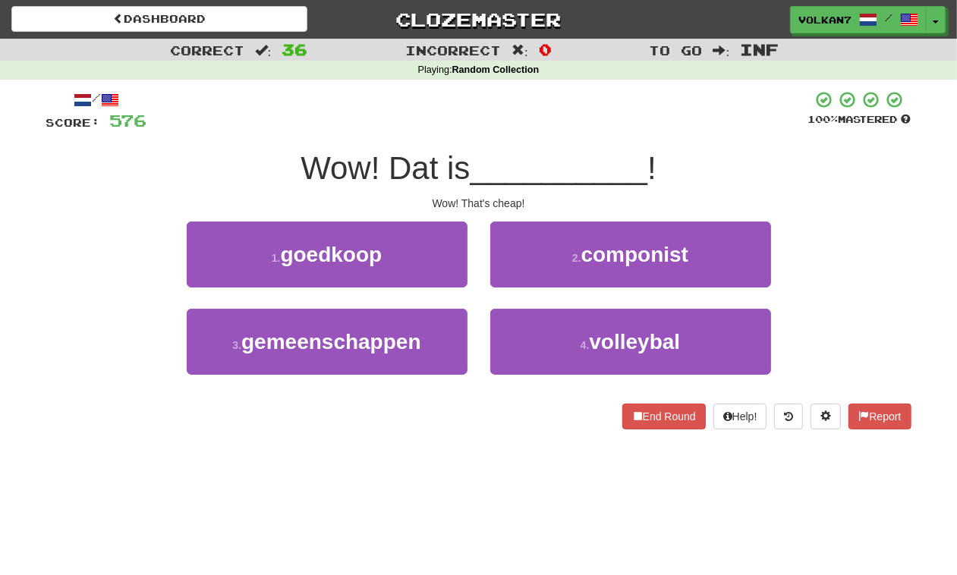
click at [513, 150] on span "__________" at bounding box center [559, 168] width 178 height 36
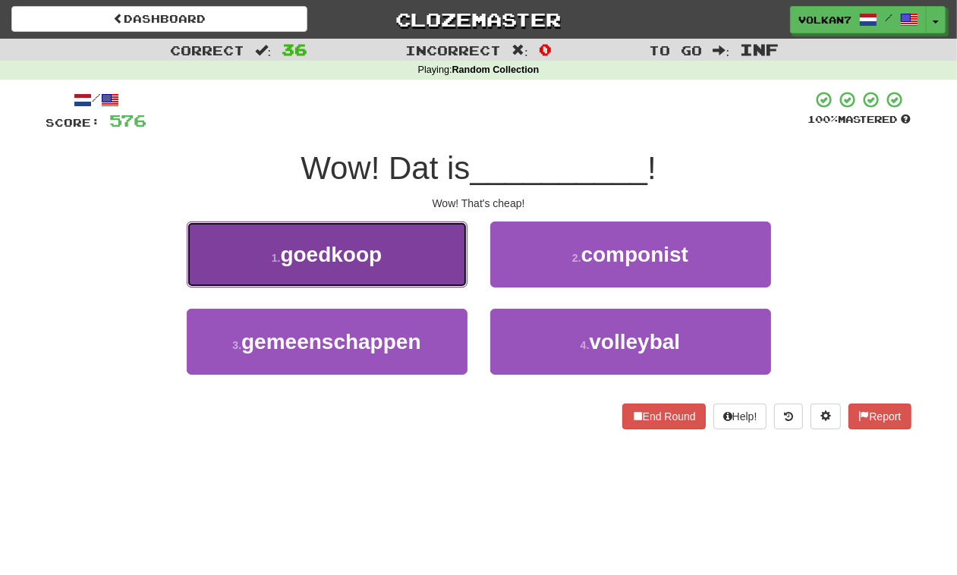
click at [420, 252] on button "1 . goedkoop" at bounding box center [327, 255] width 281 height 66
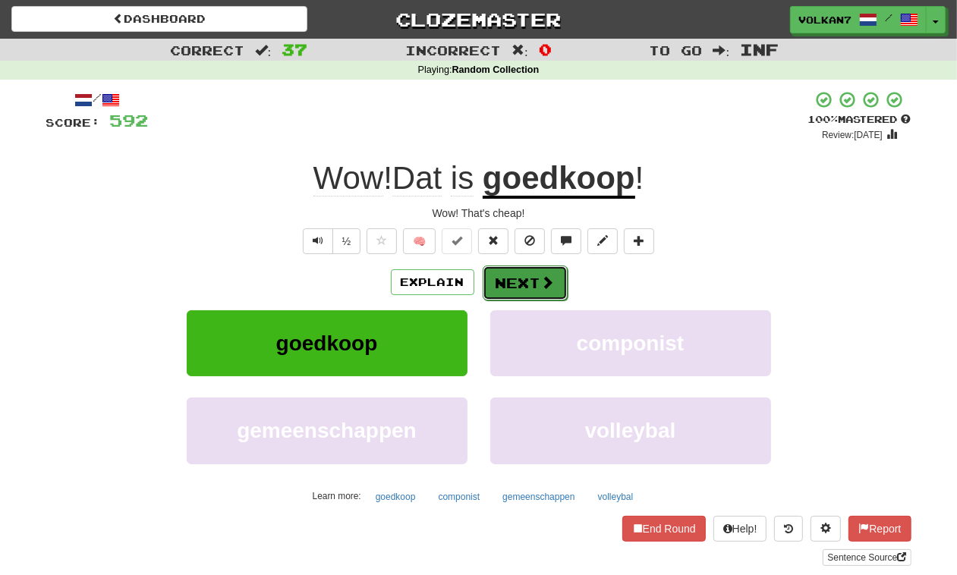
click at [494, 300] on button "Next" at bounding box center [525, 283] width 85 height 35
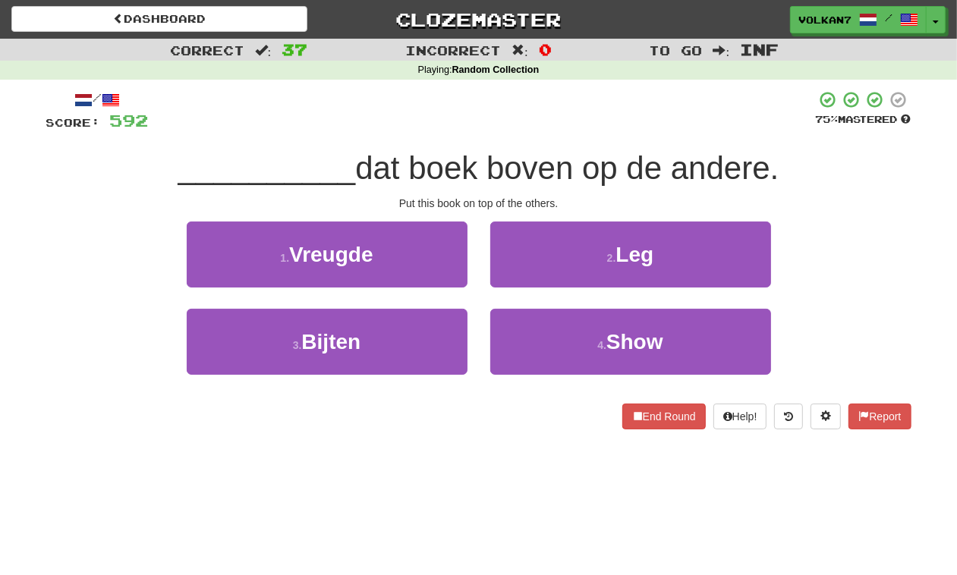
click at [541, 143] on div "/ Score: 592 75 % Mastered __________ dat boek boven op de andere. Put this boo…" at bounding box center [478, 259] width 865 height 339
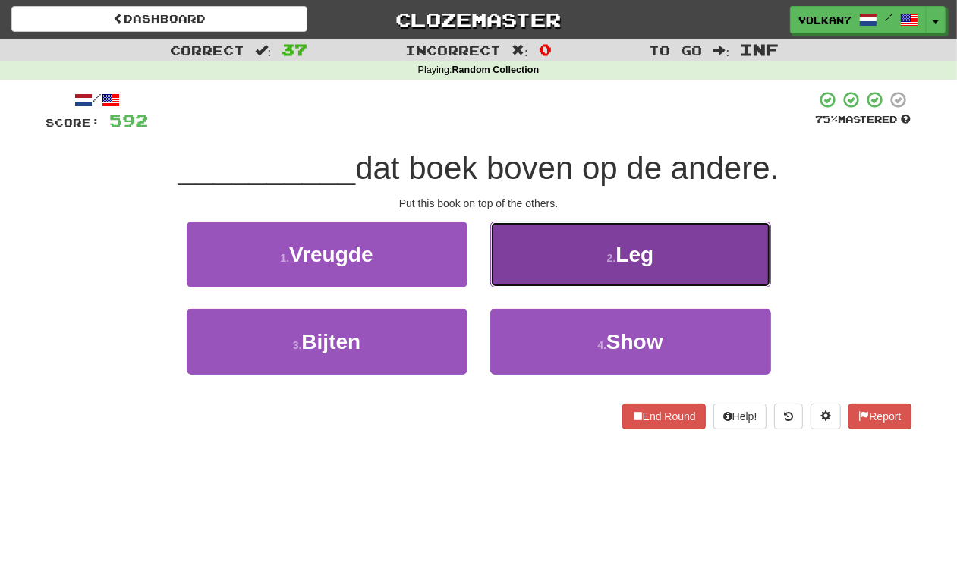
click at [589, 244] on button "2 . Leg" at bounding box center [630, 255] width 281 height 66
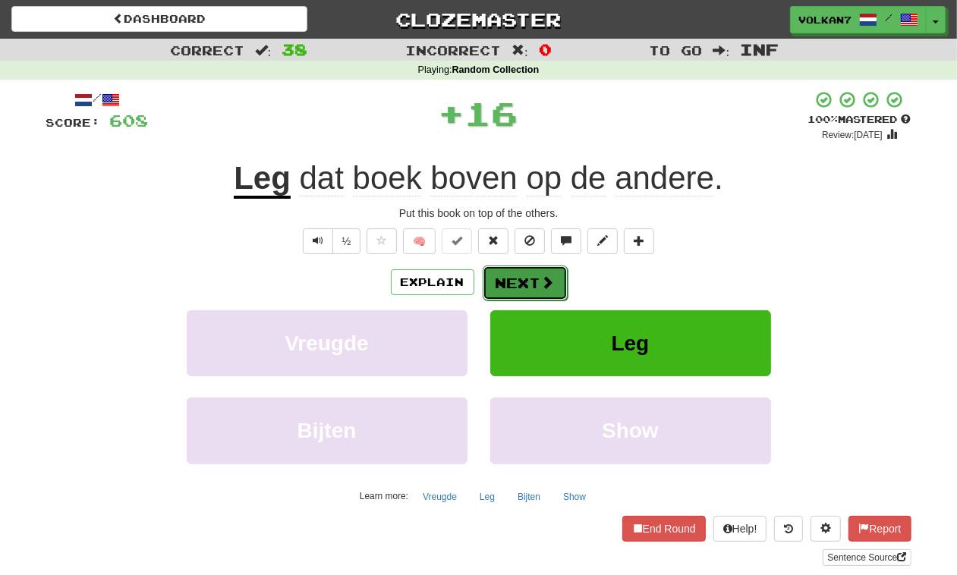
click at [527, 277] on button "Next" at bounding box center [525, 283] width 85 height 35
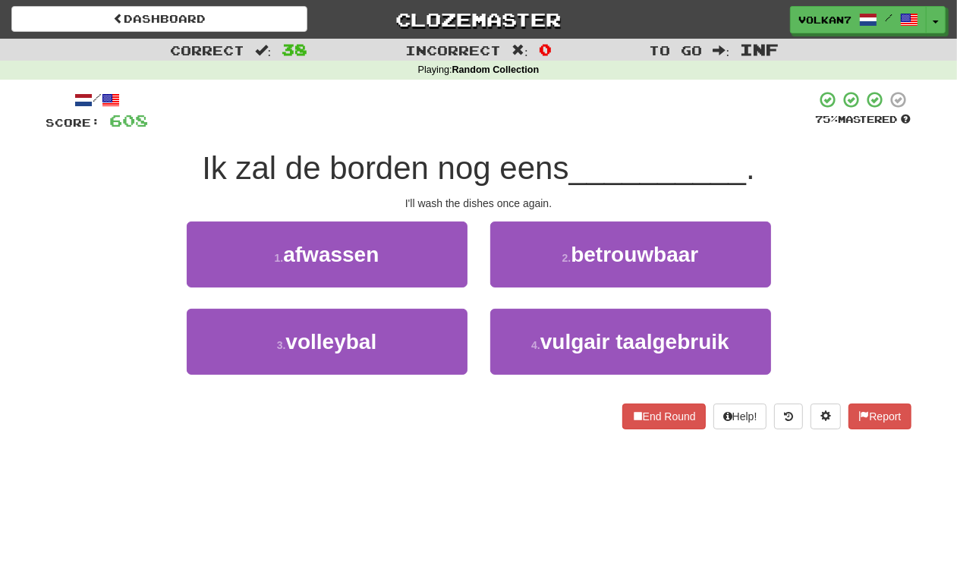
click at [592, 142] on div "/ Score: 608 75 % Mastered Ik zal de borden nog eens __________ . I'll wash the…" at bounding box center [478, 259] width 865 height 339
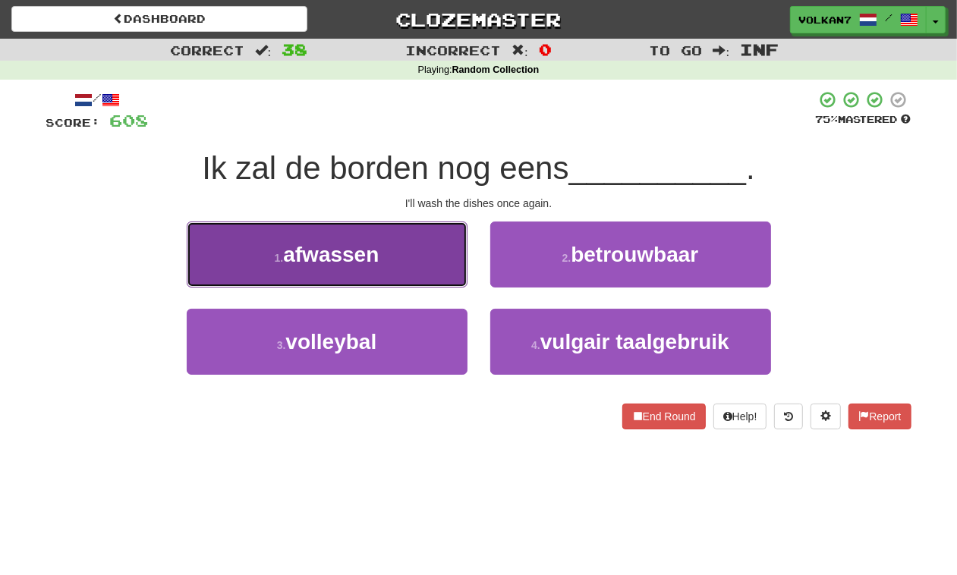
click at [440, 259] on button "1 . afwassen" at bounding box center [327, 255] width 281 height 66
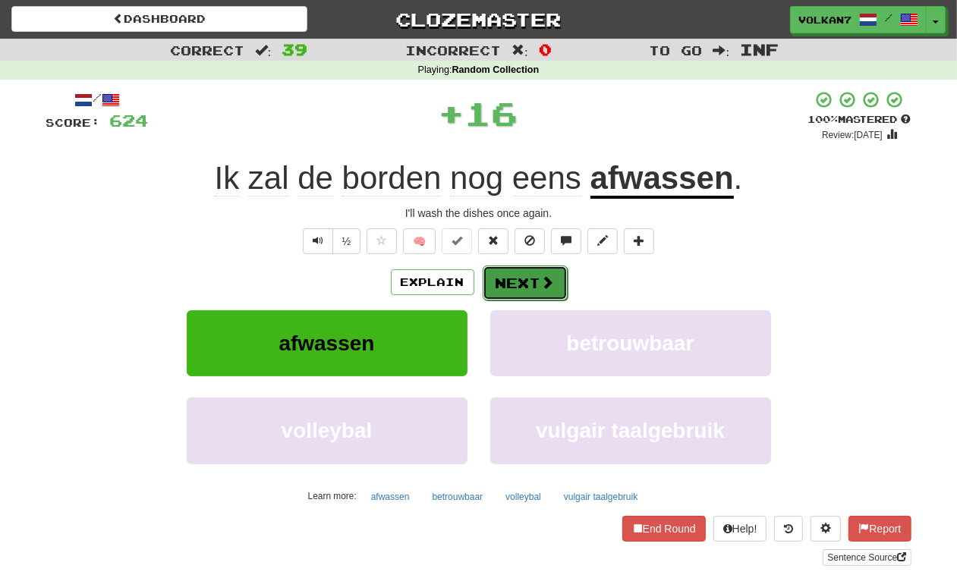
click at [536, 288] on button "Next" at bounding box center [525, 283] width 85 height 35
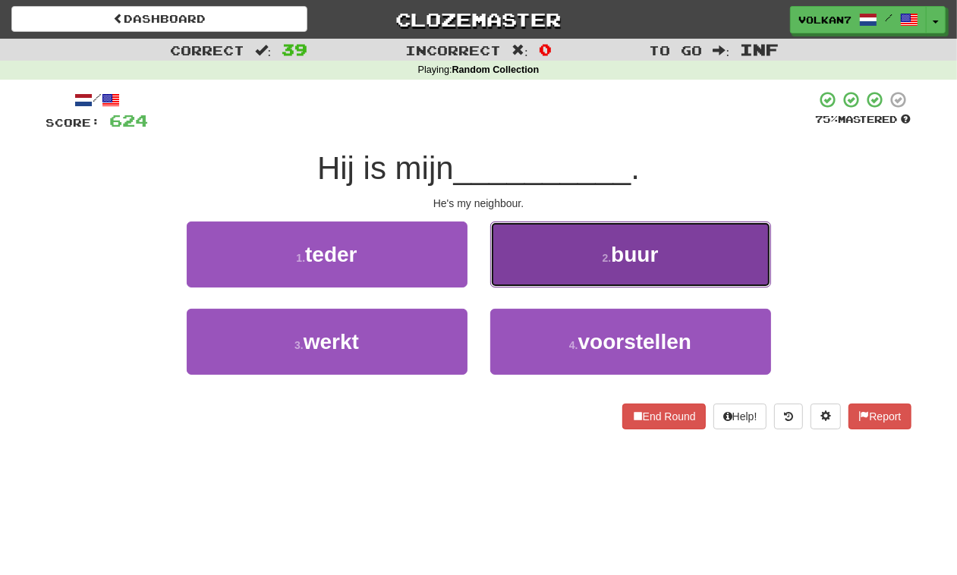
click at [596, 259] on button "2 . buur" at bounding box center [630, 255] width 281 height 66
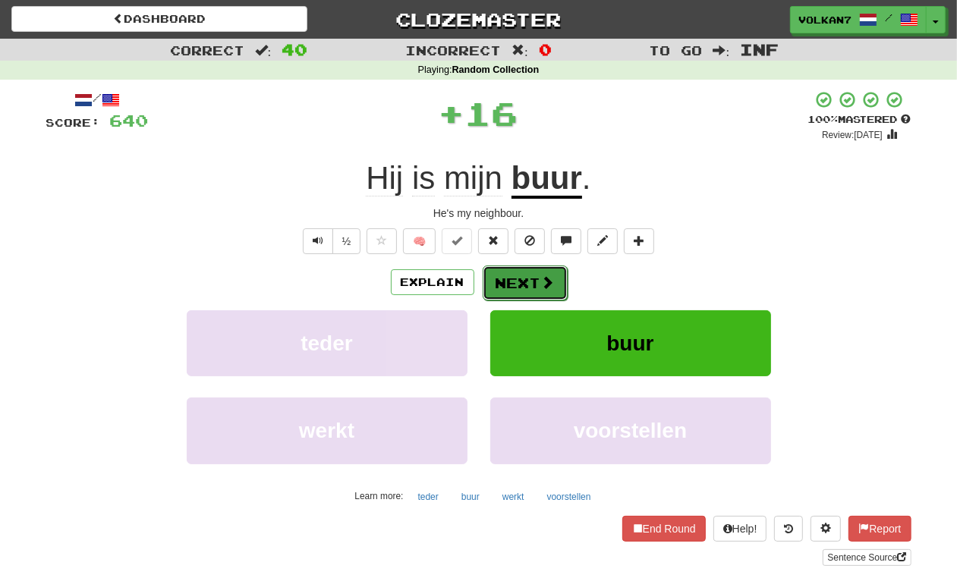
click at [501, 283] on button "Next" at bounding box center [525, 283] width 85 height 35
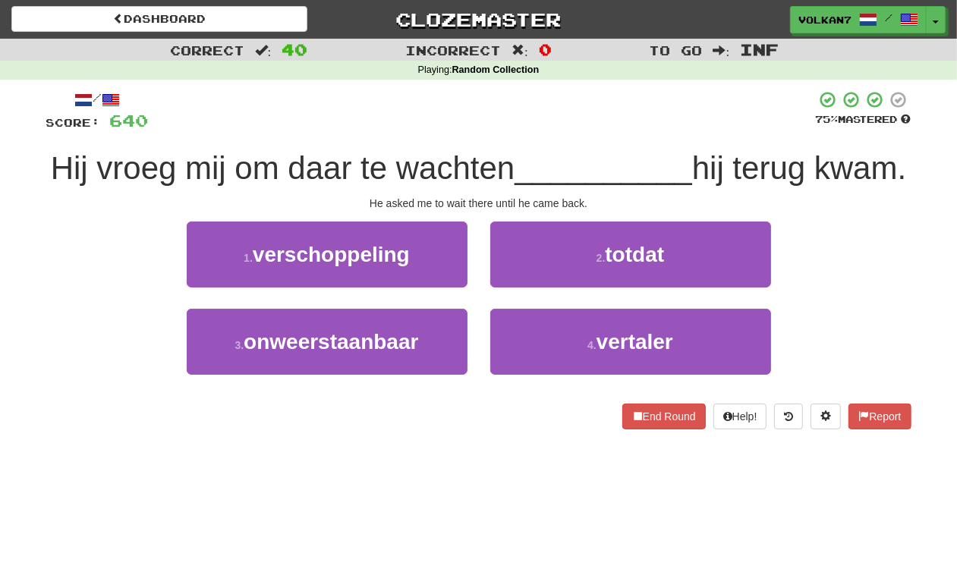
click at [580, 121] on div at bounding box center [482, 111] width 667 height 42
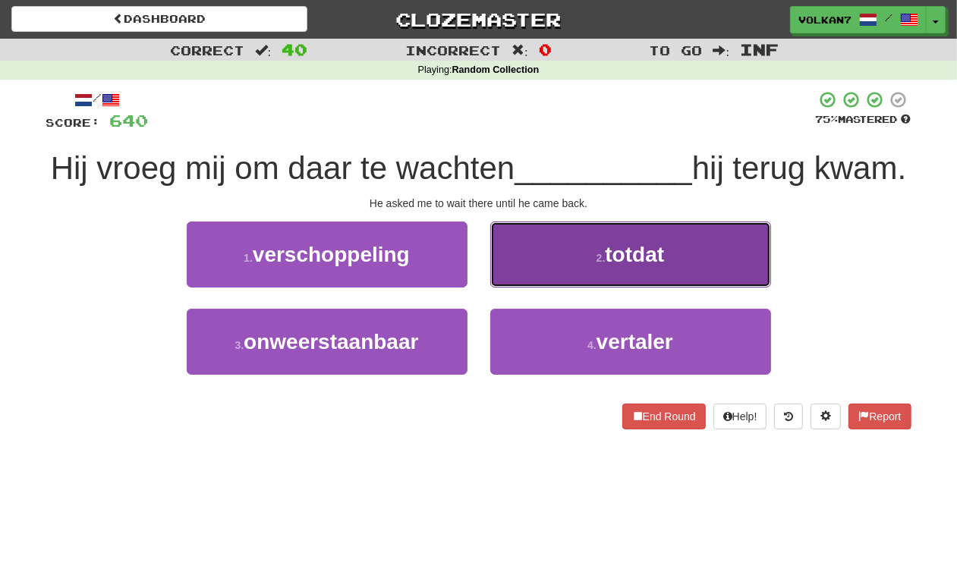
click at [584, 282] on button "2 . totdat" at bounding box center [630, 255] width 281 height 66
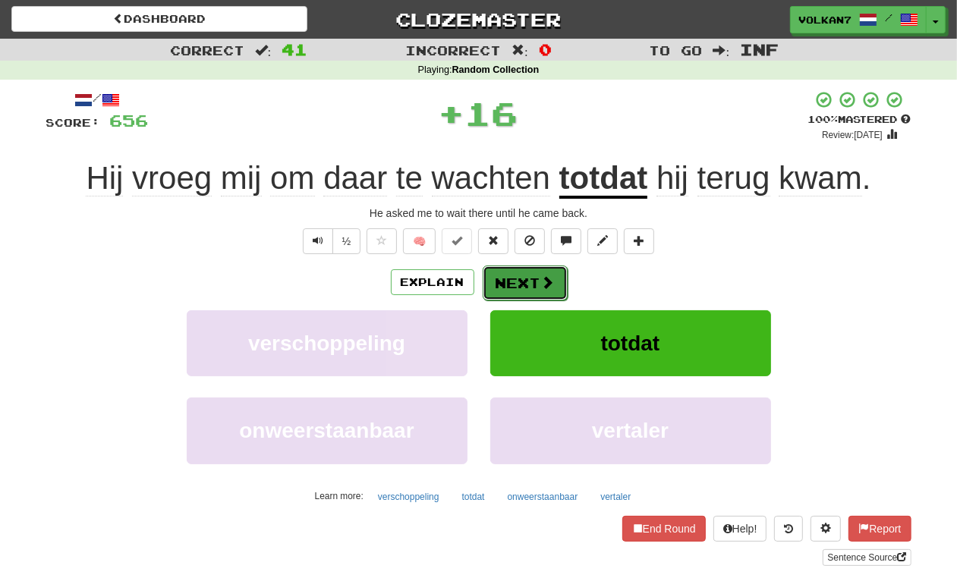
click at [521, 287] on button "Next" at bounding box center [525, 283] width 85 height 35
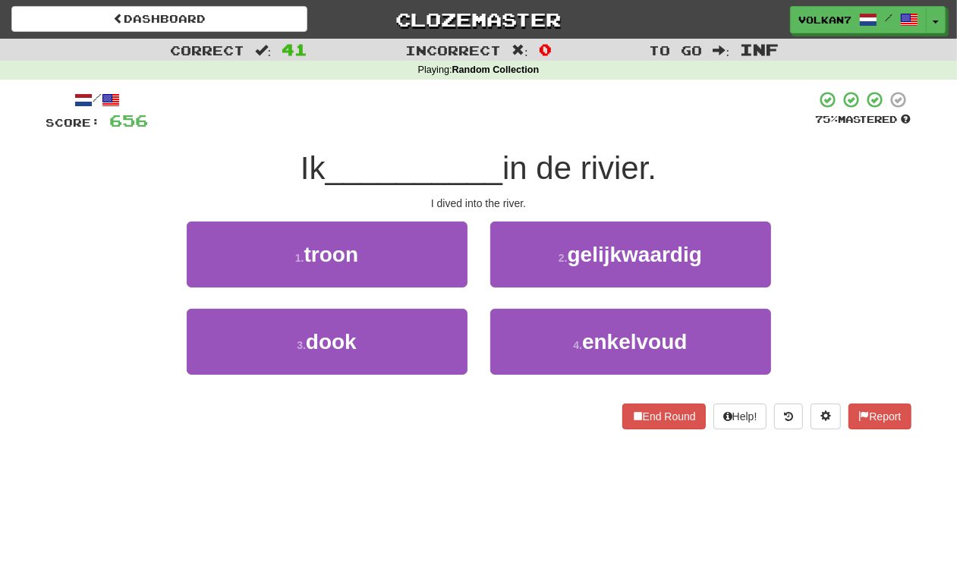
click at [566, 118] on div at bounding box center [482, 111] width 667 height 42
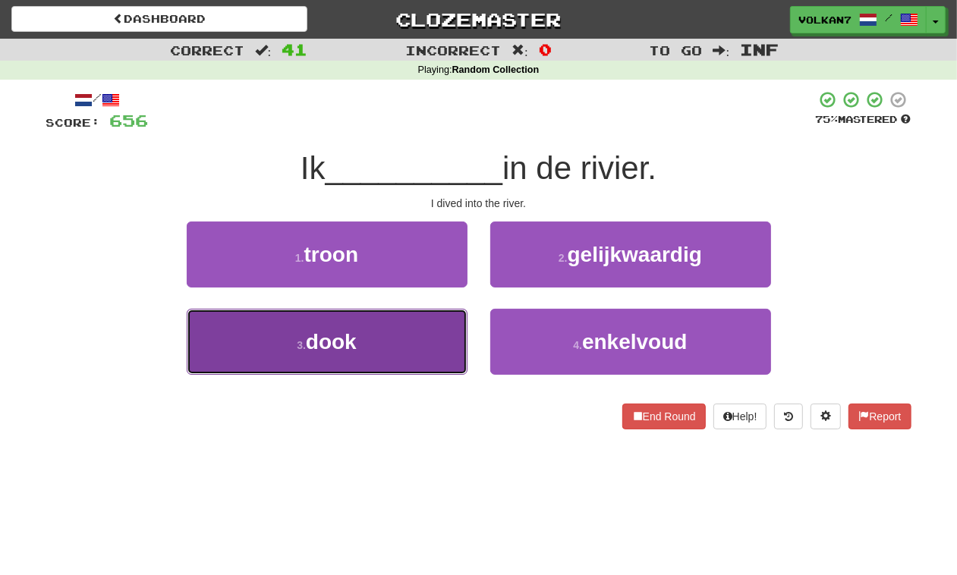
click at [381, 358] on button "3 . dook" at bounding box center [327, 342] width 281 height 66
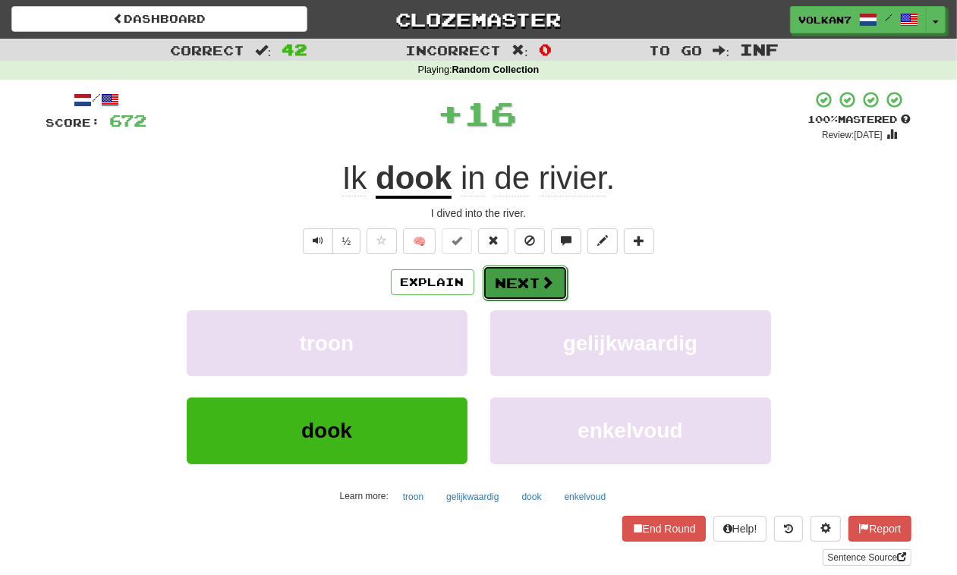
click at [494, 297] on button "Next" at bounding box center [525, 283] width 85 height 35
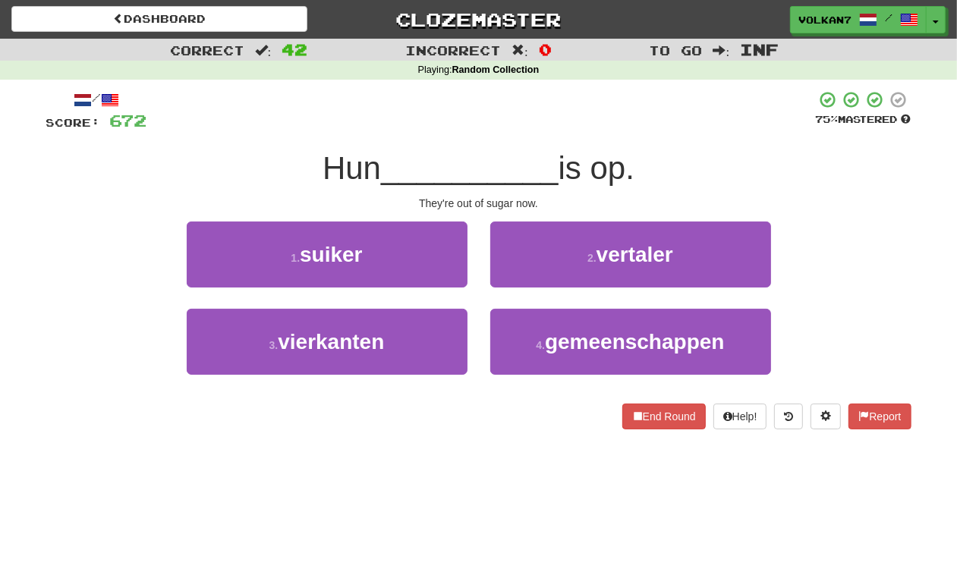
click at [571, 135] on div "/ Score: 672 75 % Mastered Hun __________ is op. They're out of sugar now. 1 . …" at bounding box center [478, 259] width 865 height 339
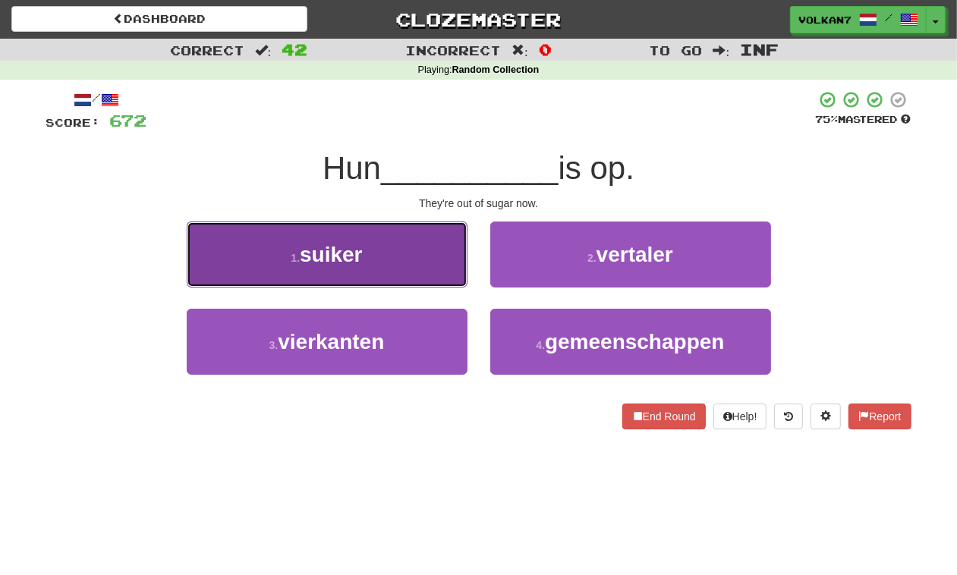
click at [433, 236] on button "1 . suiker" at bounding box center [327, 255] width 281 height 66
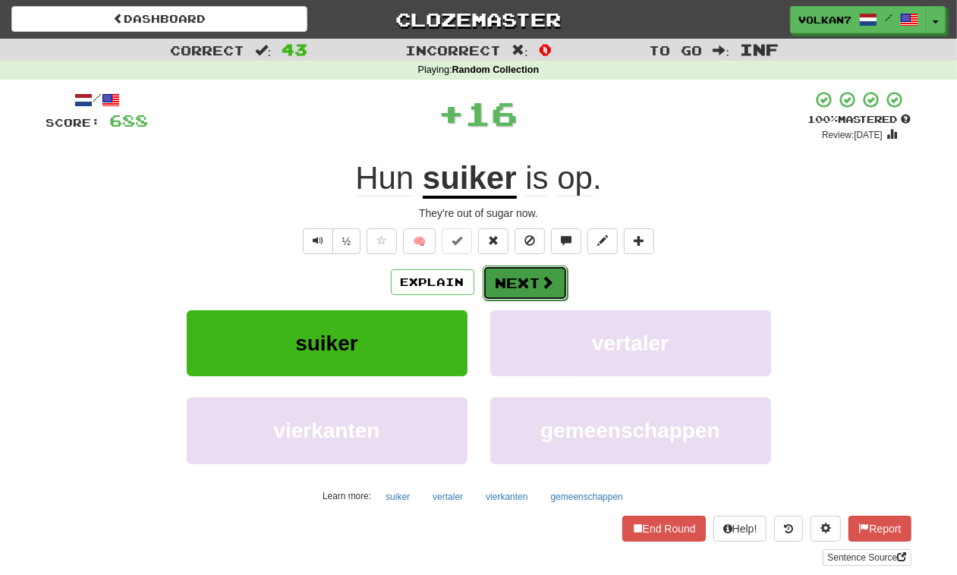
click at [518, 282] on button "Next" at bounding box center [525, 283] width 85 height 35
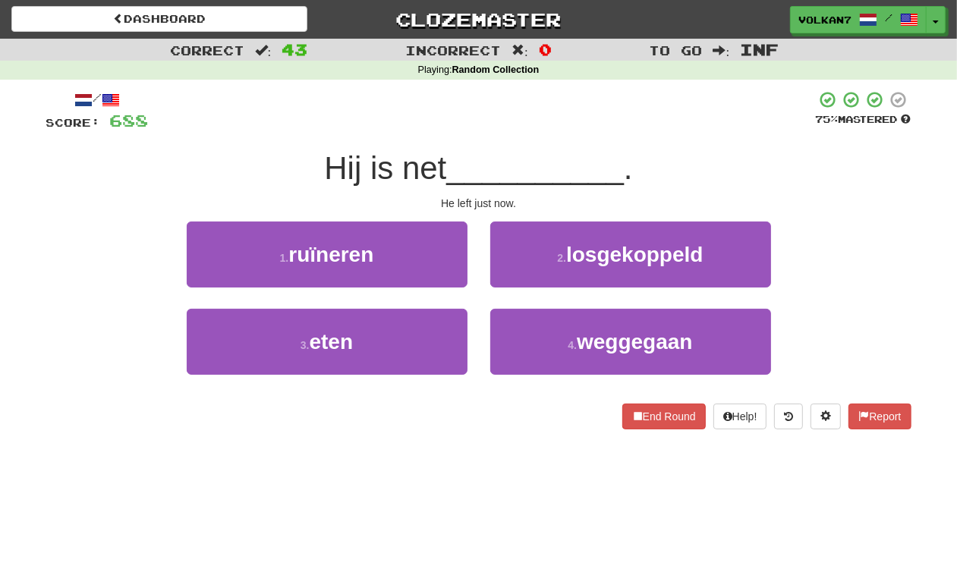
click at [583, 150] on span "__________" at bounding box center [535, 168] width 178 height 36
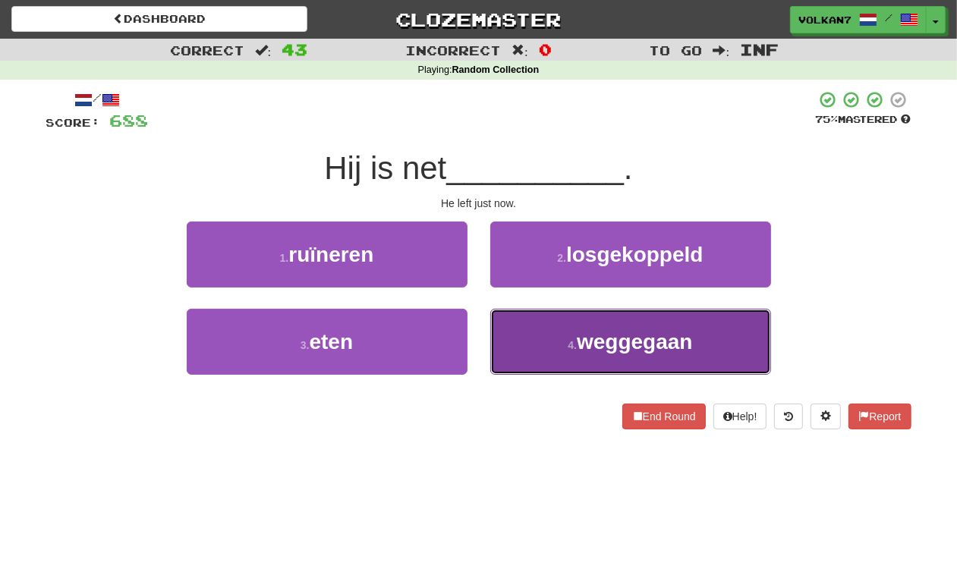
click at [568, 345] on small "4 ." at bounding box center [572, 345] width 9 height 12
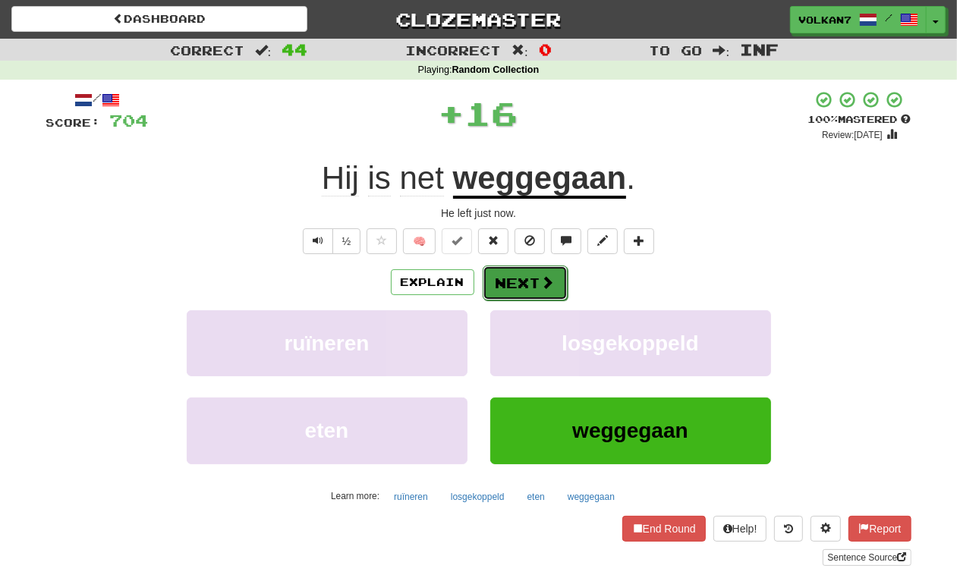
click at [509, 274] on button "Next" at bounding box center [525, 283] width 85 height 35
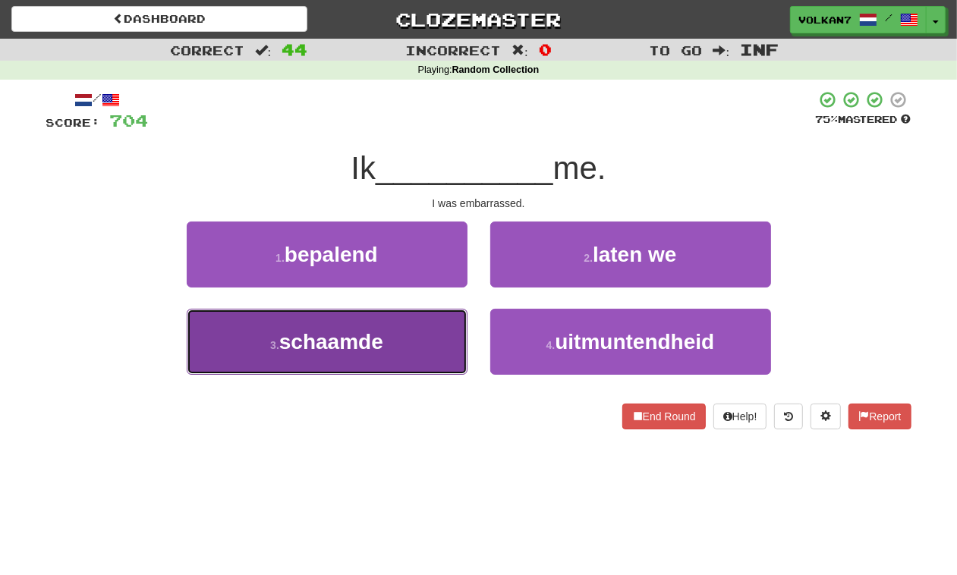
click at [395, 330] on button "3 . schaamde" at bounding box center [327, 342] width 281 height 66
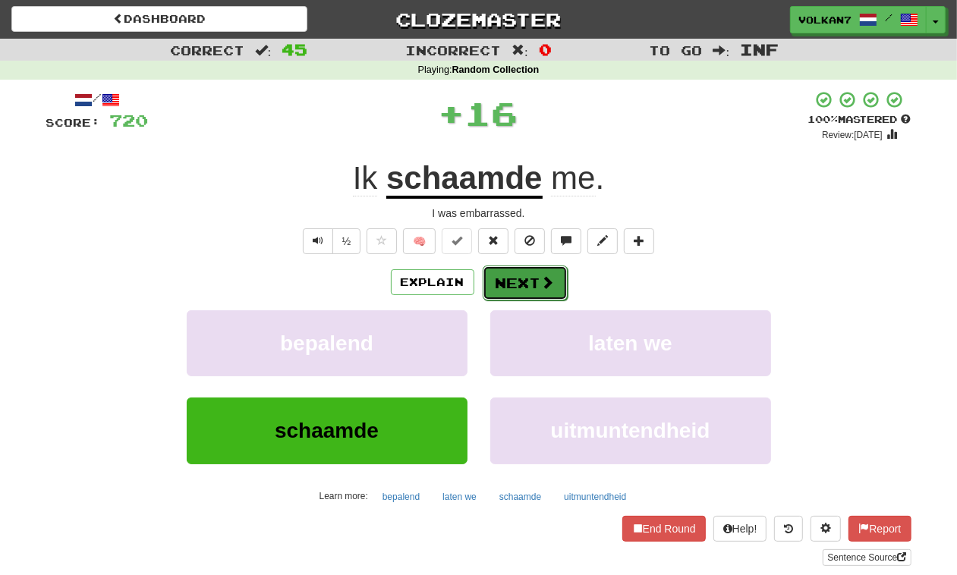
click at [483, 289] on button "Next" at bounding box center [525, 283] width 85 height 35
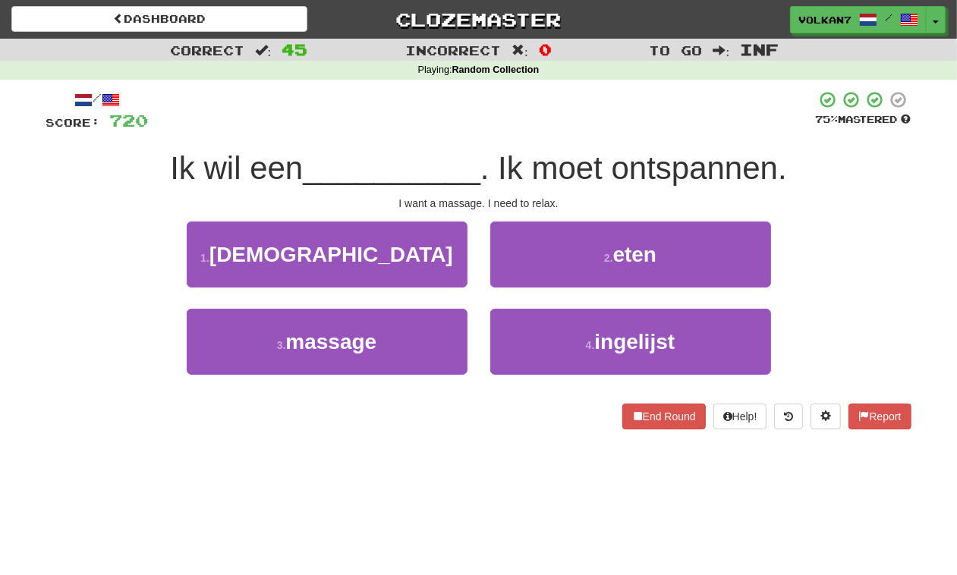
click at [524, 115] on div at bounding box center [482, 111] width 667 height 42
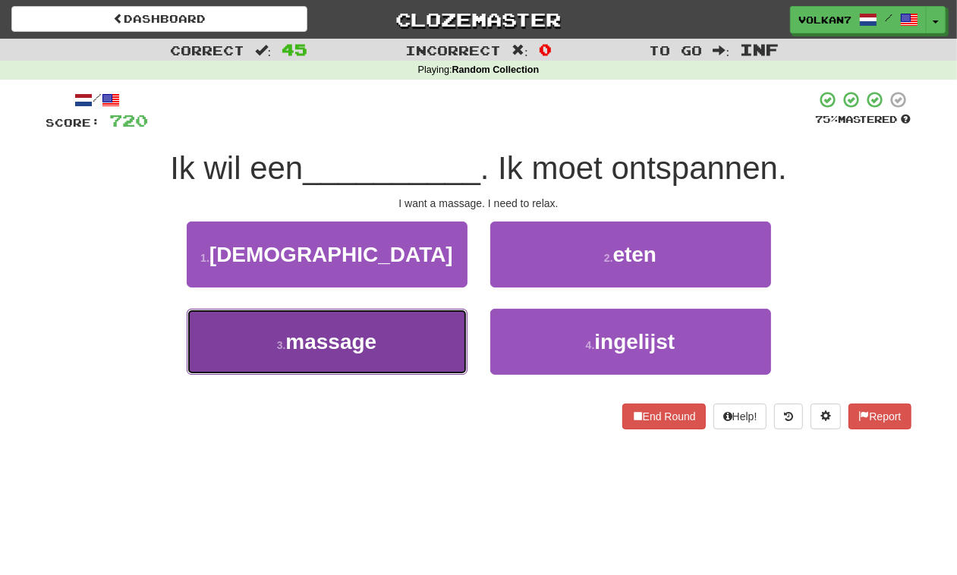
click at [422, 338] on button "3 . massage" at bounding box center [327, 342] width 281 height 66
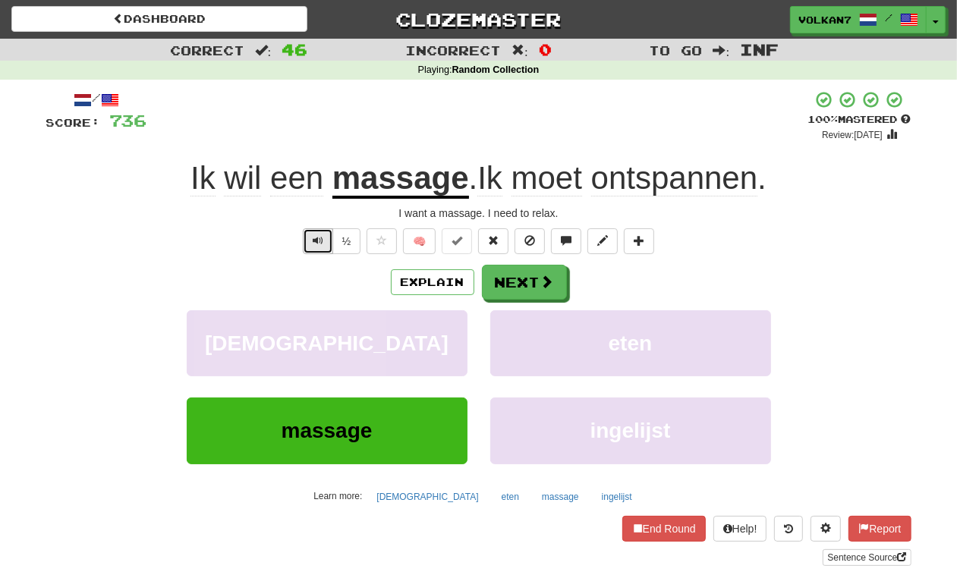
click at [317, 249] on button "Text-to-speech controls" at bounding box center [318, 241] width 30 height 26
click at [495, 289] on button "Next" at bounding box center [525, 283] width 85 height 35
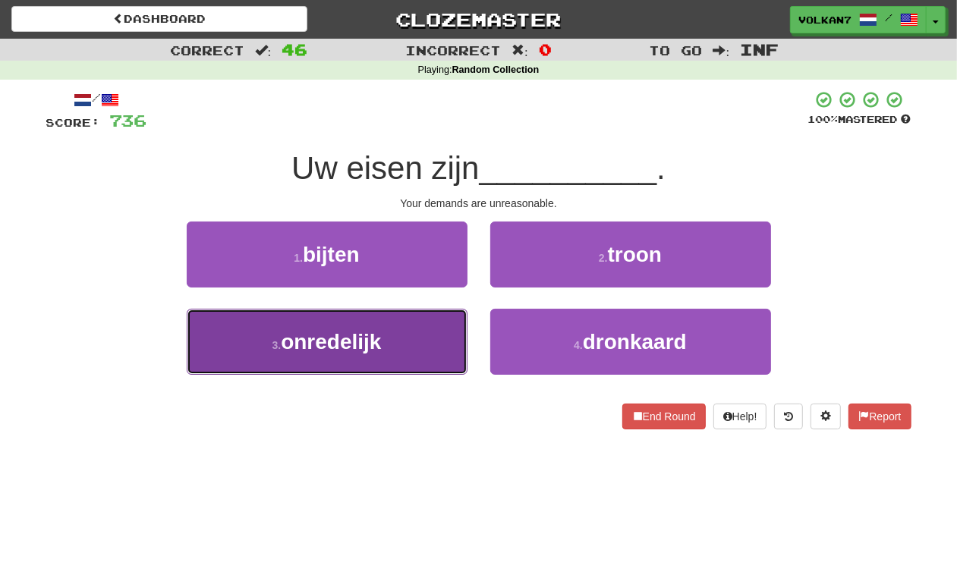
click at [429, 328] on button "3 . onredelijk" at bounding box center [327, 342] width 281 height 66
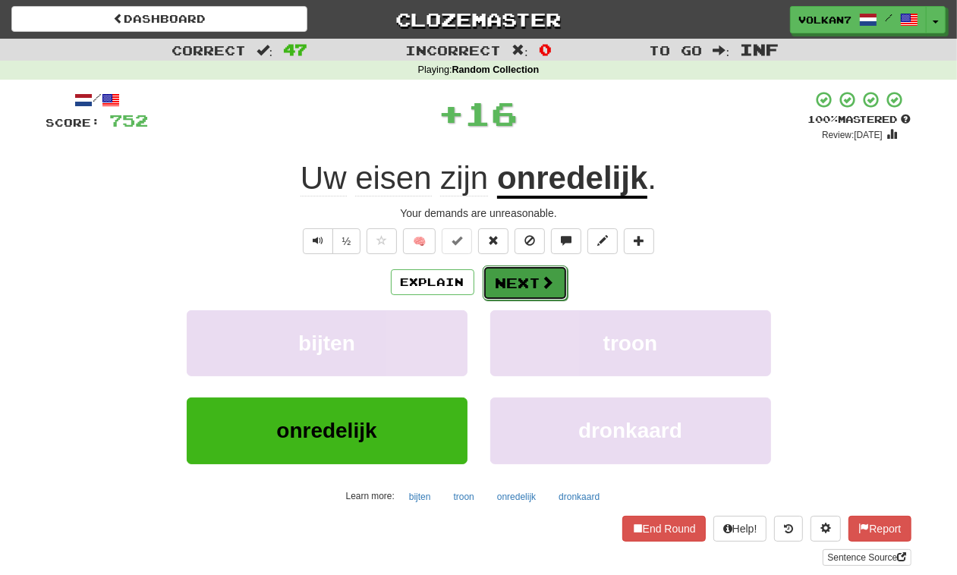
click at [510, 277] on button "Next" at bounding box center [525, 283] width 85 height 35
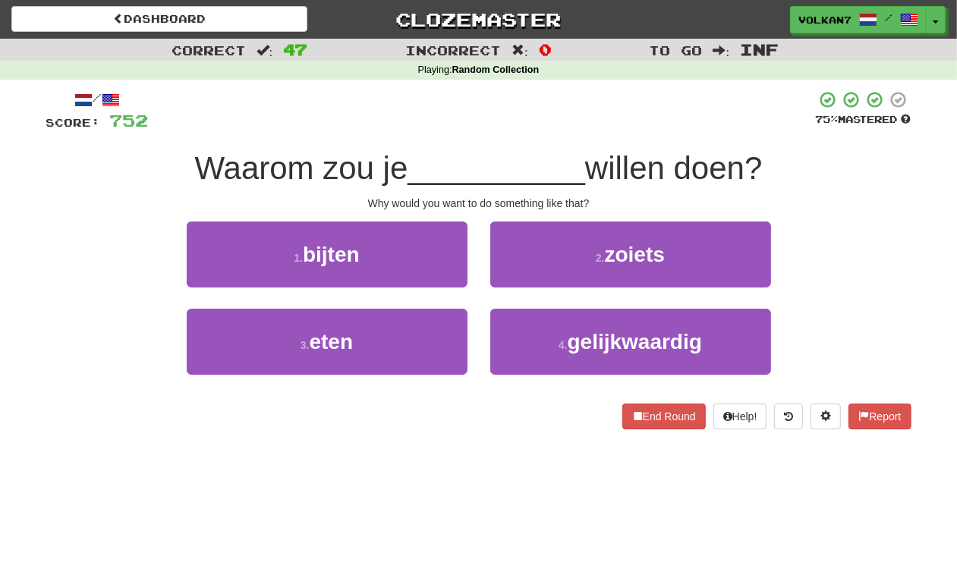
click at [566, 125] on div at bounding box center [482, 111] width 667 height 42
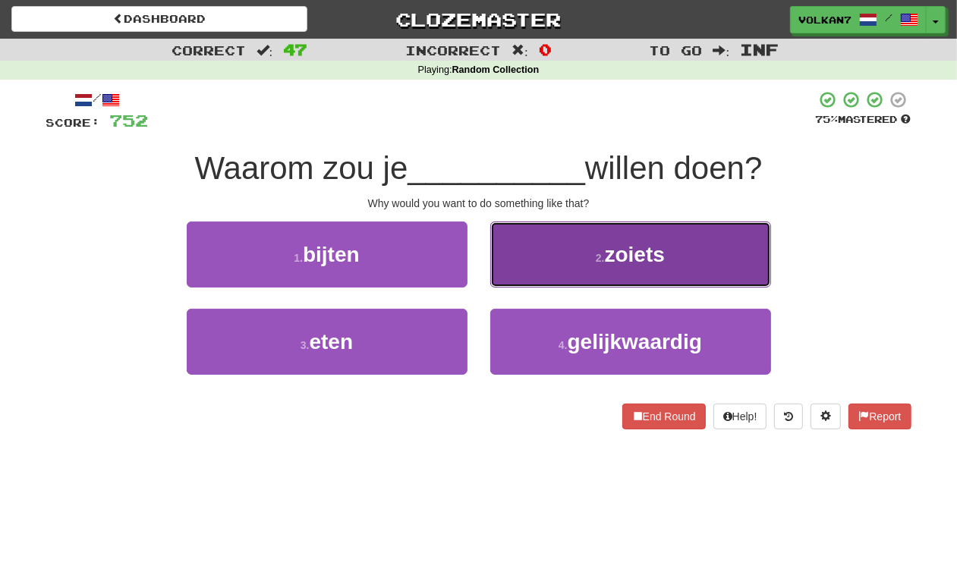
click at [555, 258] on button "2 . zoiets" at bounding box center [630, 255] width 281 height 66
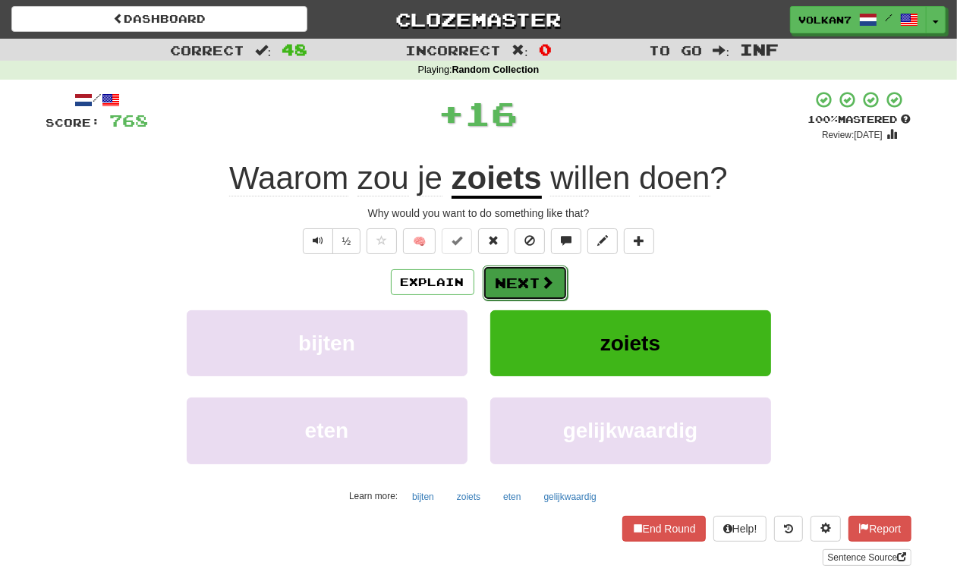
click at [522, 283] on button "Next" at bounding box center [525, 283] width 85 height 35
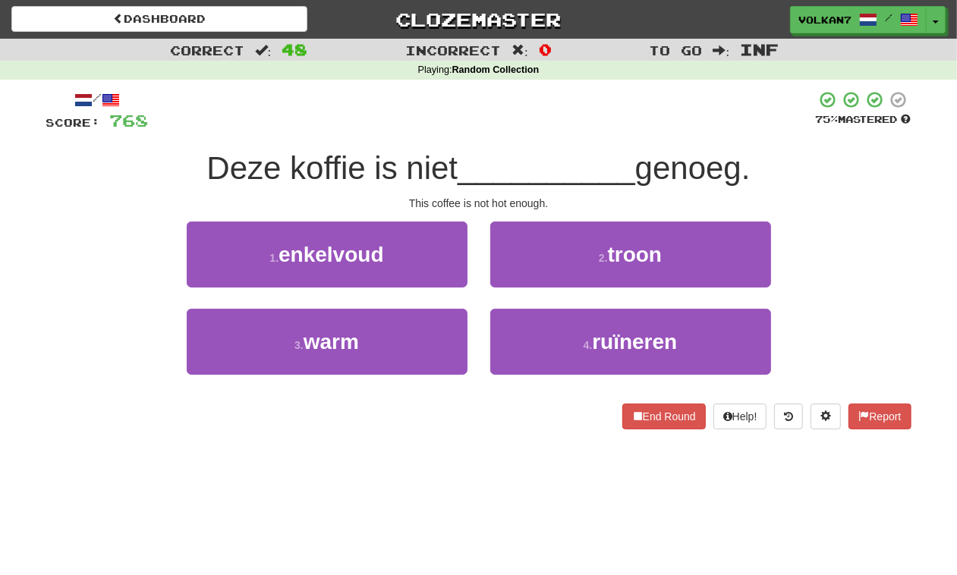
click at [539, 141] on div "/ Score: 768 75 % Mastered Deze koffie is niet __________ genoeg. This coffee i…" at bounding box center [478, 259] width 865 height 339
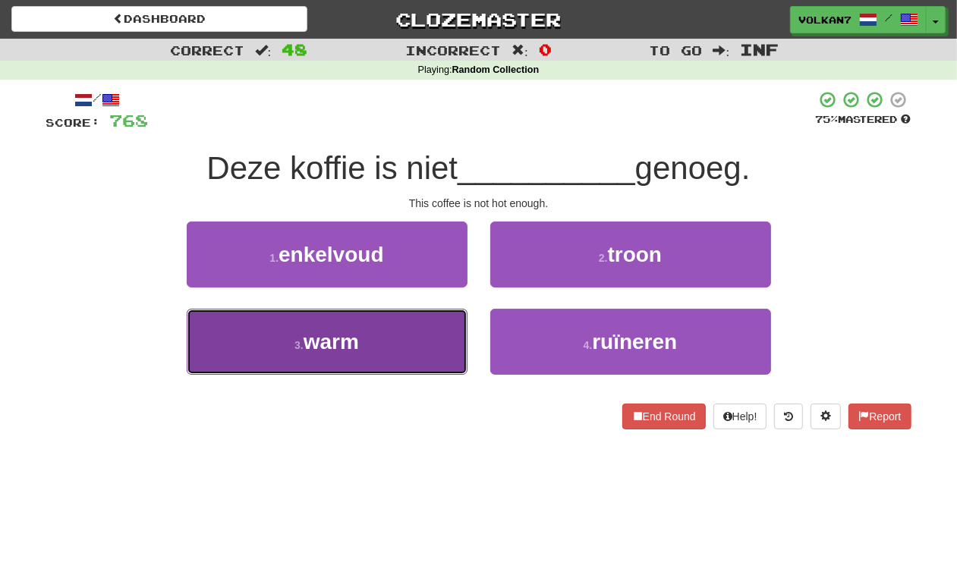
click at [399, 334] on button "3 . warm" at bounding box center [327, 342] width 281 height 66
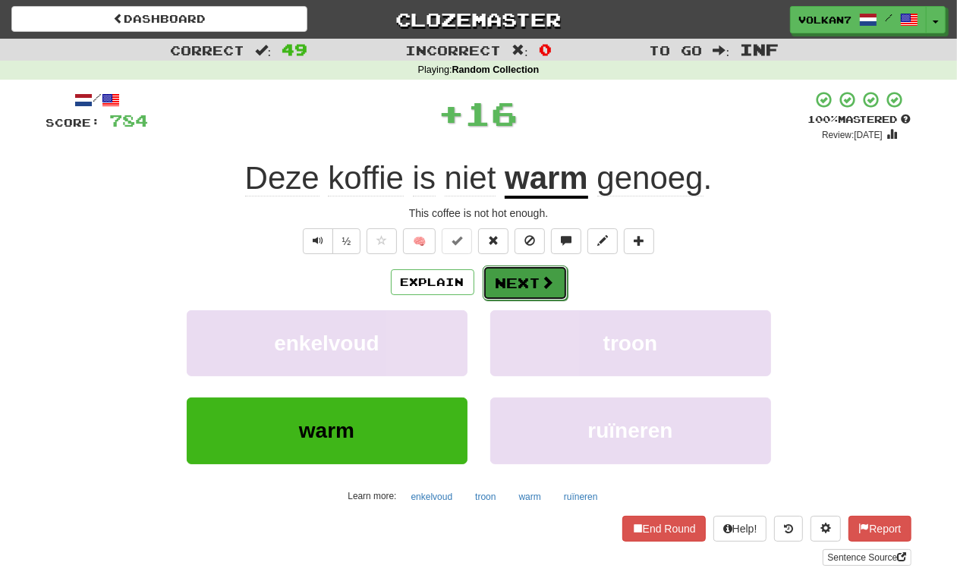
click at [528, 281] on button "Next" at bounding box center [525, 283] width 85 height 35
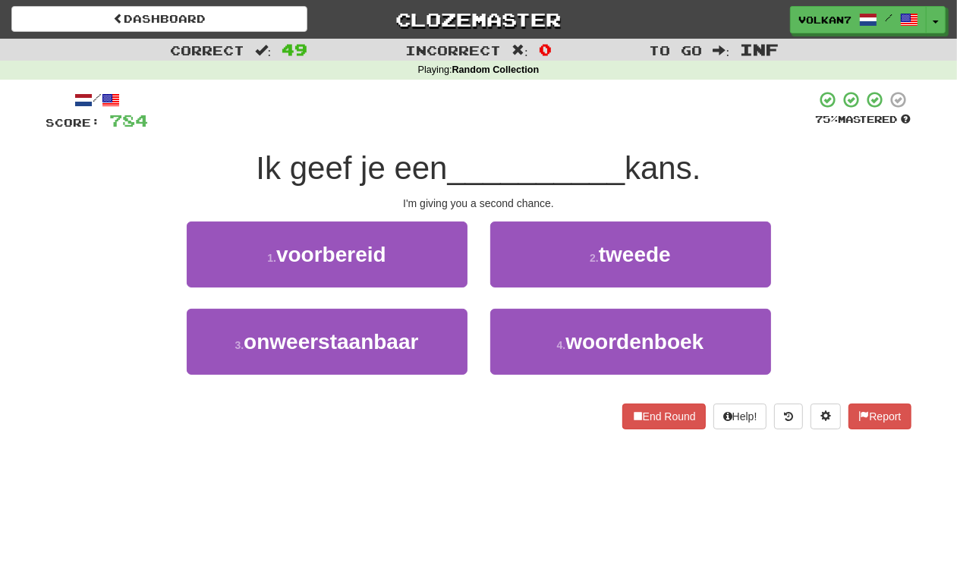
click at [562, 119] on div at bounding box center [482, 111] width 667 height 42
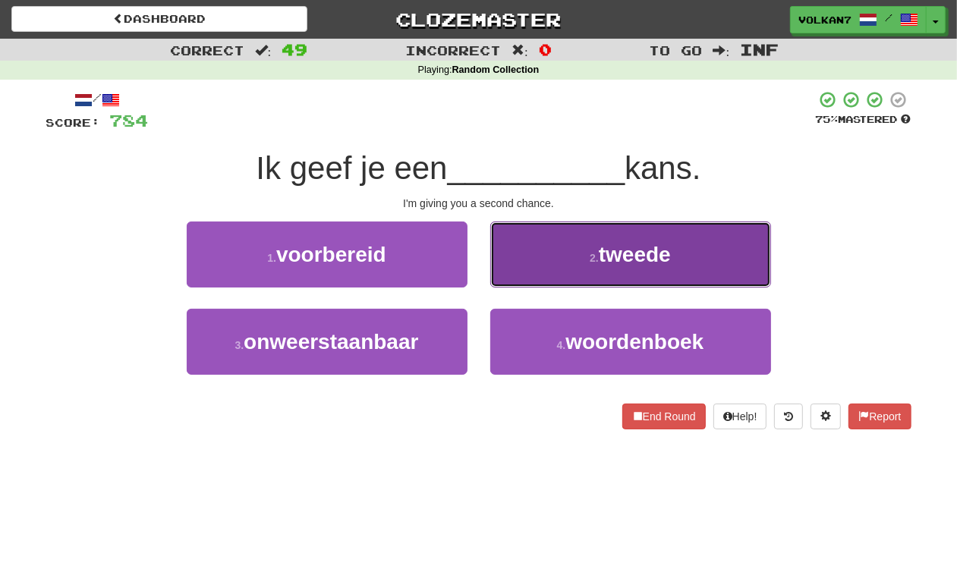
click at [526, 232] on button "2 . tweede" at bounding box center [630, 255] width 281 height 66
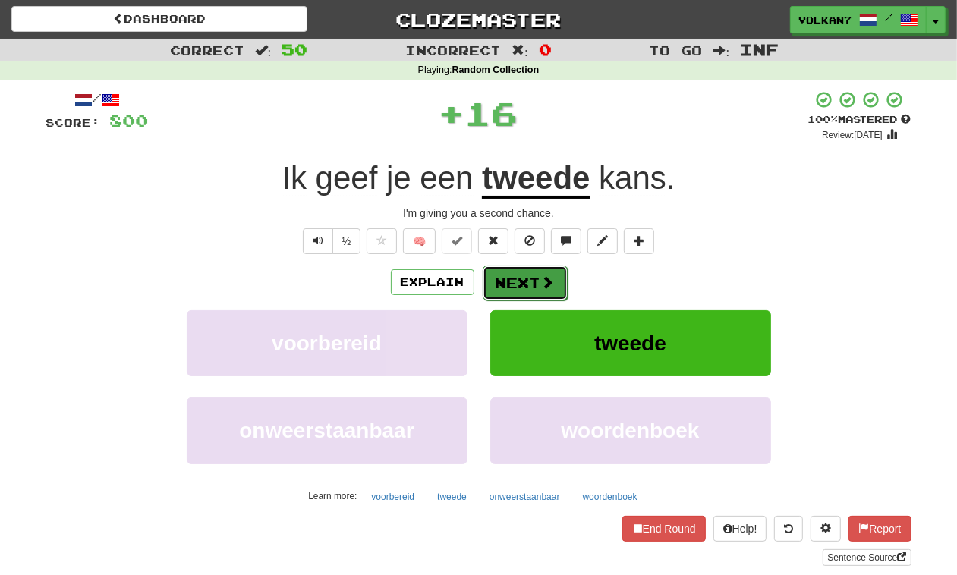
click at [521, 278] on button "Next" at bounding box center [525, 283] width 85 height 35
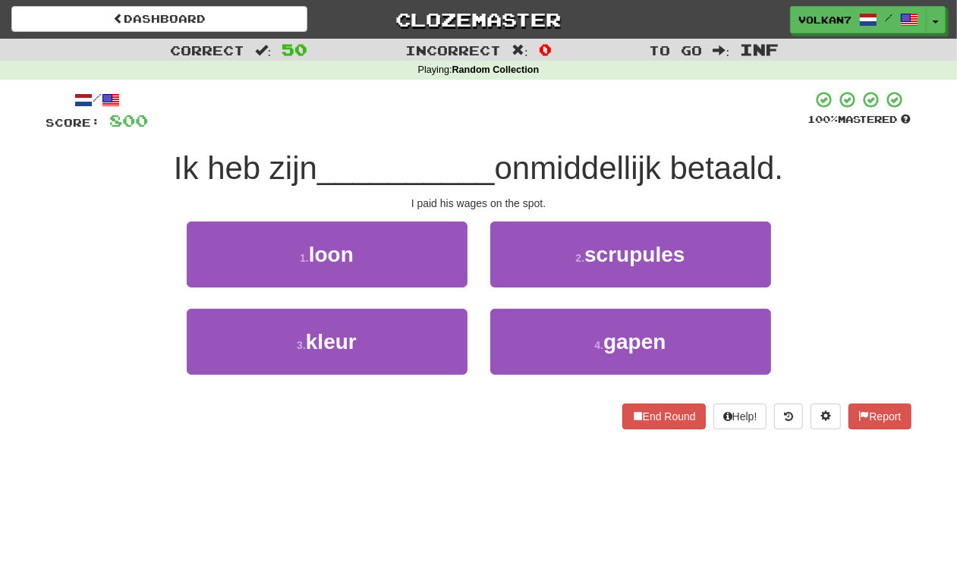
click at [567, 123] on div at bounding box center [478, 111] width 659 height 42
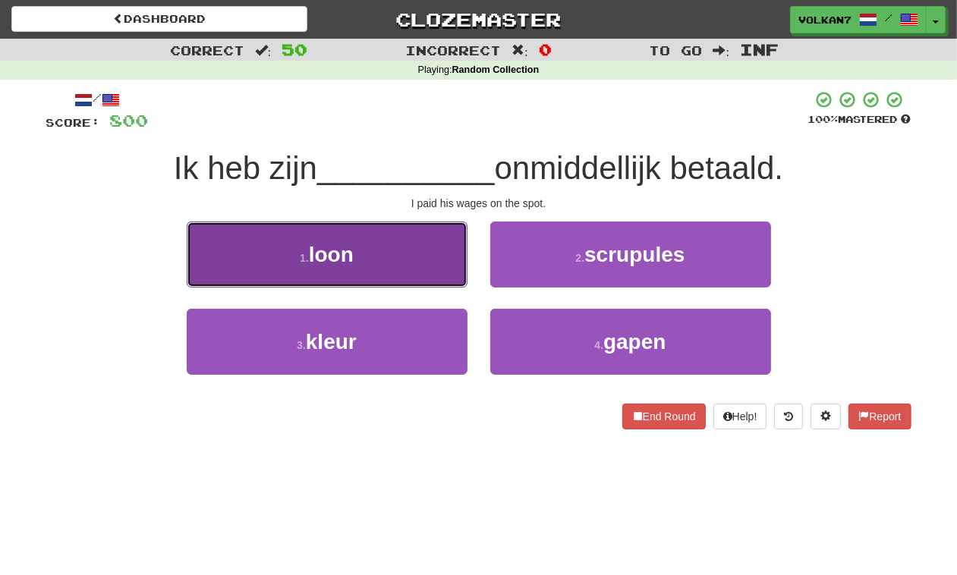
click at [380, 234] on button "1 . loon" at bounding box center [327, 255] width 281 height 66
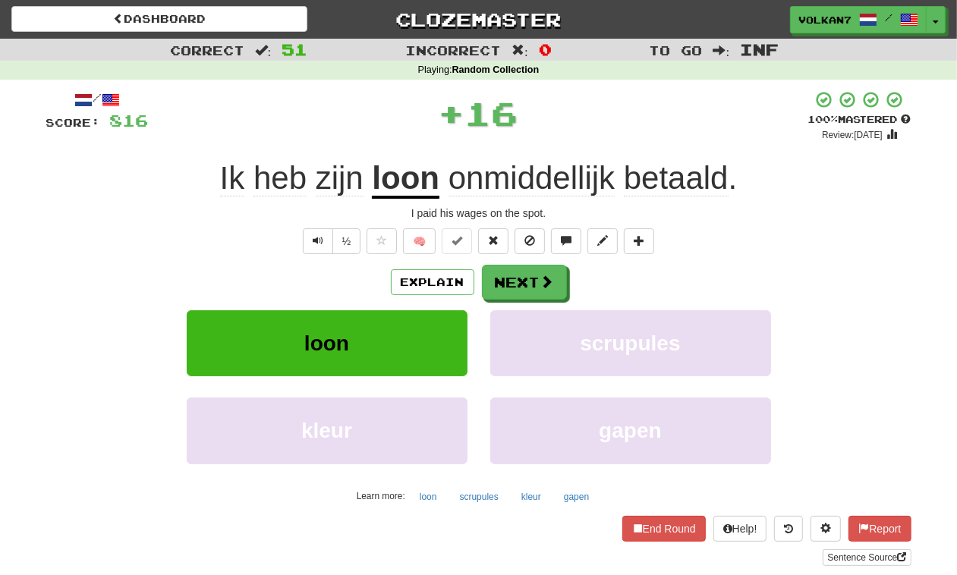
click at [479, 279] on div "Explain Next" at bounding box center [478, 282] width 865 height 35
click at [492, 275] on button "Next" at bounding box center [525, 283] width 85 height 35
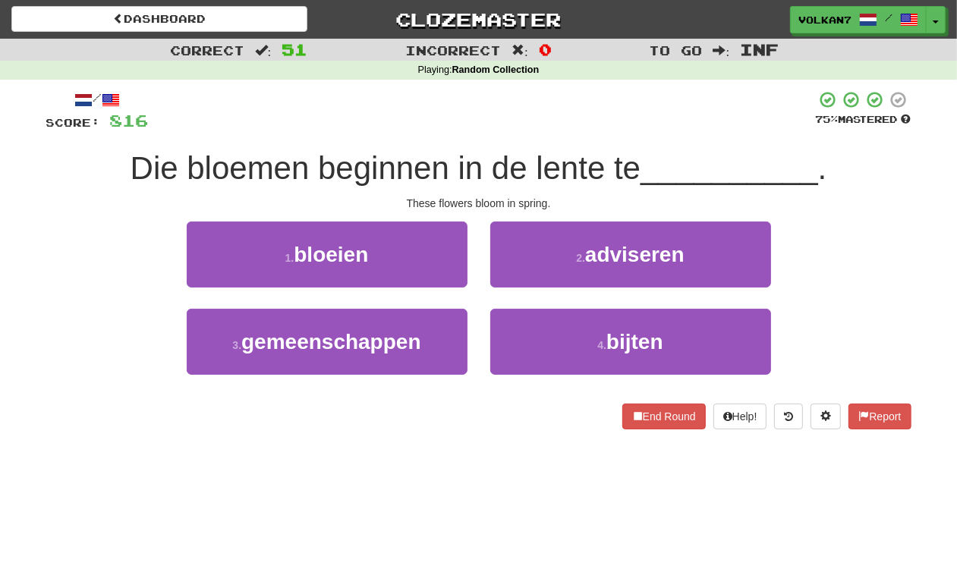
click at [598, 115] on div at bounding box center [482, 111] width 667 height 42
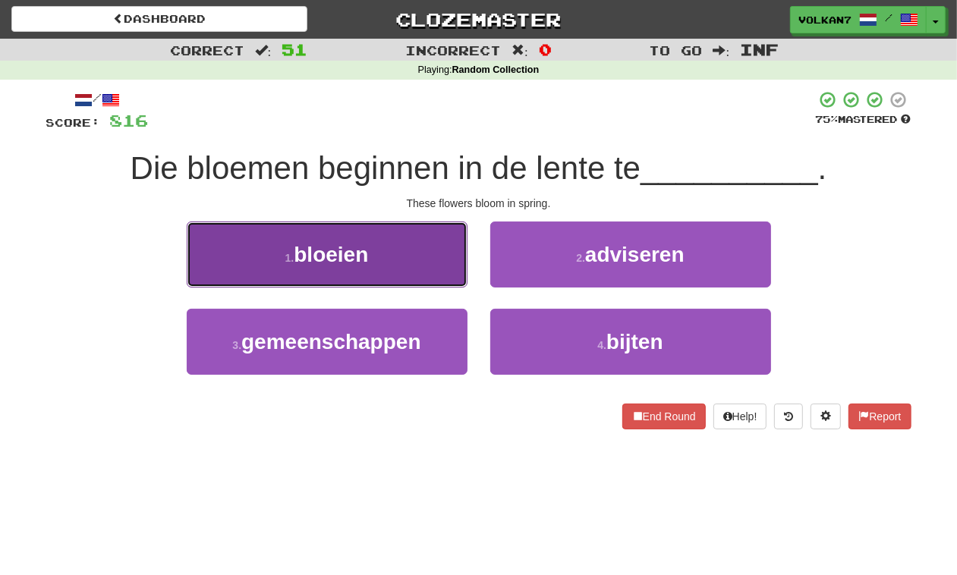
click at [391, 249] on button "1 . bloeien" at bounding box center [327, 255] width 281 height 66
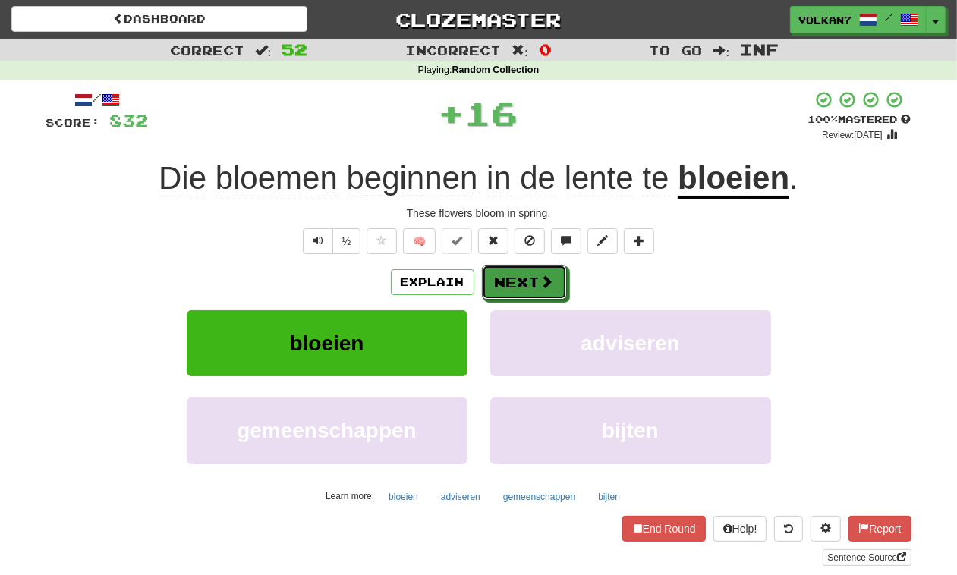
drag, startPoint x: 518, startPoint y: 282, endPoint x: 536, endPoint y: 187, distance: 96.4
click at [518, 274] on button "Next" at bounding box center [524, 282] width 85 height 35
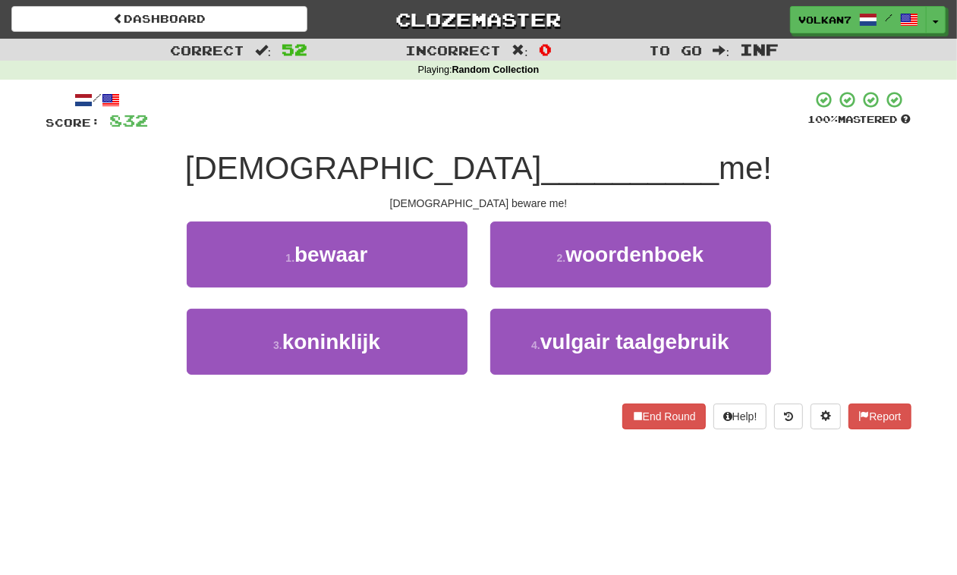
click at [546, 142] on div "/ Score: 832 100 % Mastered God __________ me! God beware me! 1 . bewaar 2 . wo…" at bounding box center [478, 259] width 865 height 339
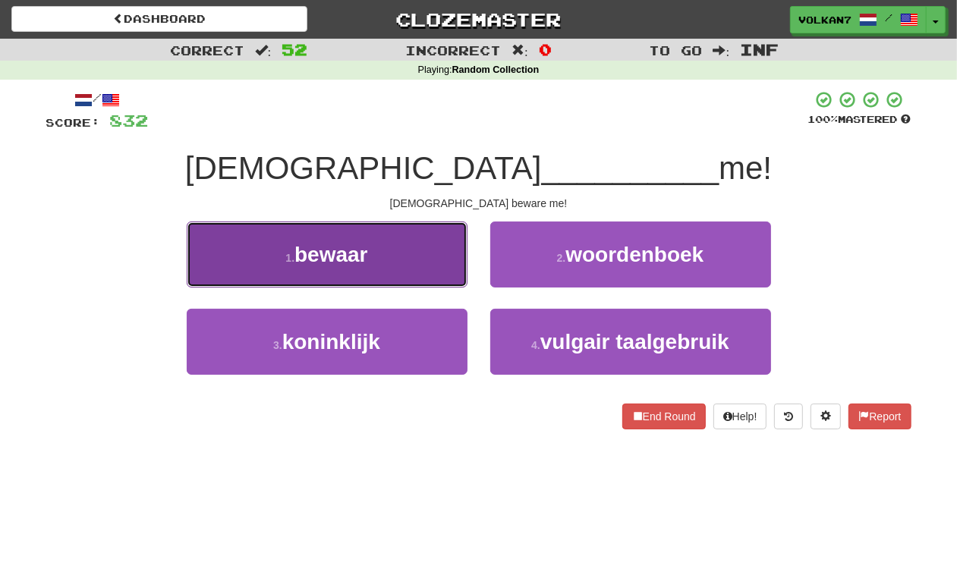
click at [425, 247] on button "1 . bewaar" at bounding box center [327, 255] width 281 height 66
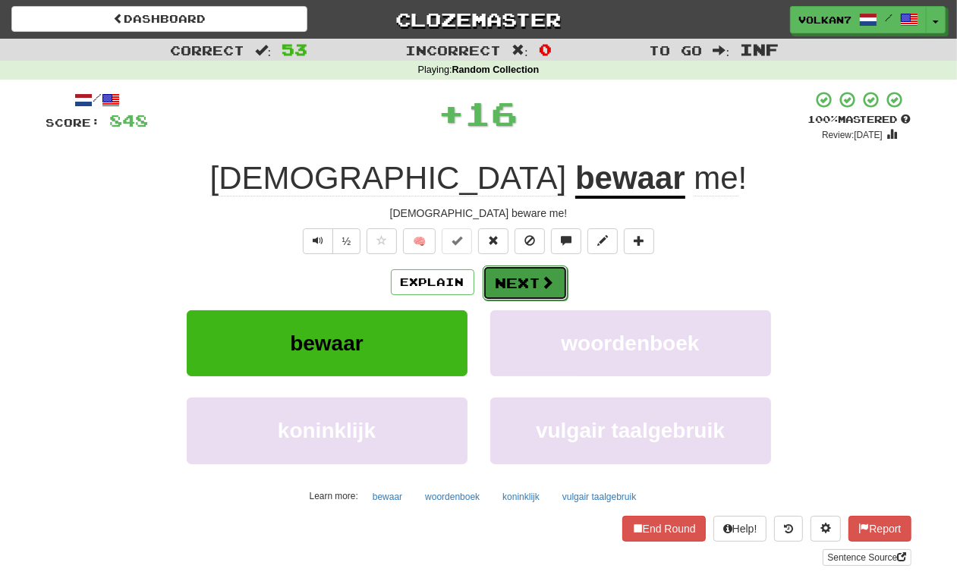
click at [508, 275] on button "Next" at bounding box center [525, 283] width 85 height 35
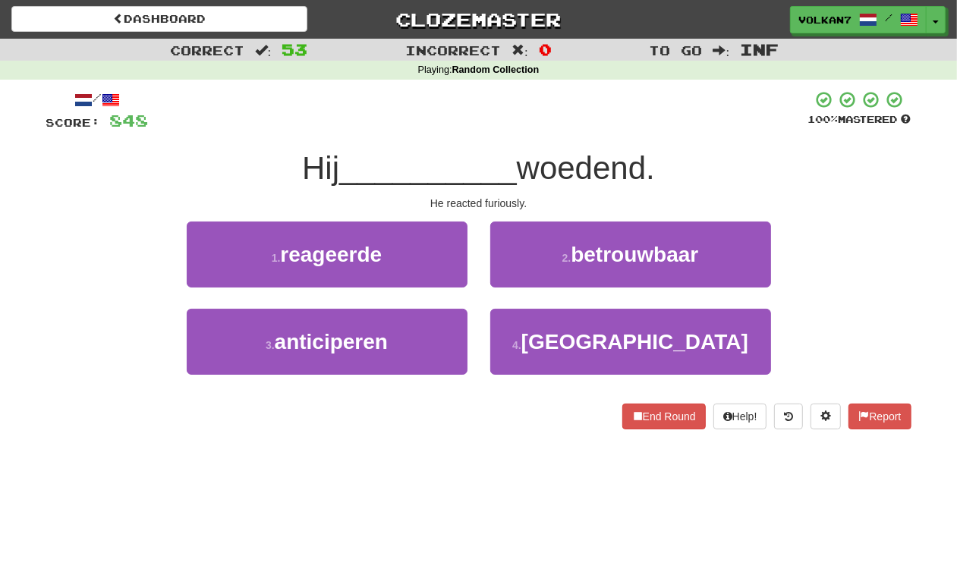
click at [564, 127] on div at bounding box center [478, 111] width 659 height 42
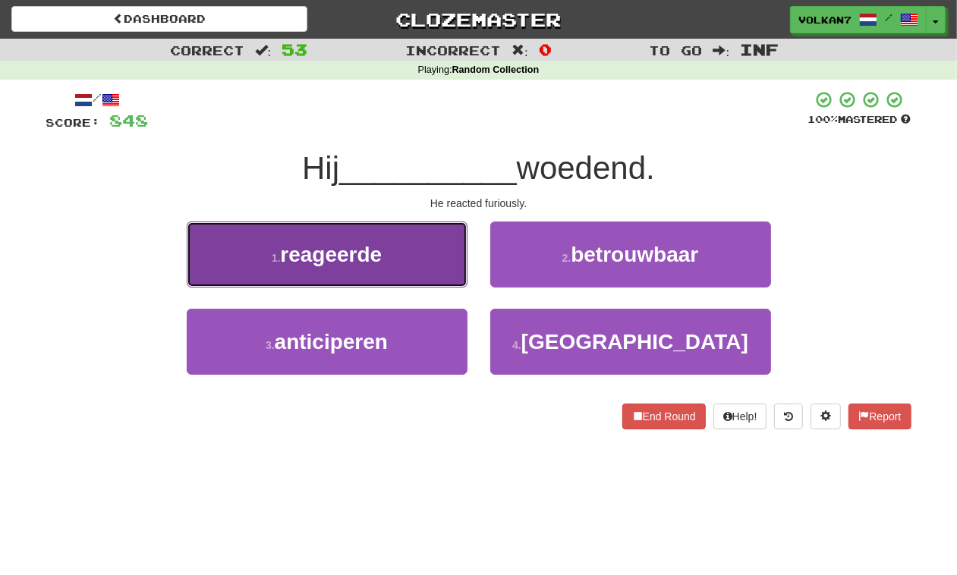
click at [380, 258] on span "reageerde" at bounding box center [331, 255] width 102 height 24
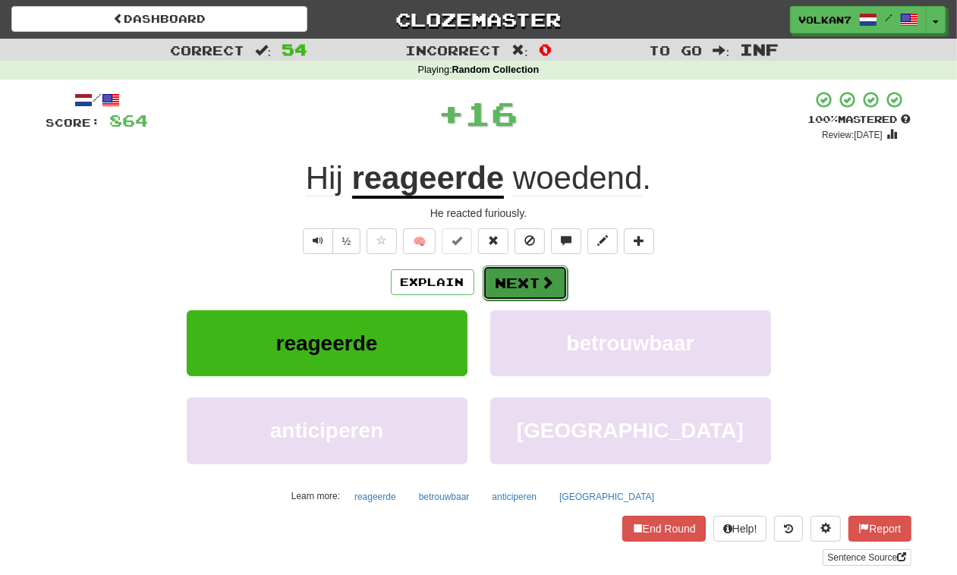
drag, startPoint x: 513, startPoint y: 291, endPoint x: 514, endPoint y: 282, distance: 8.4
click at [514, 282] on button "Next" at bounding box center [525, 283] width 85 height 35
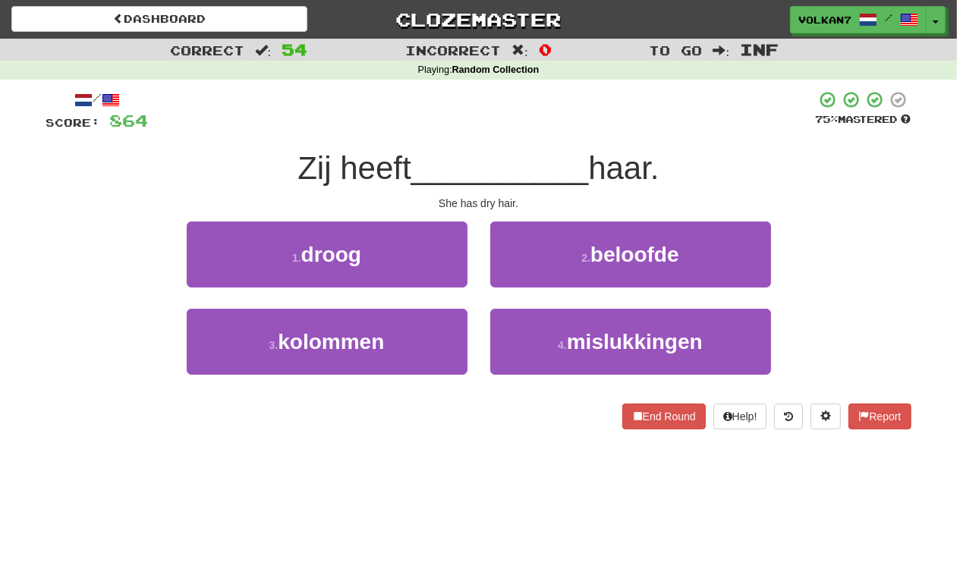
click at [575, 115] on div at bounding box center [482, 111] width 667 height 42
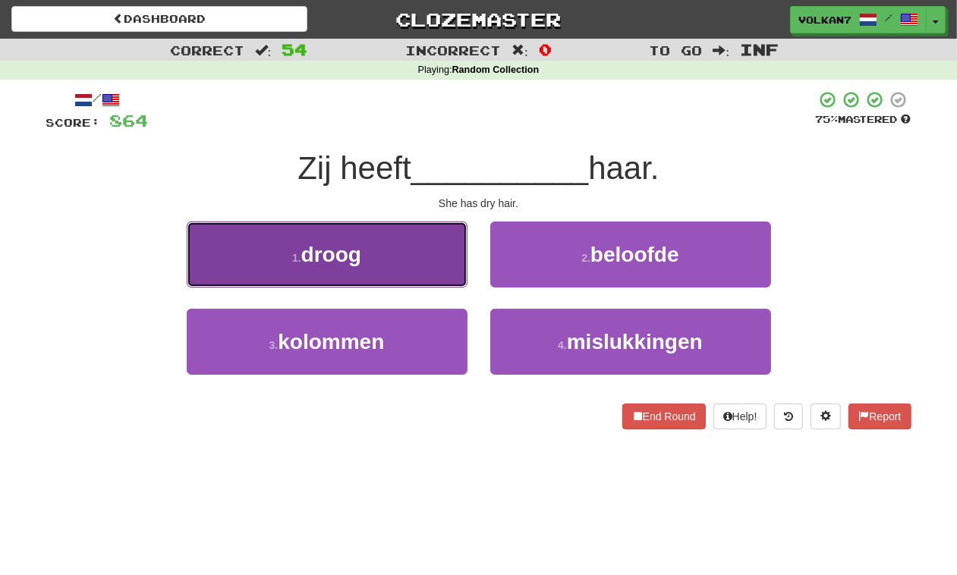
click at [380, 256] on button "1 . droog" at bounding box center [327, 255] width 281 height 66
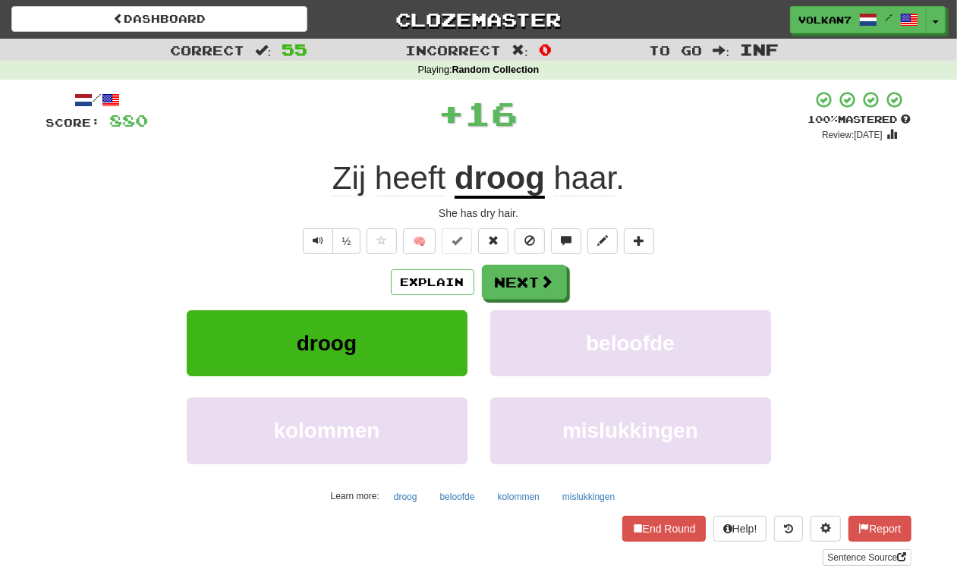
click at [516, 259] on div "/ Score: 880 + 16 100 % Mastered Review: 2025-10-09 Zij heeft droog haar . She …" at bounding box center [478, 328] width 865 height 476
click at [517, 266] on button "Next" at bounding box center [525, 283] width 85 height 35
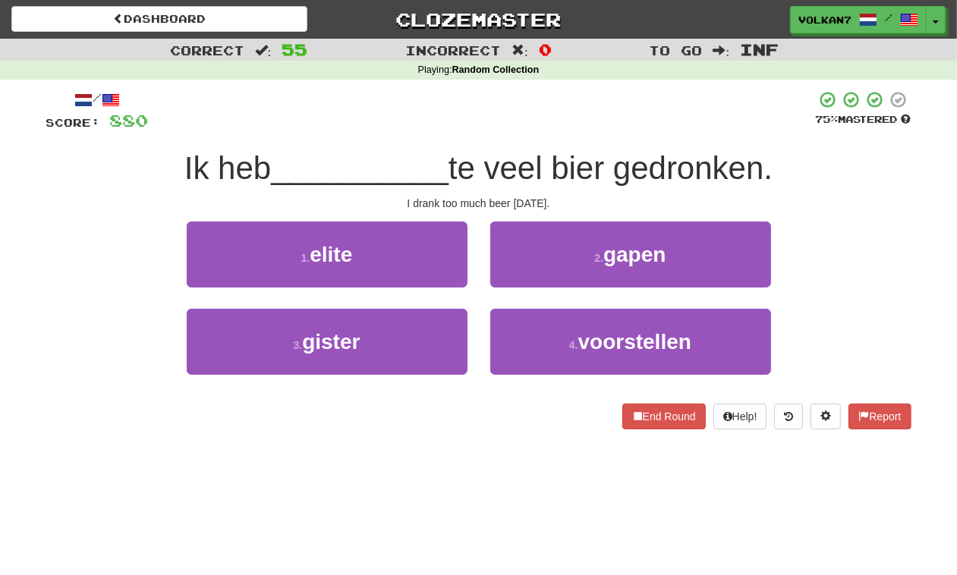
click at [555, 110] on div at bounding box center [482, 111] width 667 height 42
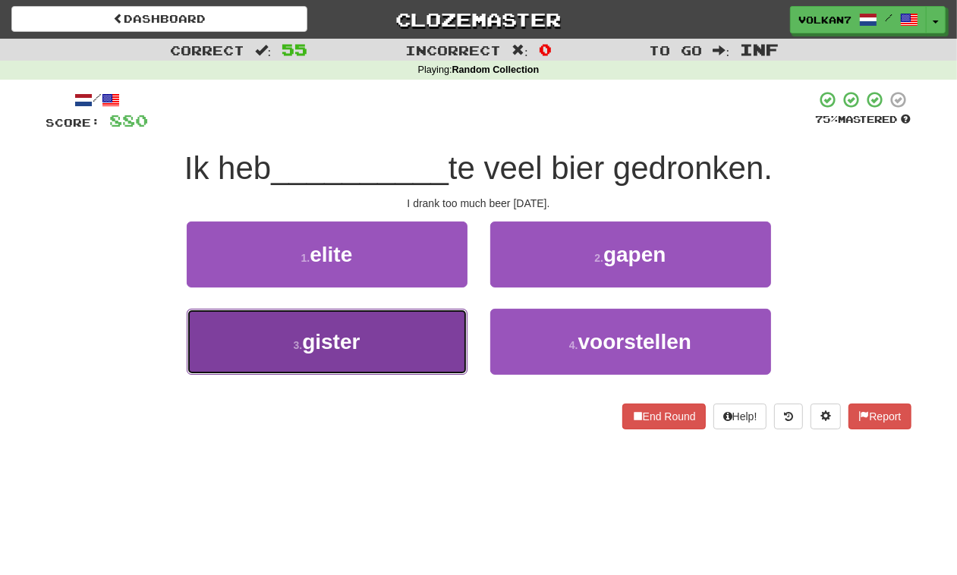
click at [410, 346] on button "3 . gister" at bounding box center [327, 342] width 281 height 66
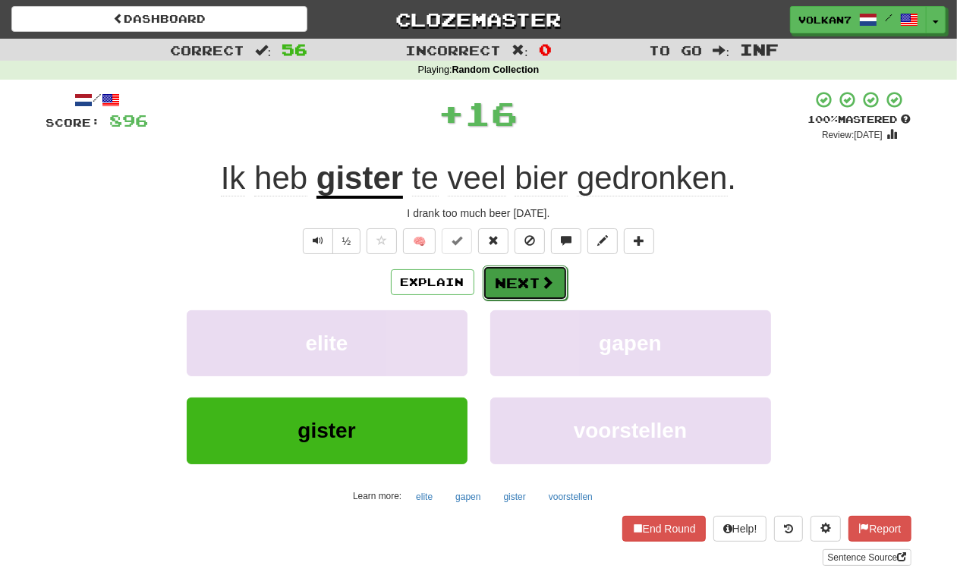
click at [503, 281] on button "Next" at bounding box center [525, 283] width 85 height 35
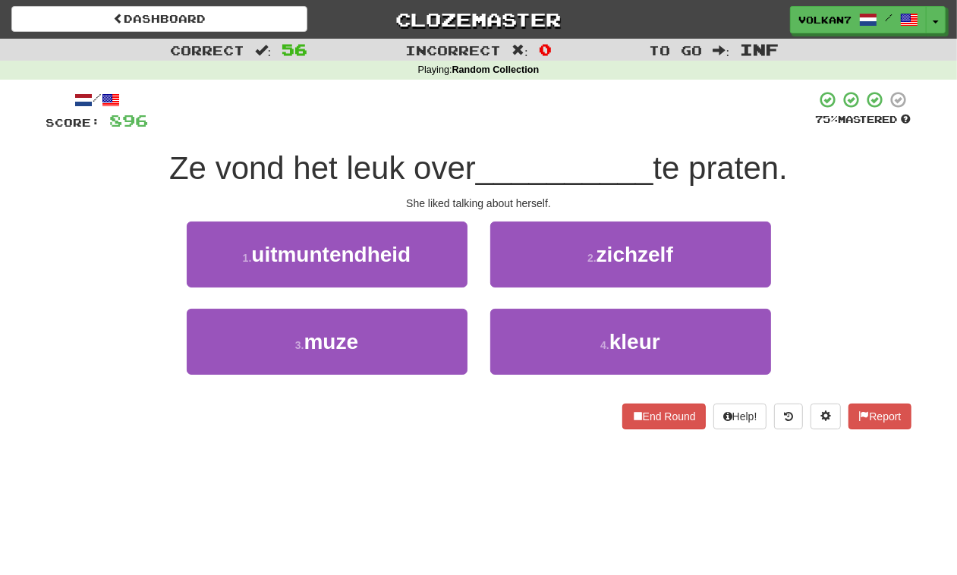
click at [530, 112] on div at bounding box center [482, 111] width 667 height 42
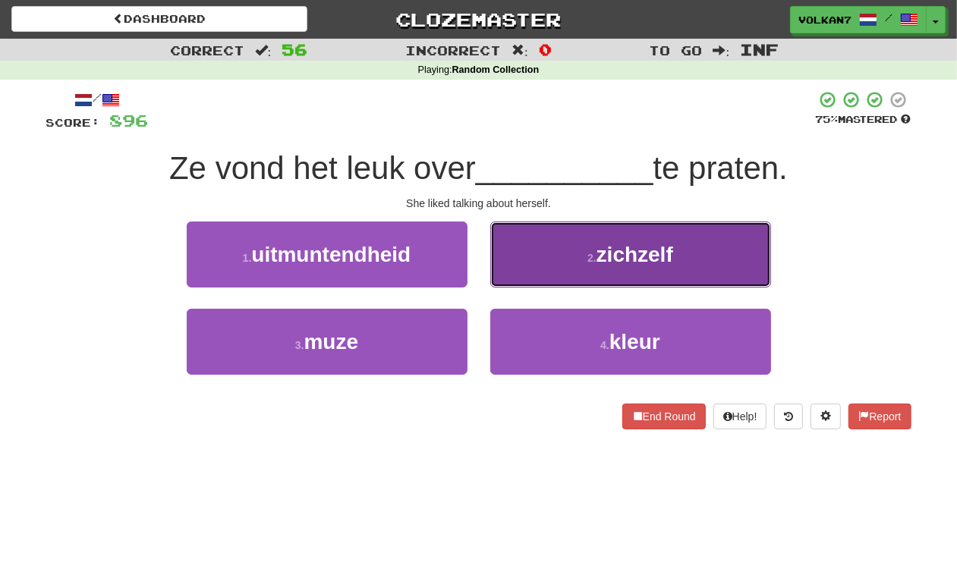
click at [587, 260] on small "2 ." at bounding box center [591, 258] width 9 height 12
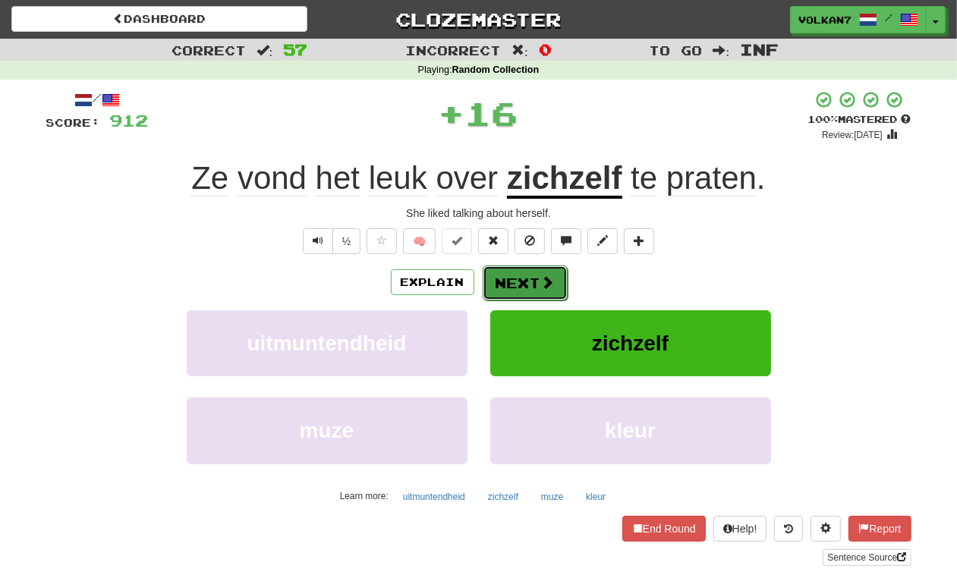
click at [528, 278] on button "Next" at bounding box center [525, 283] width 85 height 35
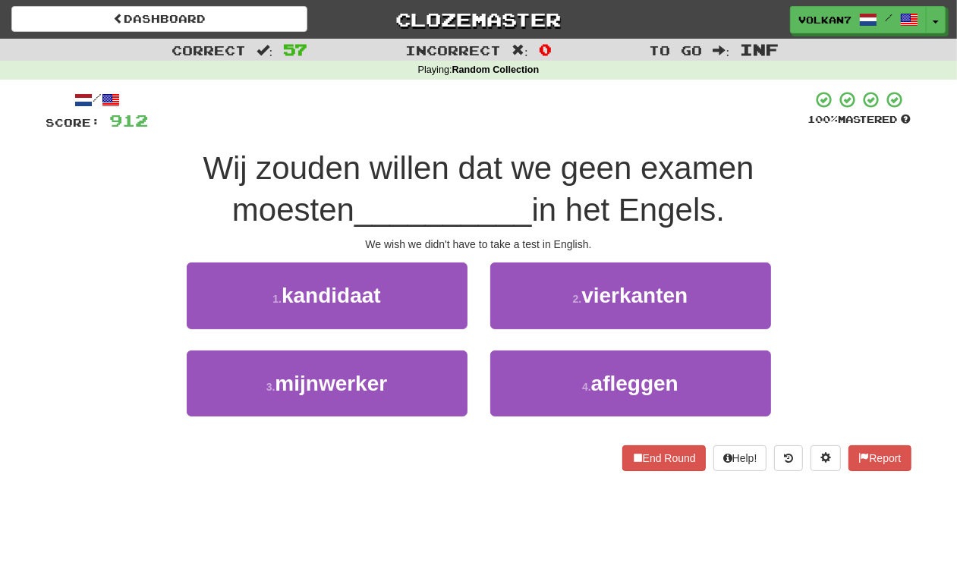
click at [555, 138] on div "/ Score: 912 100 % Mastered Wij zouden willen dat we geen examen moesten ______…" at bounding box center [478, 280] width 865 height 380
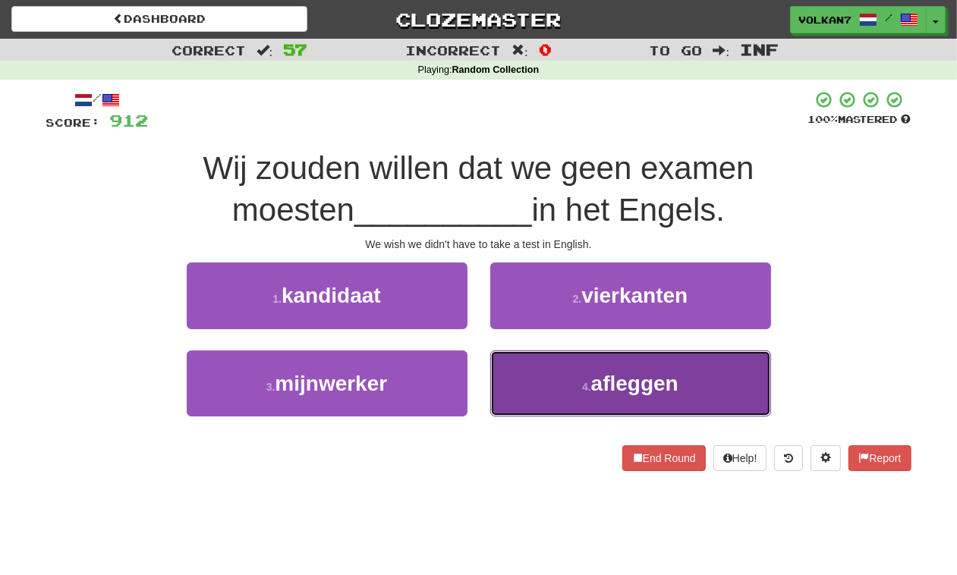
click at [559, 358] on button "4 . afleggen" at bounding box center [630, 384] width 281 height 66
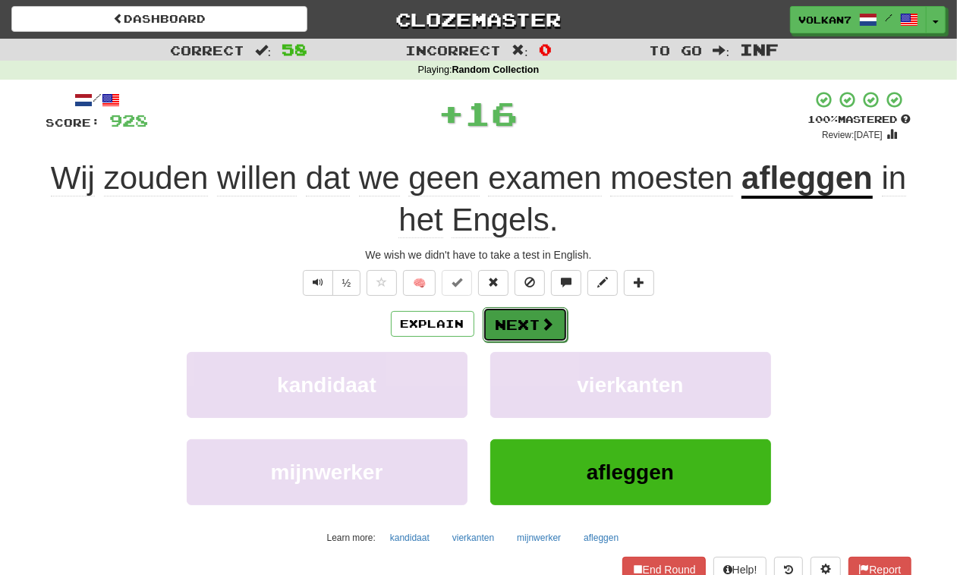
click at [545, 330] on span at bounding box center [548, 324] width 14 height 14
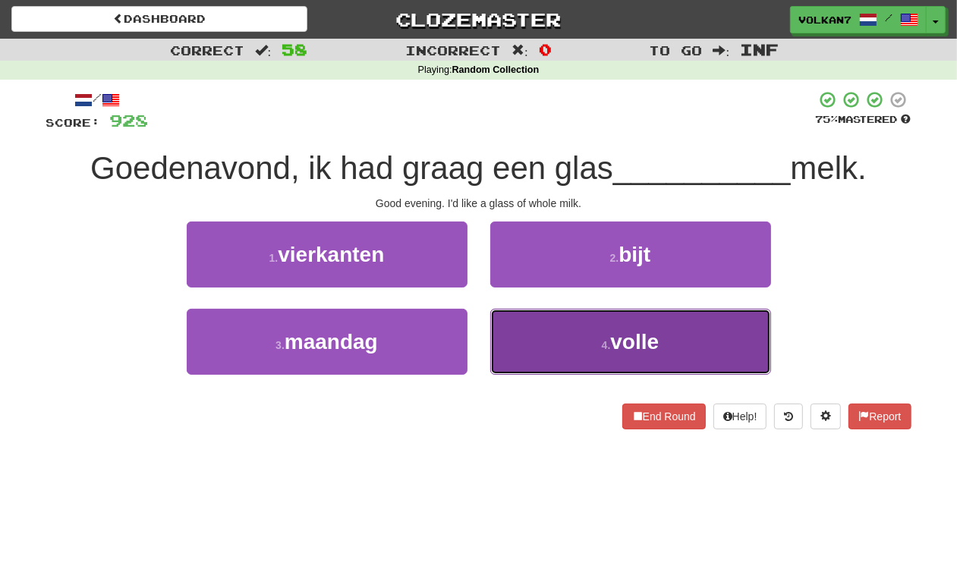
click at [575, 343] on button "4 . volle" at bounding box center [630, 342] width 281 height 66
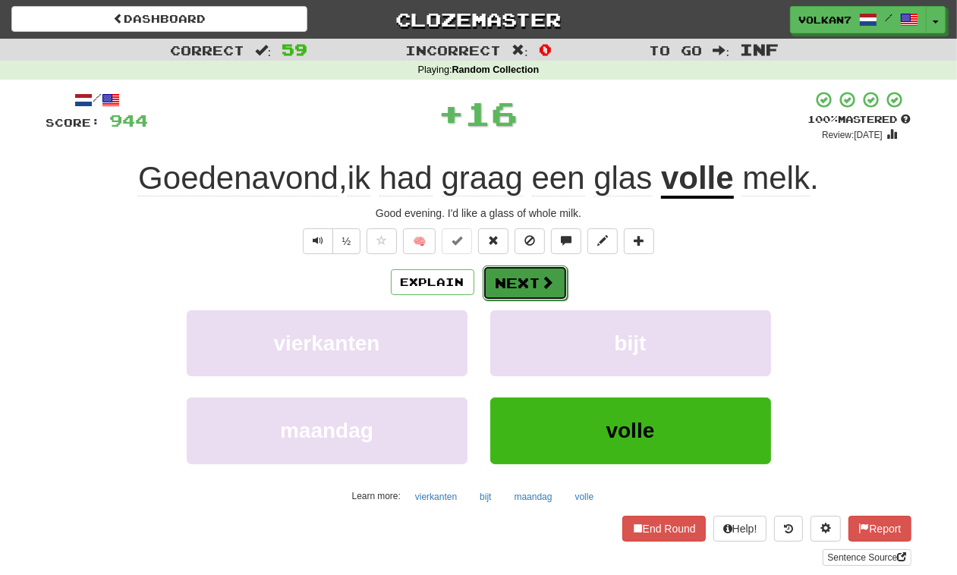
click at [552, 281] on span at bounding box center [548, 282] width 14 height 14
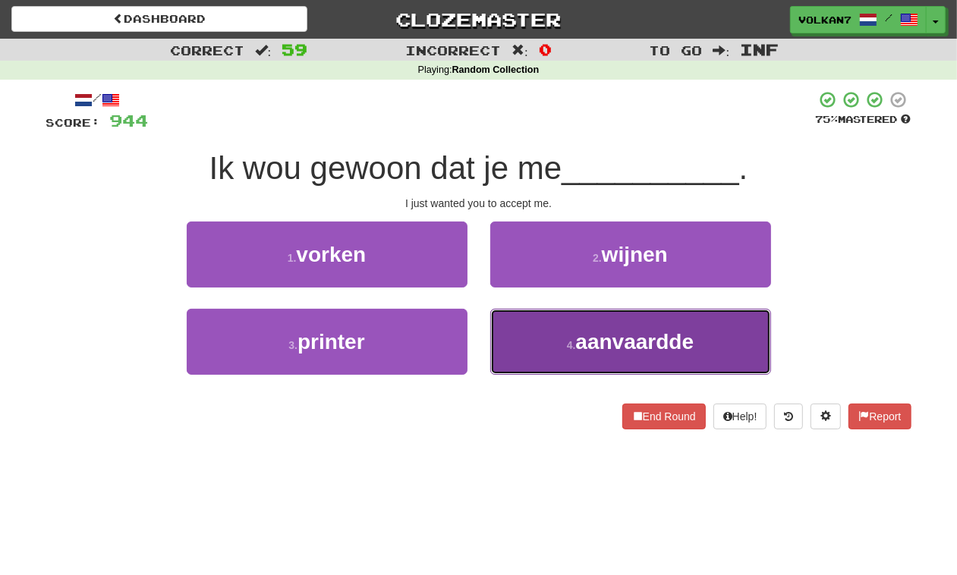
click at [584, 321] on button "4 . aanvaardde" at bounding box center [630, 342] width 281 height 66
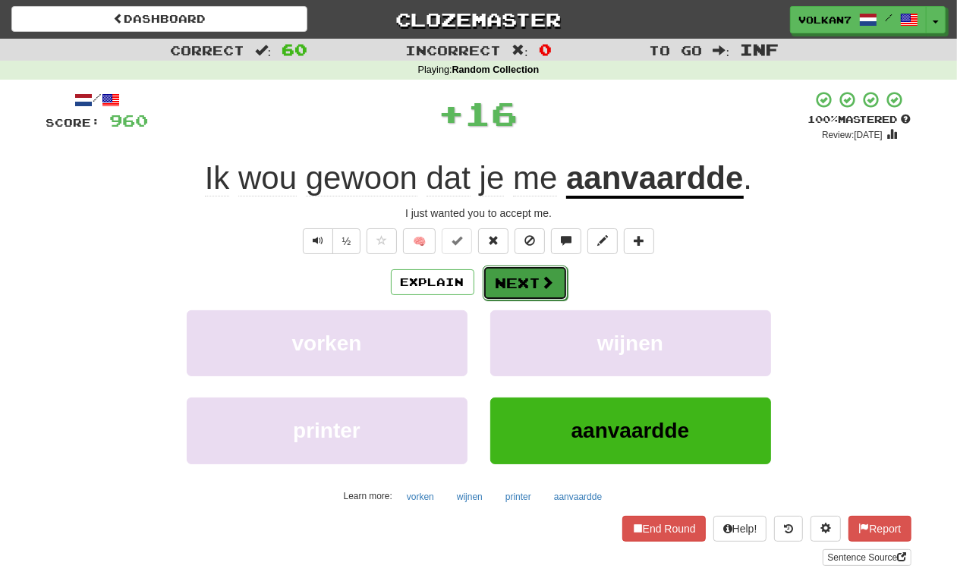
click at [543, 285] on span at bounding box center [548, 282] width 14 height 14
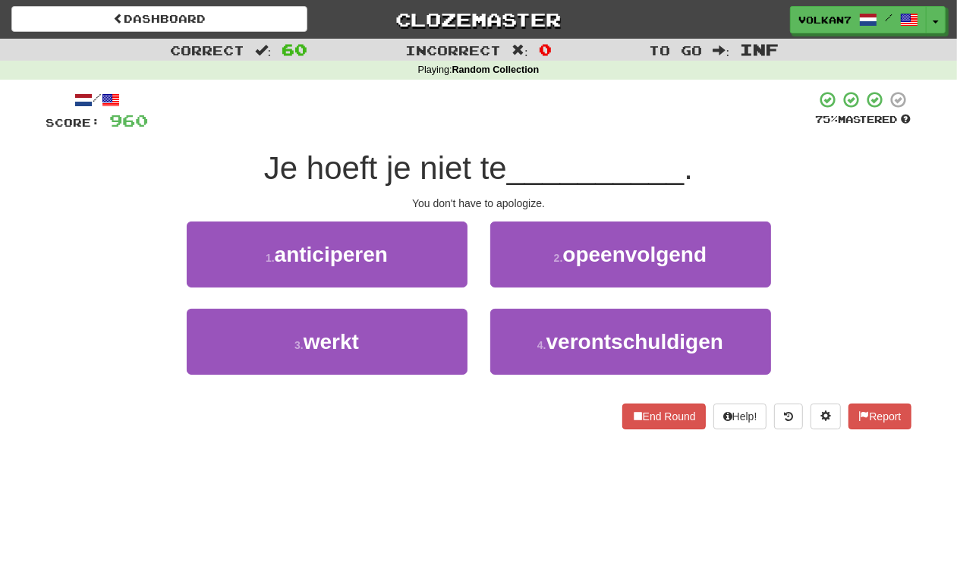
click at [560, 145] on div "/ Score: 960 75 % Mastered Je hoeft je niet te __________ . You don't have to a…" at bounding box center [478, 259] width 865 height 339
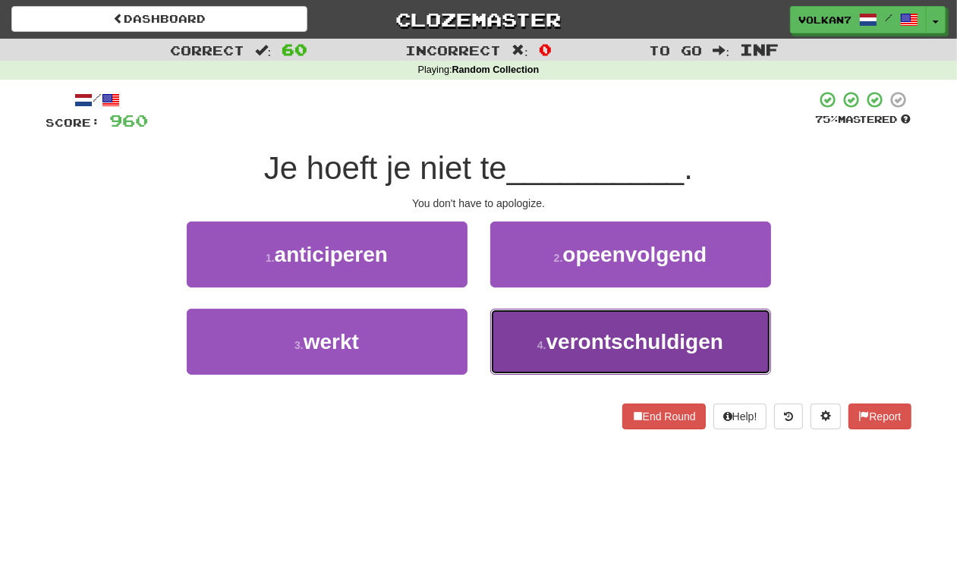
click at [593, 339] on span "verontschuldigen" at bounding box center [634, 342] width 177 height 24
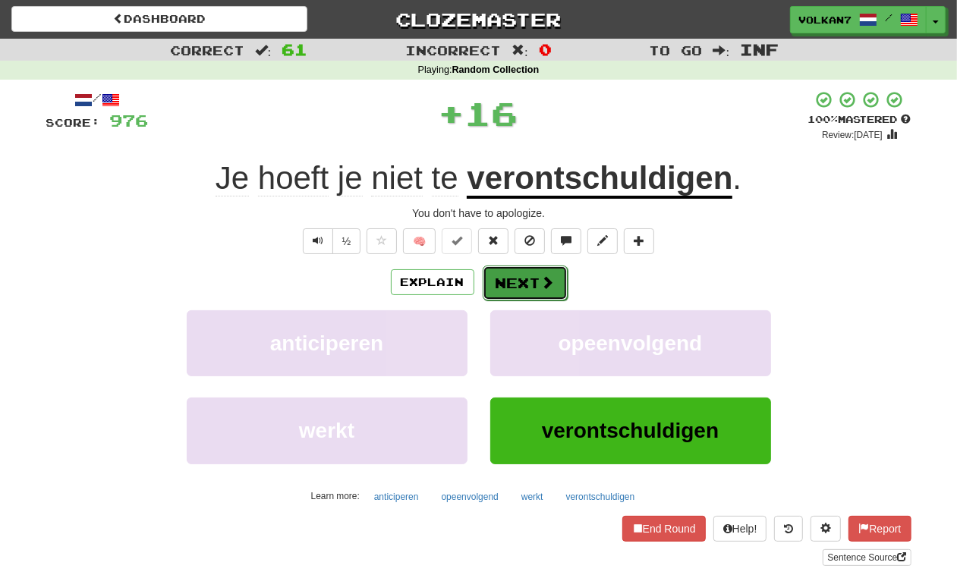
click at [514, 285] on button "Next" at bounding box center [525, 283] width 85 height 35
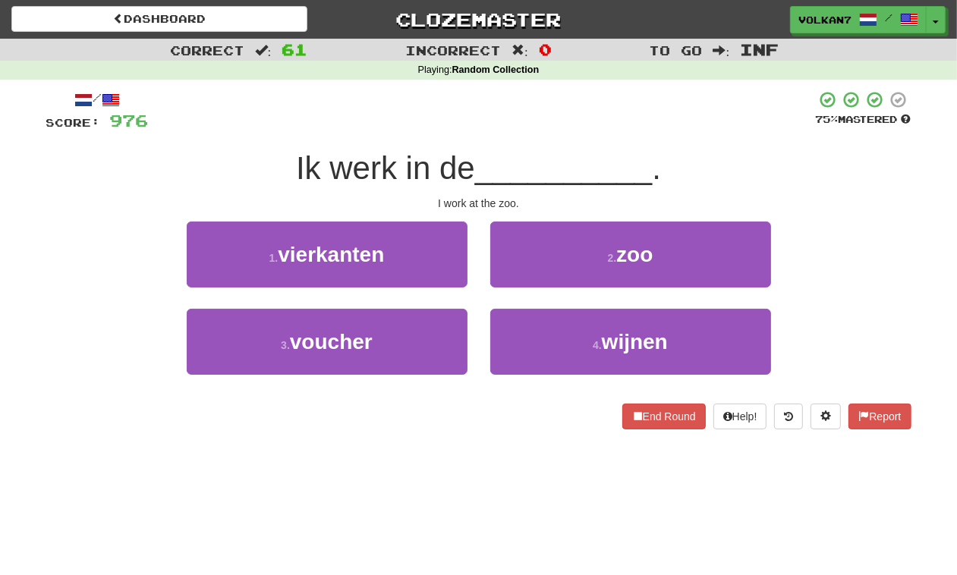
click at [556, 125] on div at bounding box center [482, 111] width 667 height 42
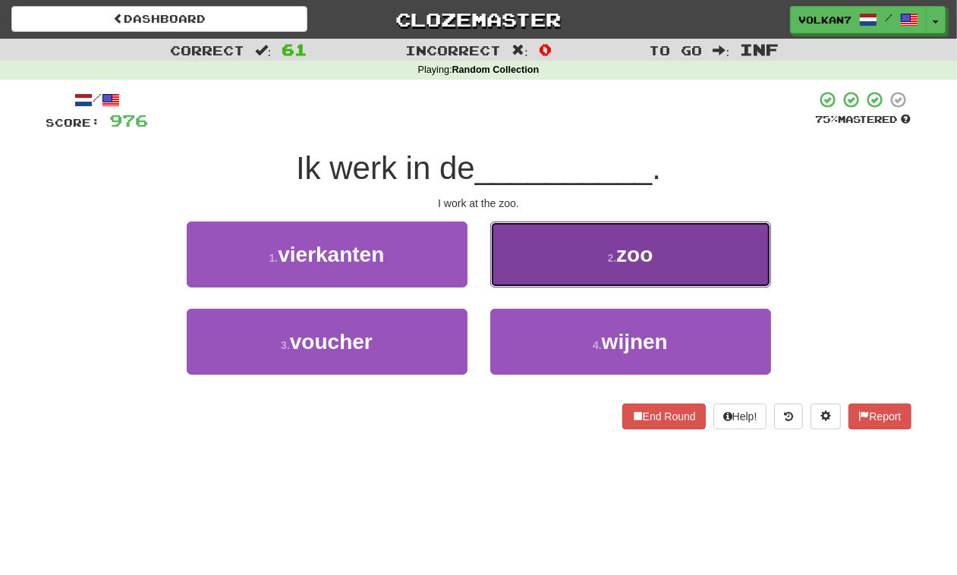
click at [566, 244] on button "2 . zoo" at bounding box center [630, 255] width 281 height 66
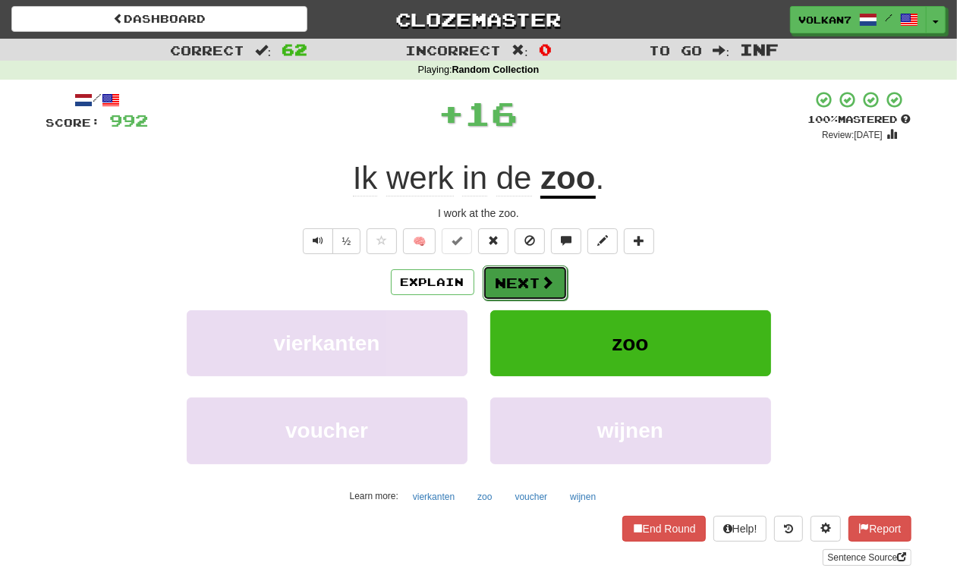
click at [536, 278] on button "Next" at bounding box center [525, 283] width 85 height 35
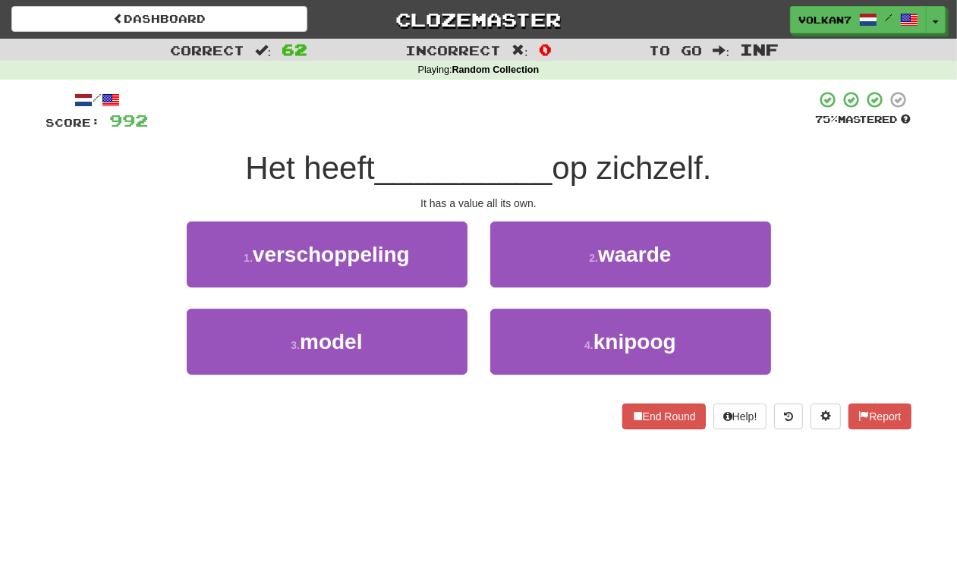
click at [575, 154] on span "op zichzelf." at bounding box center [631, 168] width 159 height 36
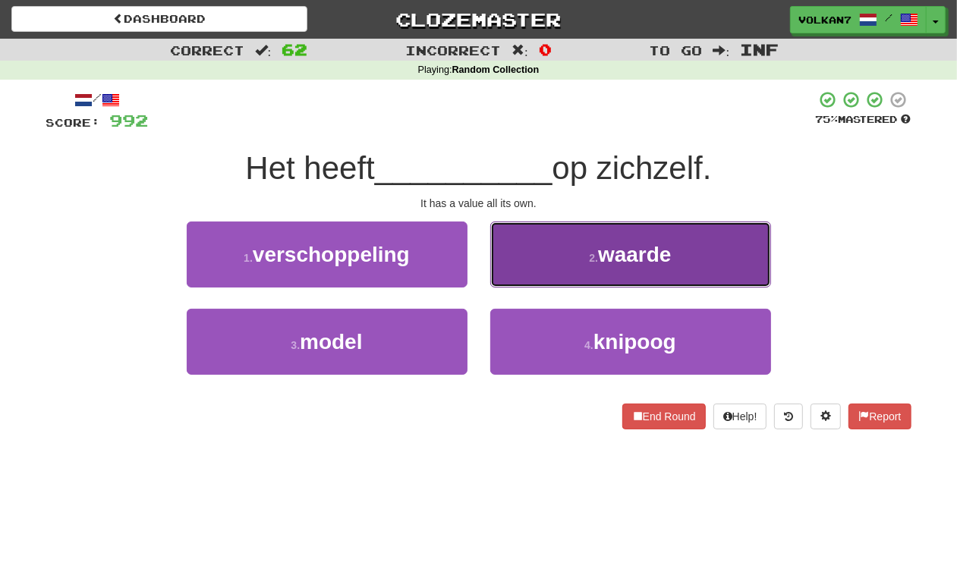
click at [574, 252] on button "2 . waarde" at bounding box center [630, 255] width 281 height 66
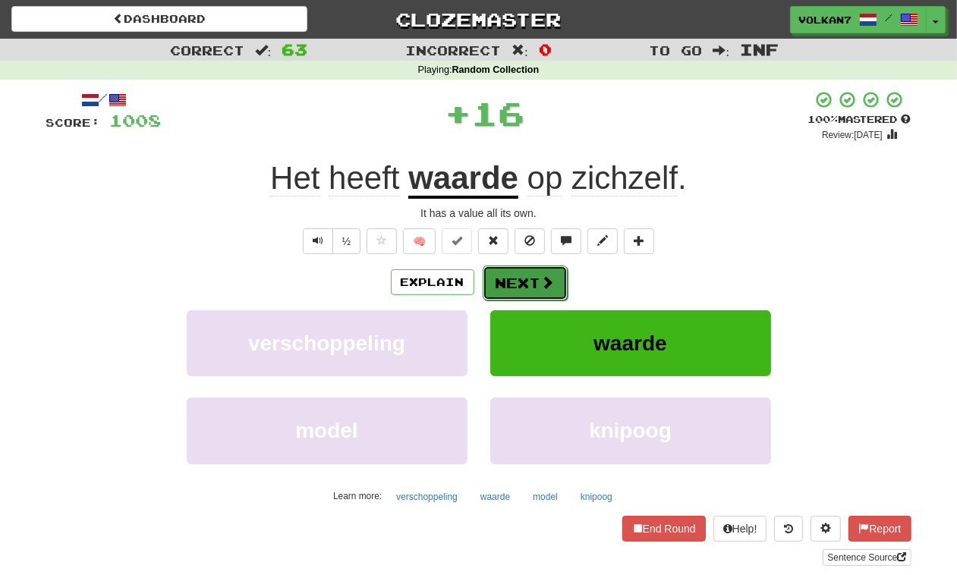
click at [541, 283] on span at bounding box center [548, 282] width 14 height 14
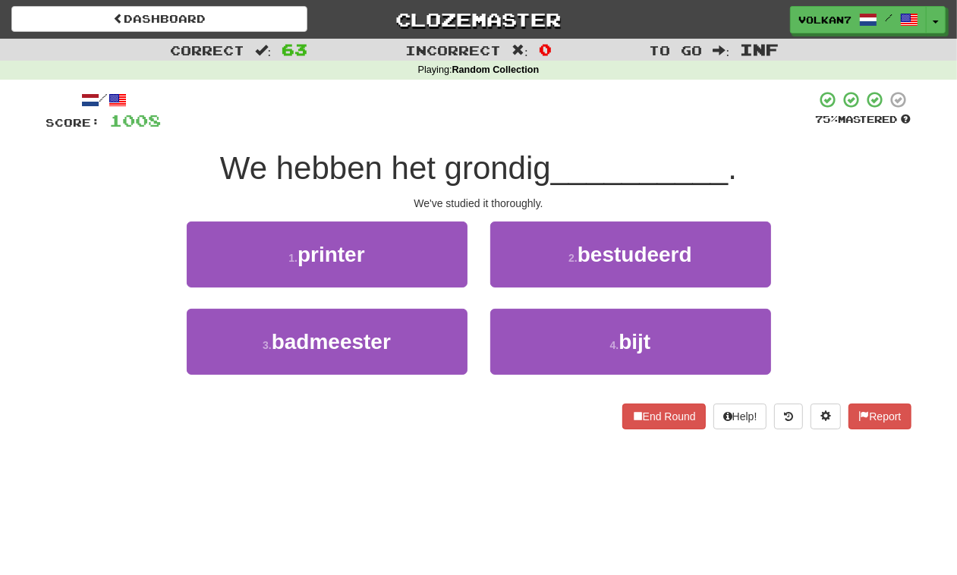
click at [574, 153] on span "__________" at bounding box center [640, 168] width 178 height 36
drag, startPoint x: 583, startPoint y: 237, endPoint x: 568, endPoint y: 263, distance: 30.6
click at [582, 241] on button "2 . bestudeerd" at bounding box center [630, 255] width 281 height 66
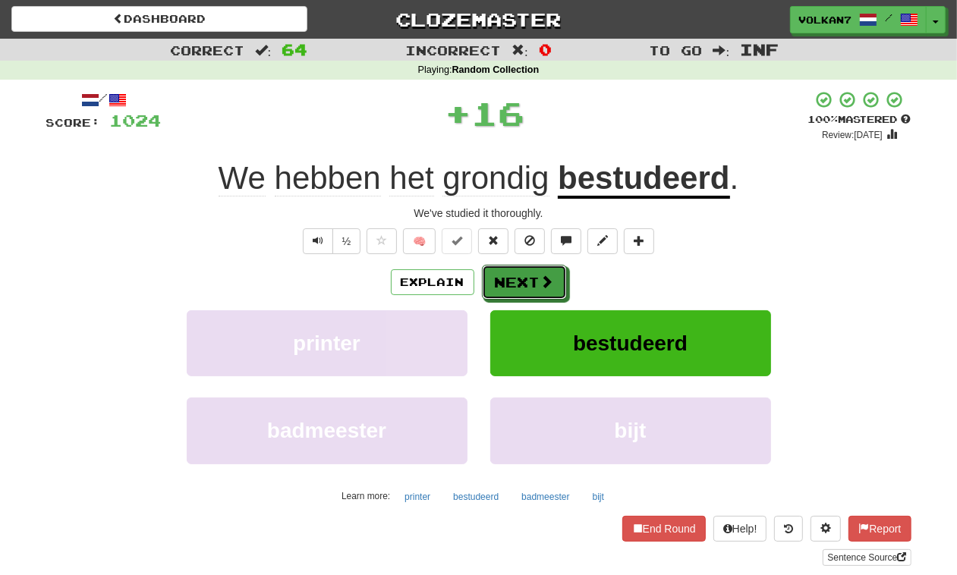
click at [551, 281] on span at bounding box center [547, 282] width 14 height 14
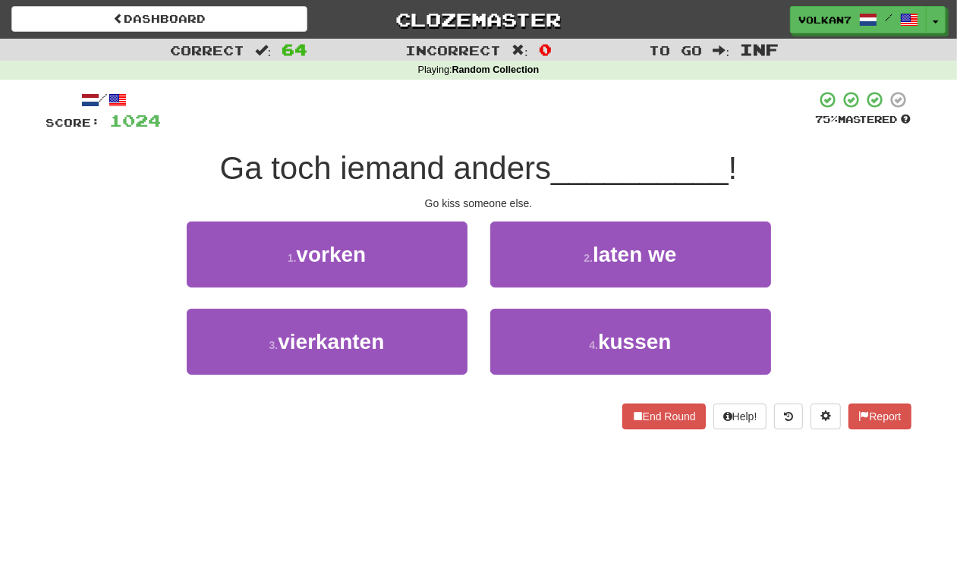
click at [588, 123] on div at bounding box center [489, 111] width 654 height 42
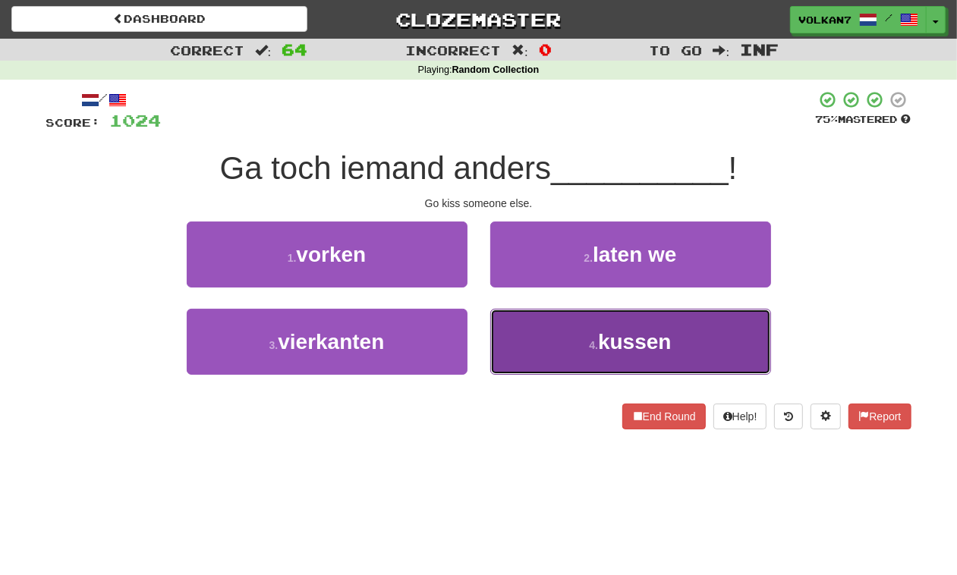
click at [608, 332] on span "kussen" at bounding box center [635, 342] width 74 height 24
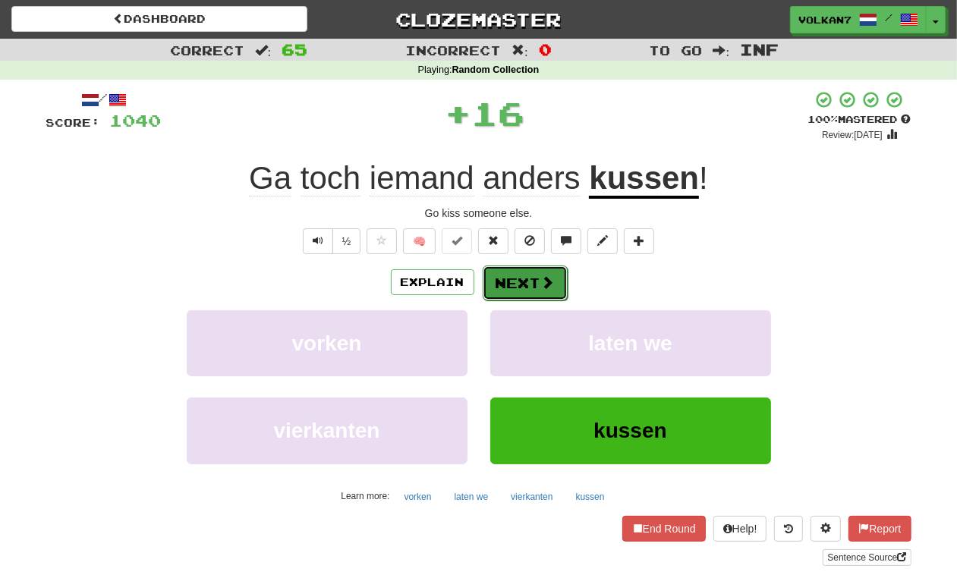
click at [551, 275] on span at bounding box center [548, 282] width 14 height 14
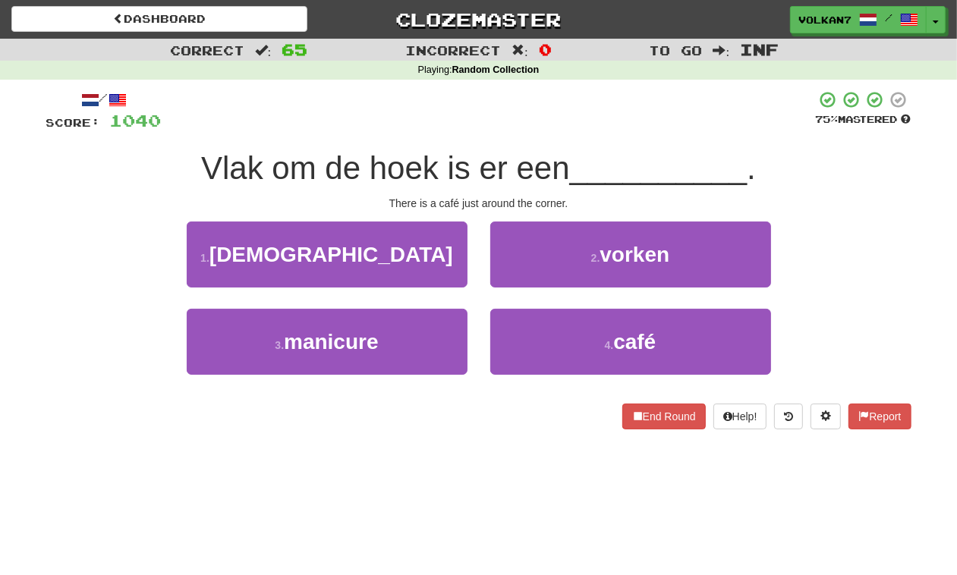
click at [594, 154] on span "__________" at bounding box center [659, 168] width 178 height 36
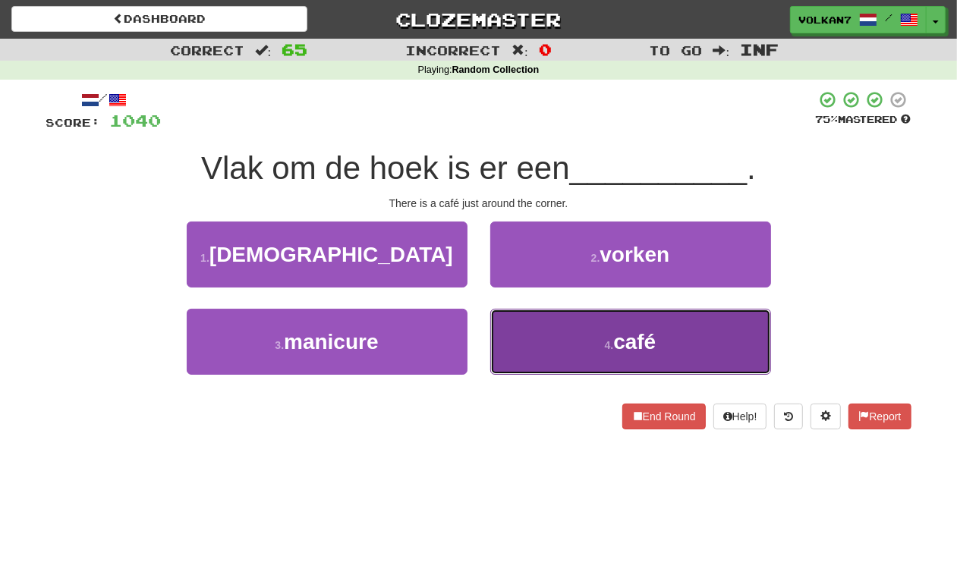
click at [526, 313] on button "4 . café" at bounding box center [630, 342] width 281 height 66
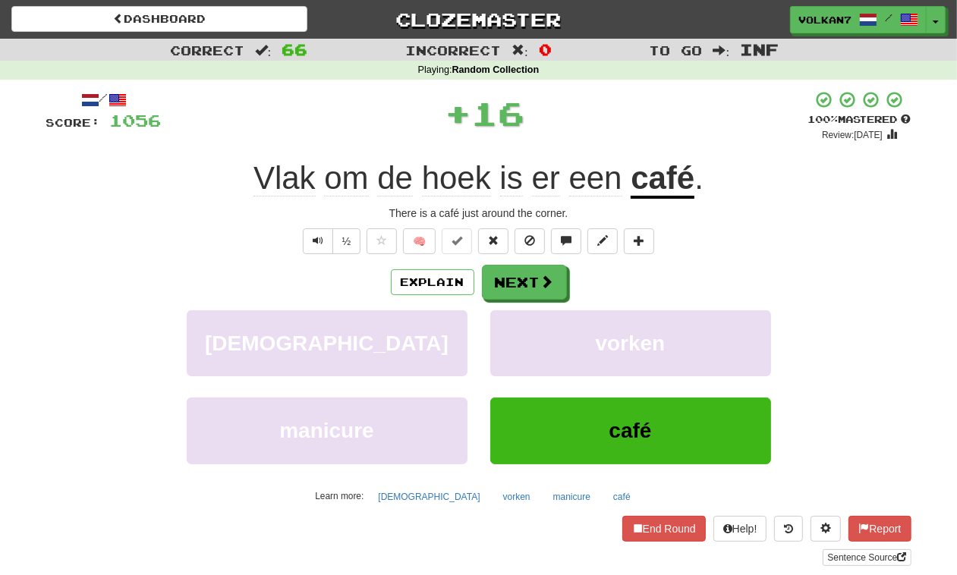
click at [550, 262] on div "/ Score: 1056 + 16 100 % Mastered Review: 2025-10-09 Vlak om de hoek is er een …" at bounding box center [478, 328] width 865 height 476
click at [549, 281] on span at bounding box center [548, 282] width 14 height 14
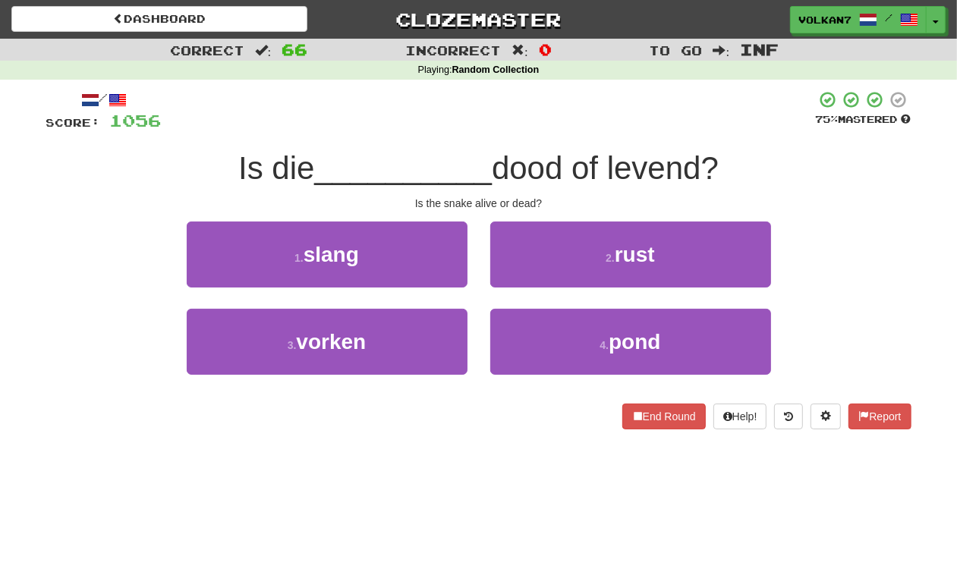
click at [612, 108] on div at bounding box center [489, 111] width 654 height 42
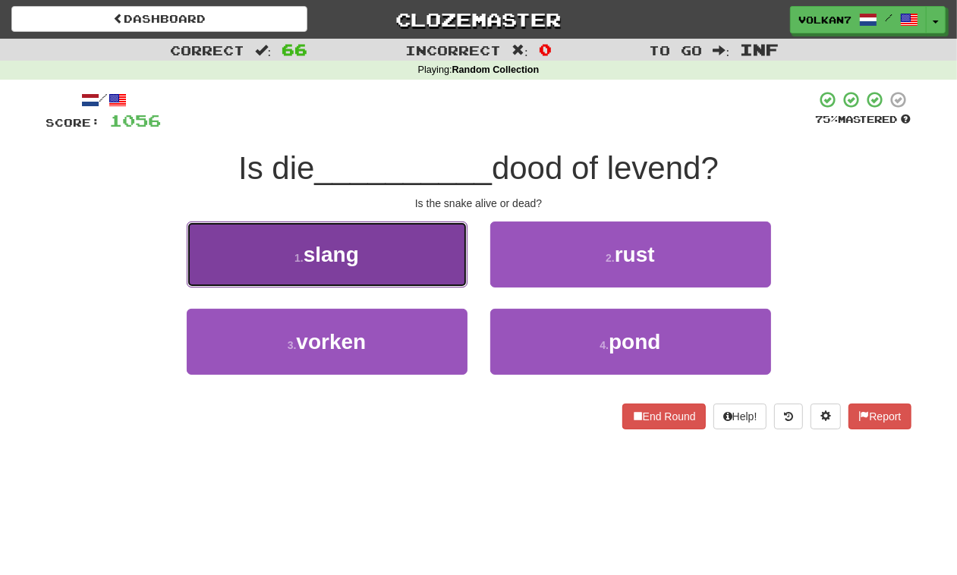
click at [423, 255] on button "1 . slang" at bounding box center [327, 255] width 281 height 66
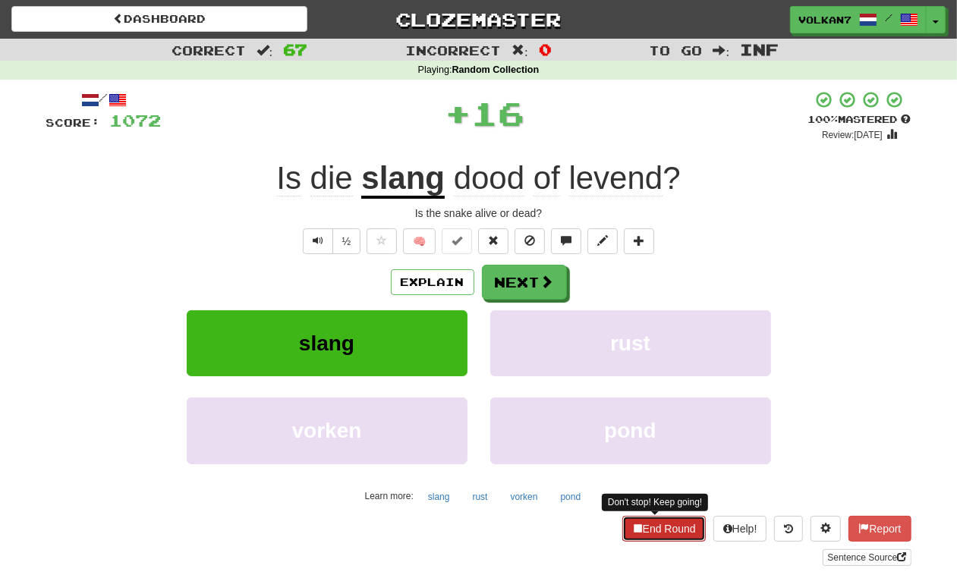
click at [674, 521] on button "End Round" at bounding box center [663, 529] width 83 height 26
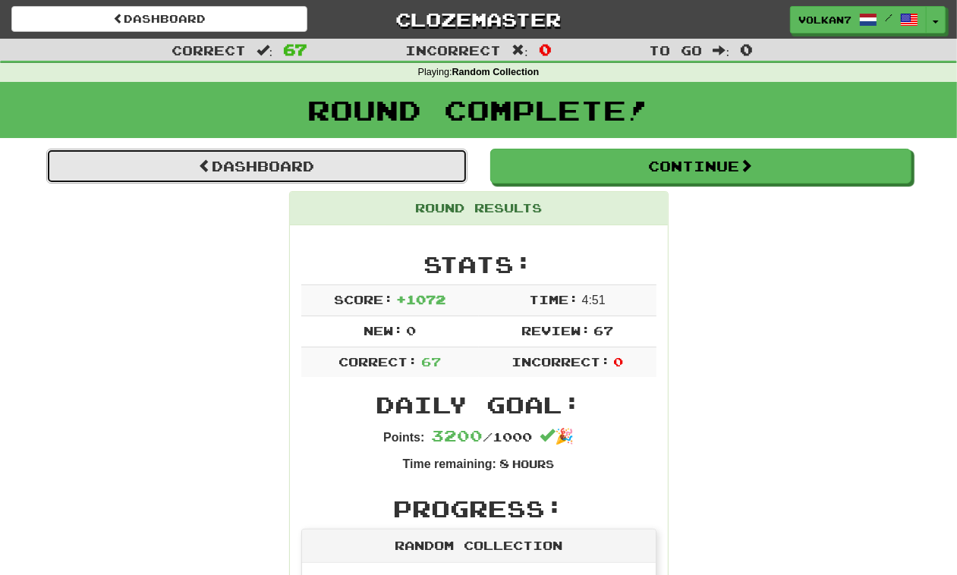
click at [370, 165] on link "Dashboard" at bounding box center [256, 166] width 421 height 35
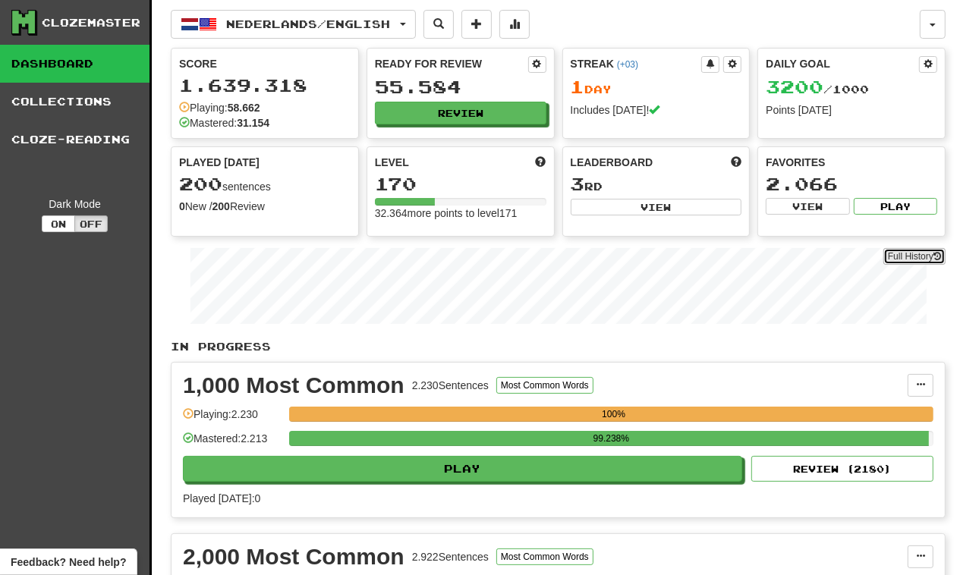
click at [907, 256] on link "Full History" at bounding box center [914, 256] width 62 height 17
